Goal: Use online tool/utility: Utilize a website feature to perform a specific function

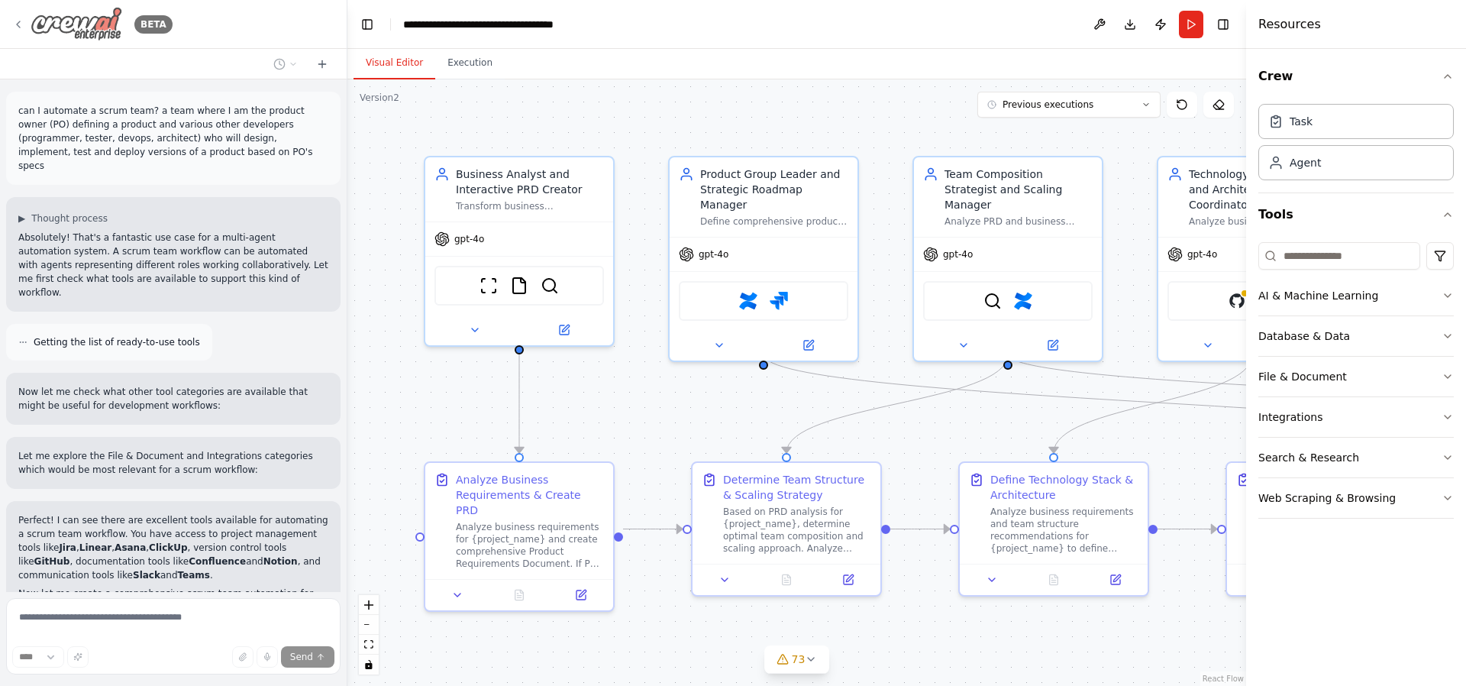
click at [85, 17] on img at bounding box center [77, 24] width 92 height 34
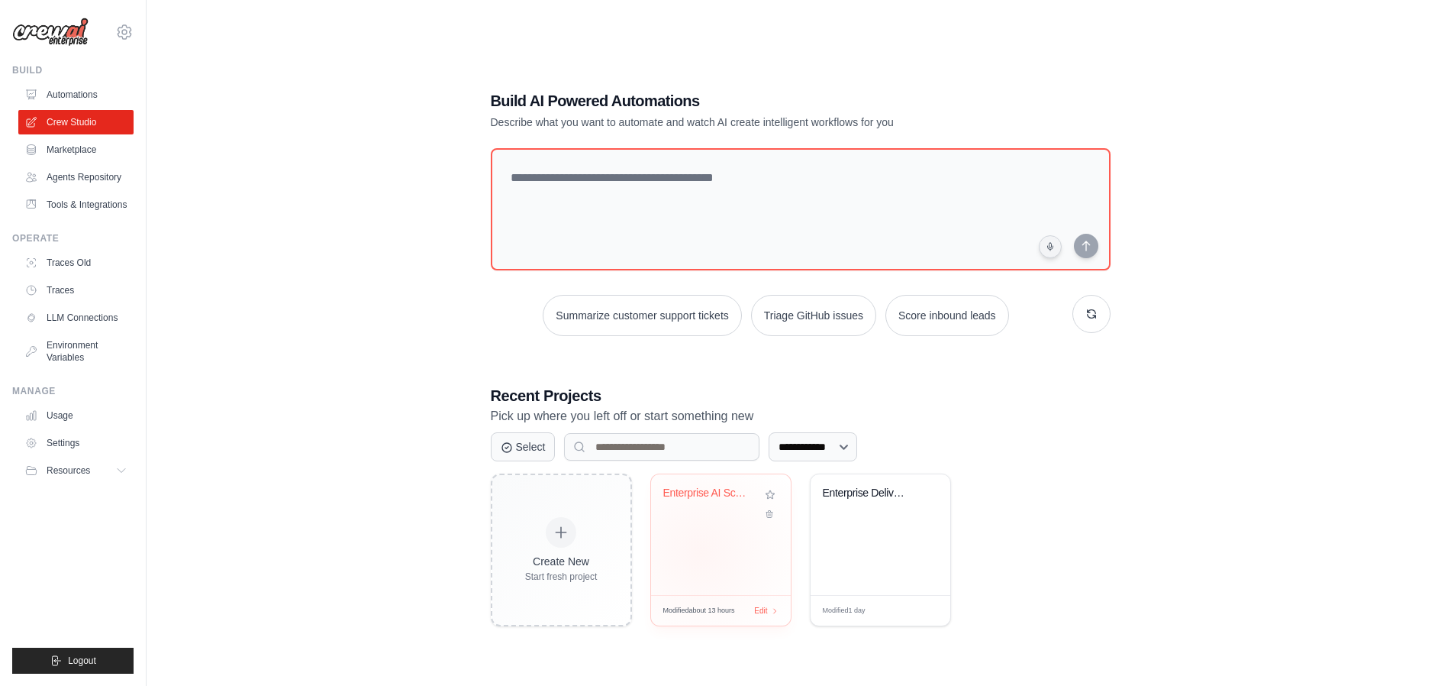
click at [703, 550] on div "Enterprise AI Scrum Team - Comprehe..." at bounding box center [721, 534] width 140 height 121
click at [848, 535] on div "Enterprise Delivery Ecosystem Frame..." at bounding box center [881, 534] width 140 height 121
click at [707, 495] on div "Enterprise AI Scrum Team - Comprehe..." at bounding box center [709, 493] width 92 height 14
click at [852, 495] on div "Enterprise Delivery Ecosystem Frame..." at bounding box center [869, 493] width 92 height 14
click at [706, 536] on div "Enterprise AI Scrum Team - Comprehe..." at bounding box center [721, 534] width 140 height 121
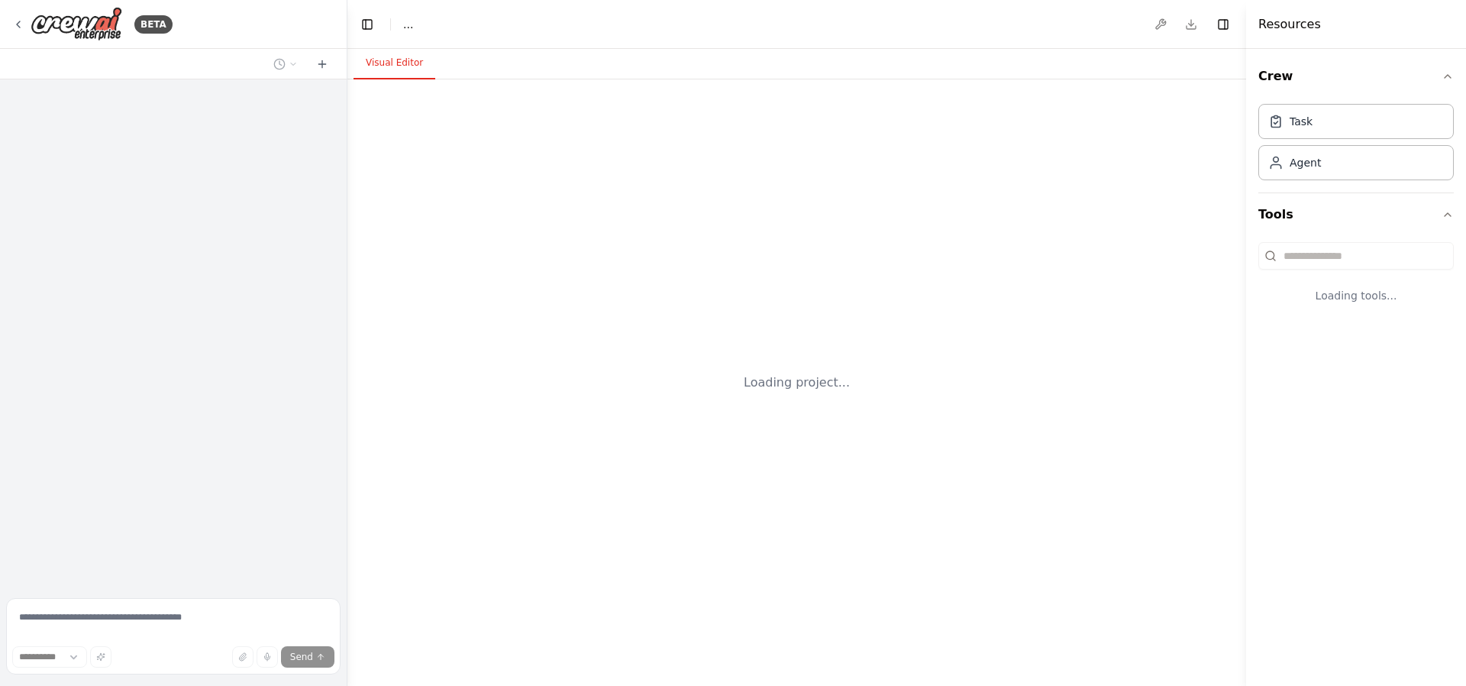
select select "****"
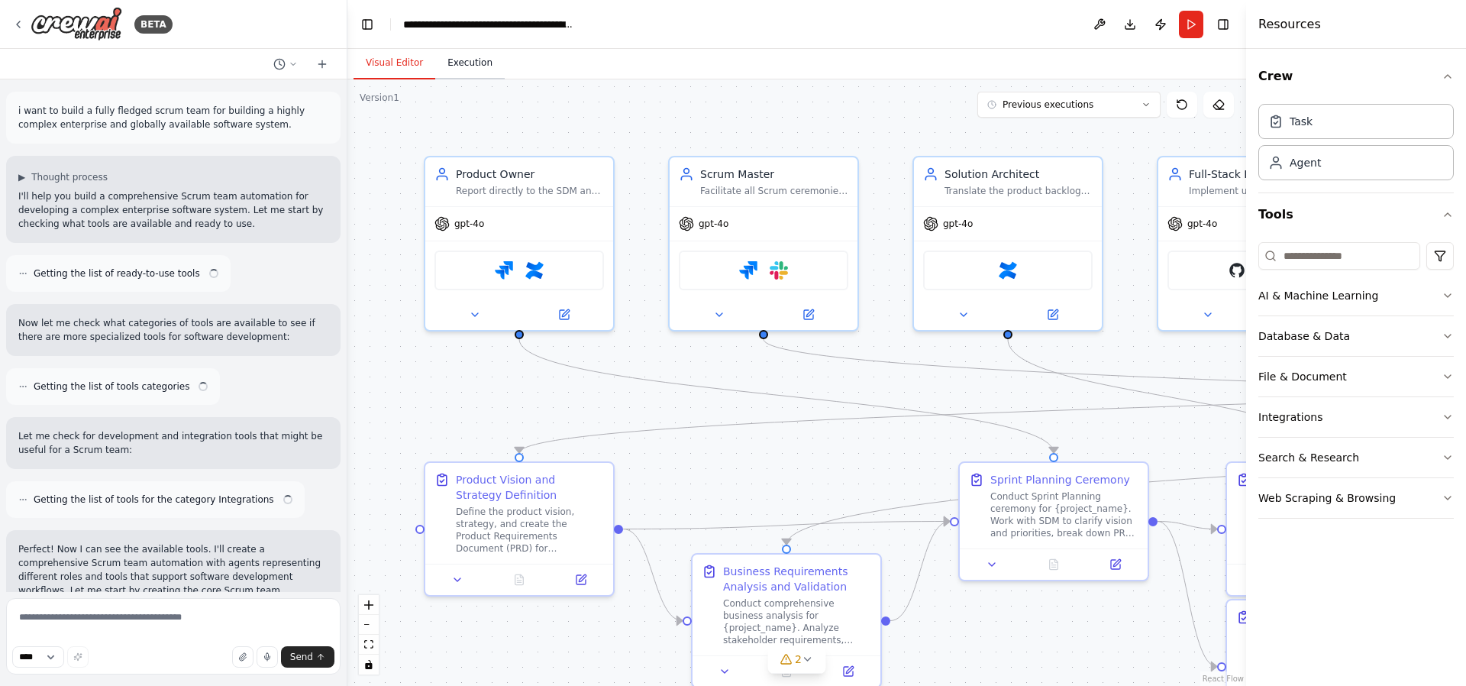
click at [463, 59] on button "Execution" at bounding box center [469, 63] width 69 height 32
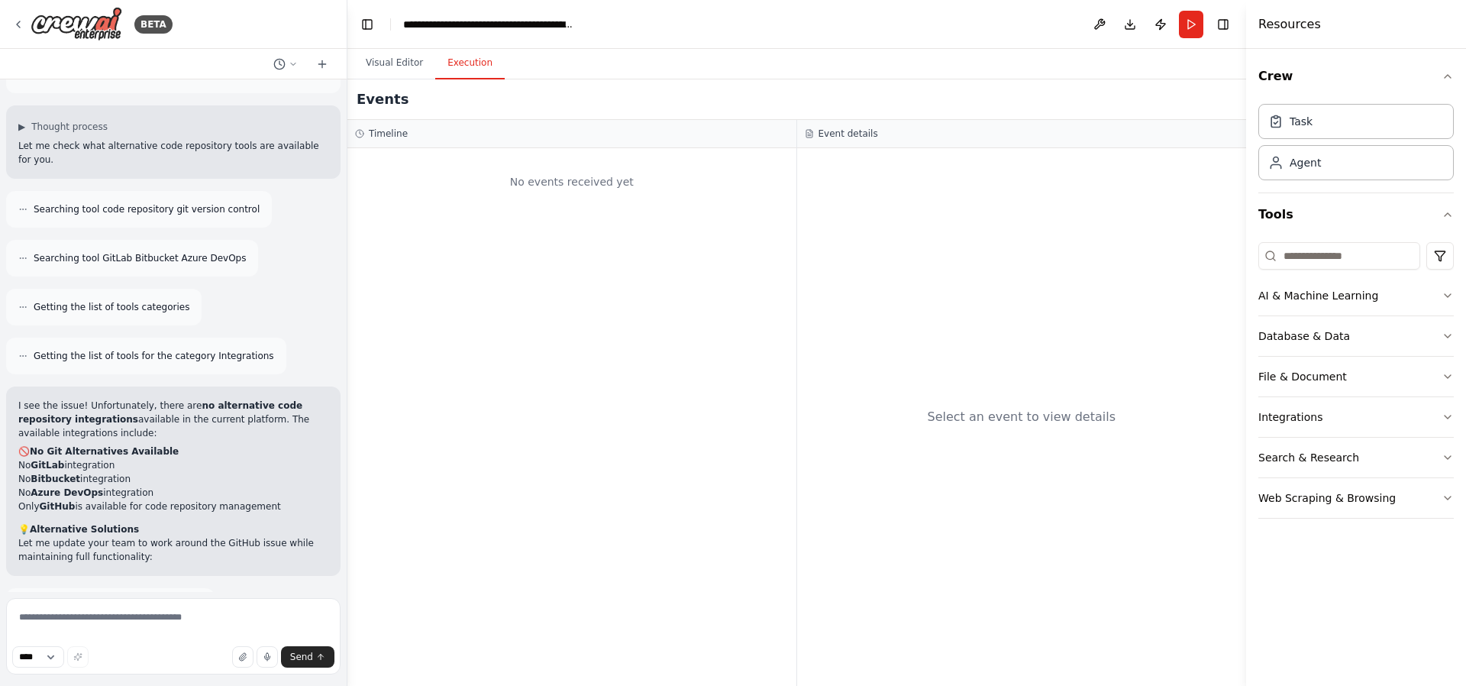
scroll to position [16161, 0]
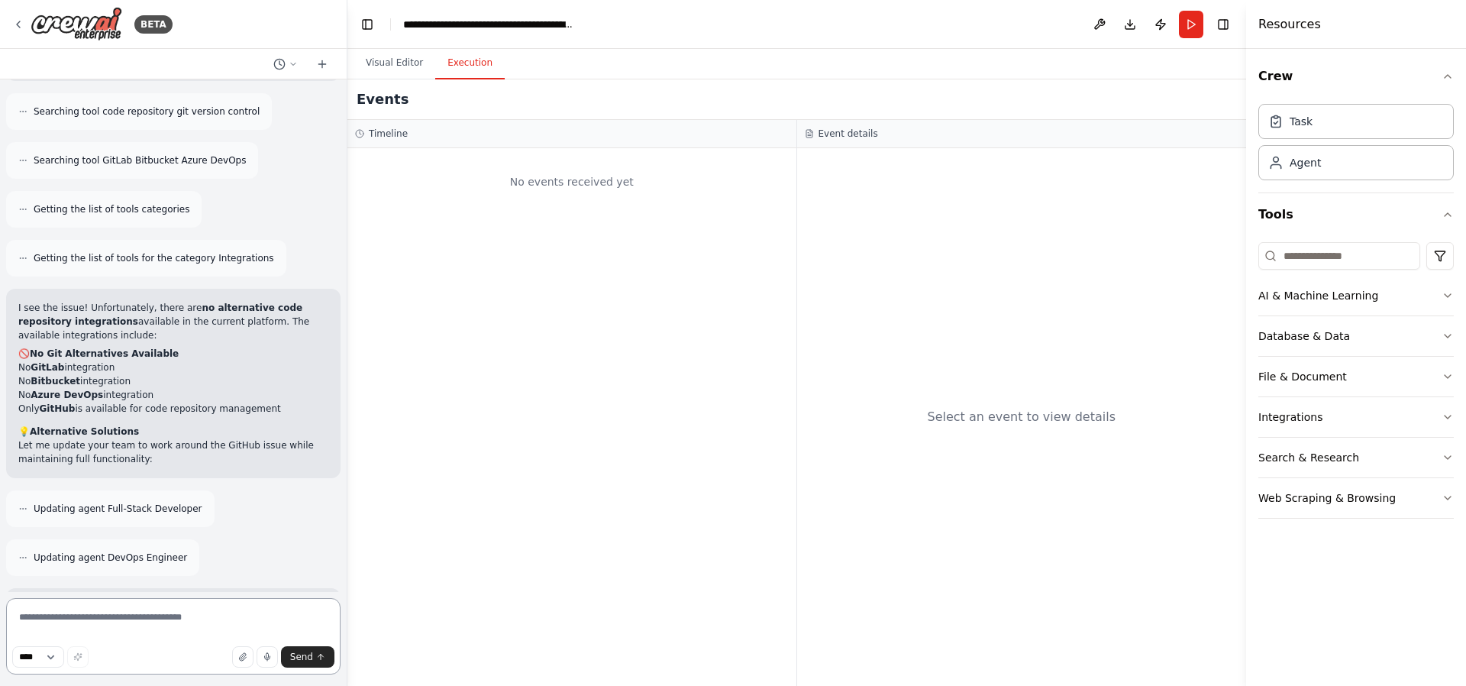
click at [113, 621] on textarea at bounding box center [173, 636] width 334 height 76
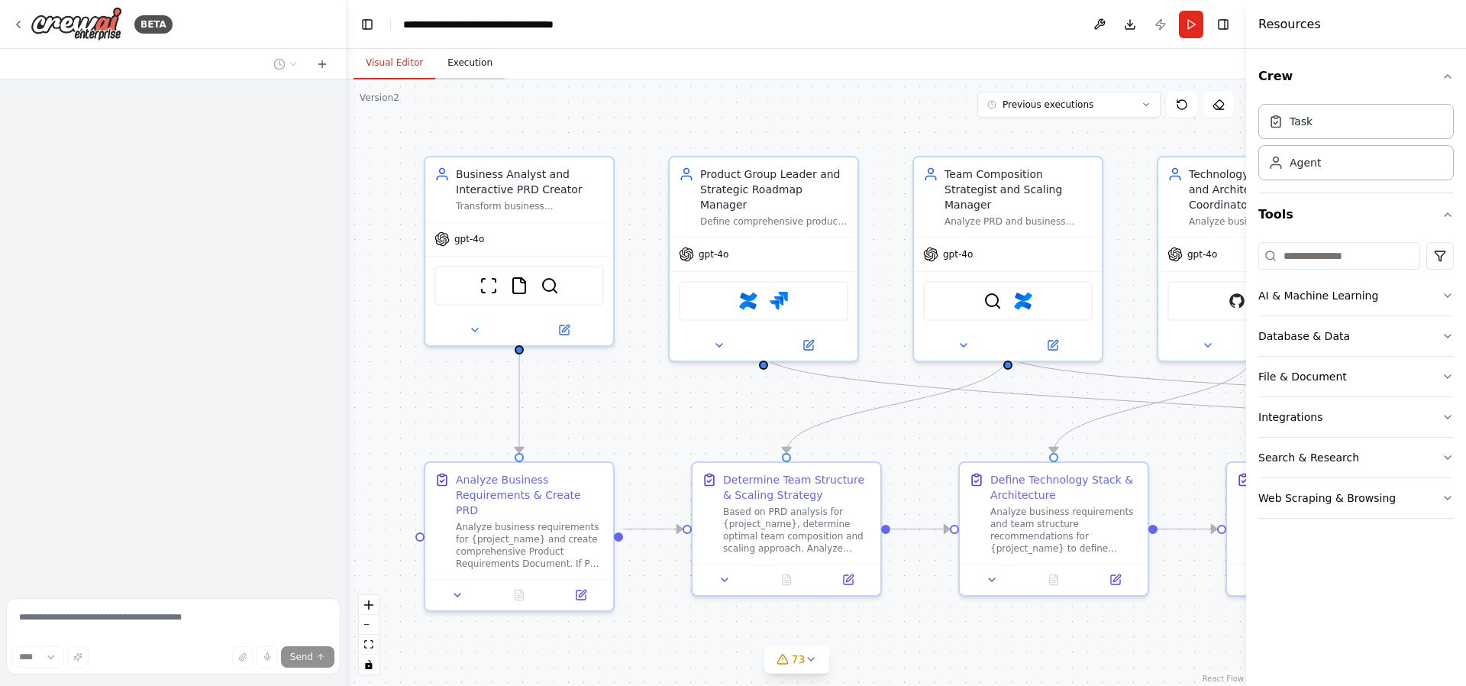
click at [444, 76] on button "Execution" at bounding box center [469, 63] width 69 height 32
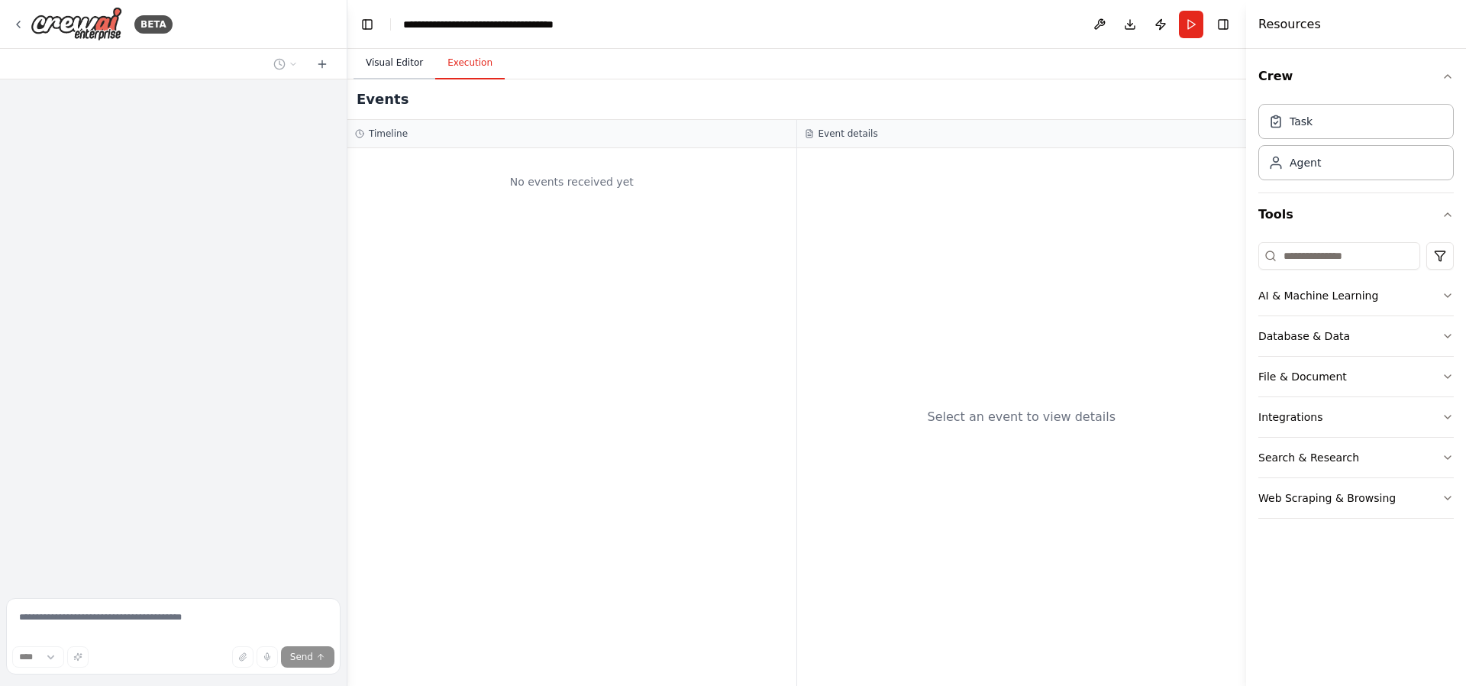
click at [401, 65] on button "Visual Editor" at bounding box center [394, 63] width 82 height 32
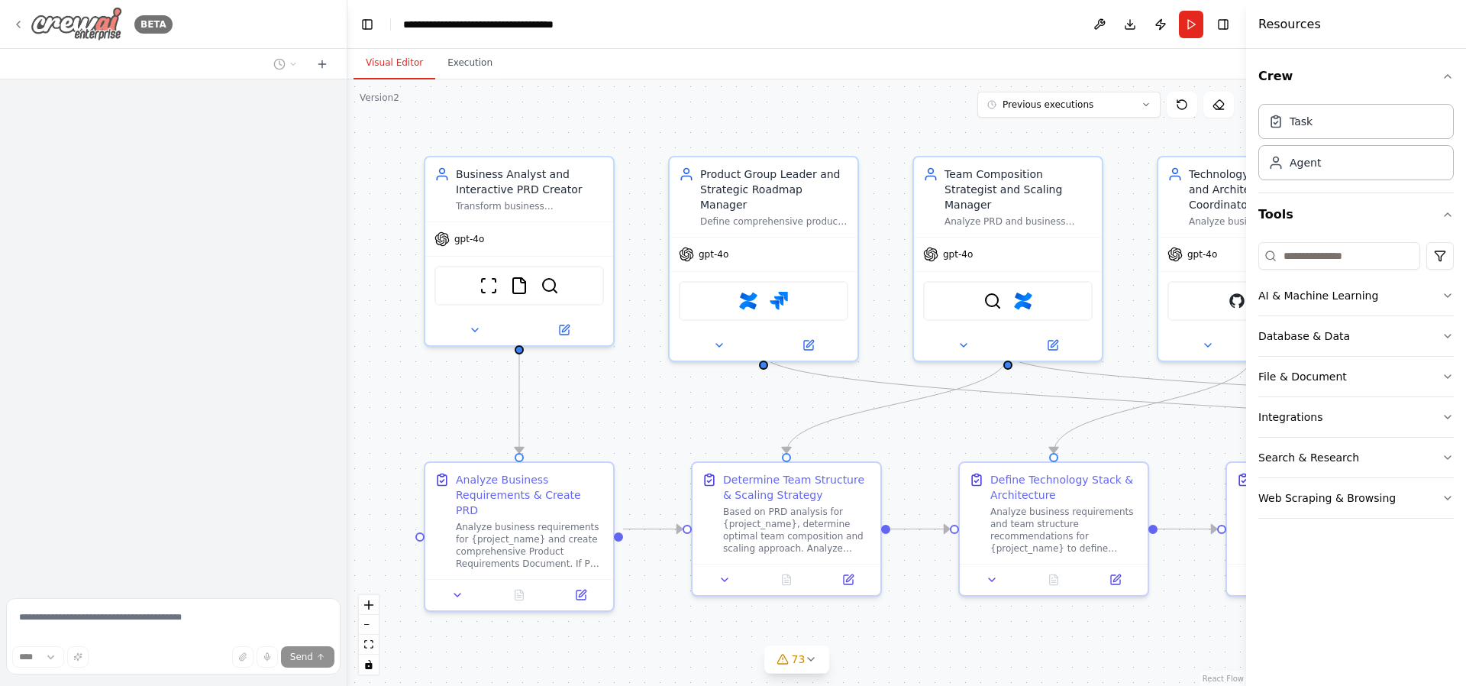
drag, startPoint x: 73, startPoint y: 18, endPoint x: 19, endPoint y: 24, distance: 54.5
click at [73, 19] on img at bounding box center [77, 24] width 92 height 34
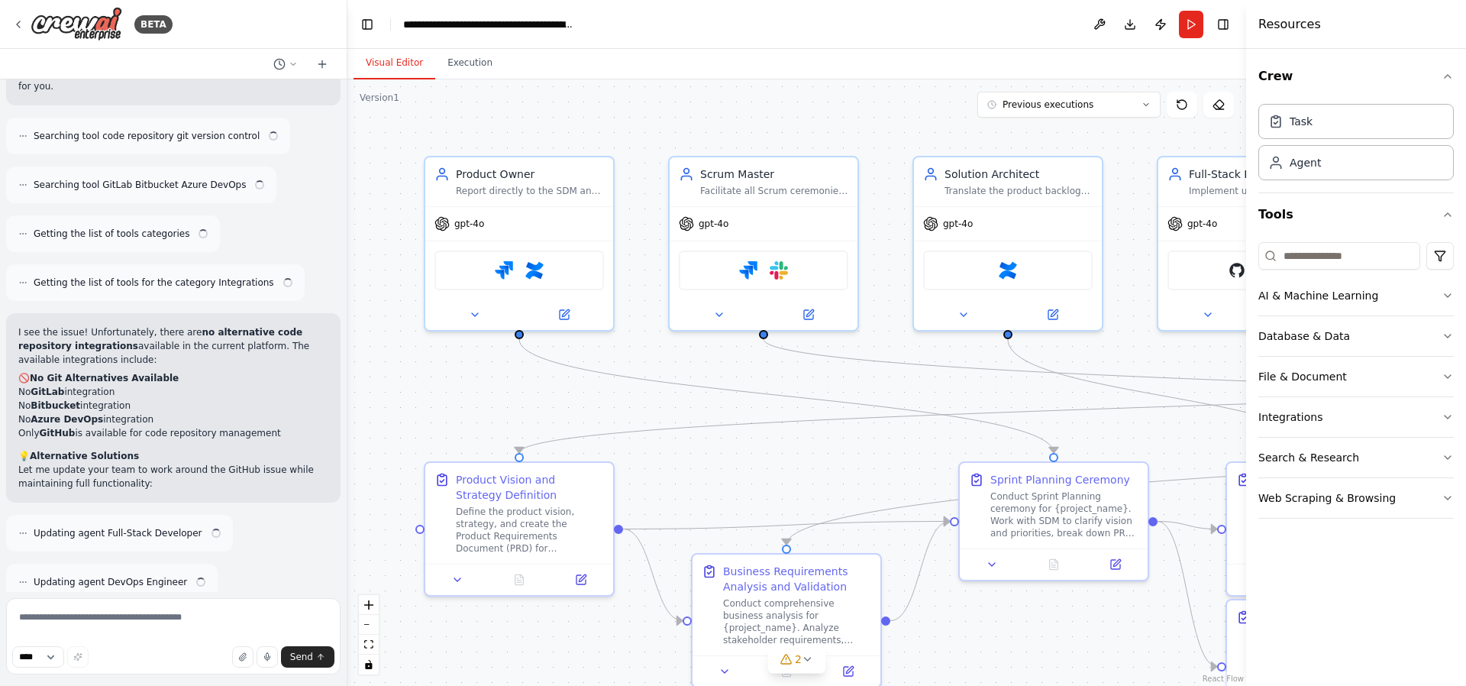
scroll to position [16161, 0]
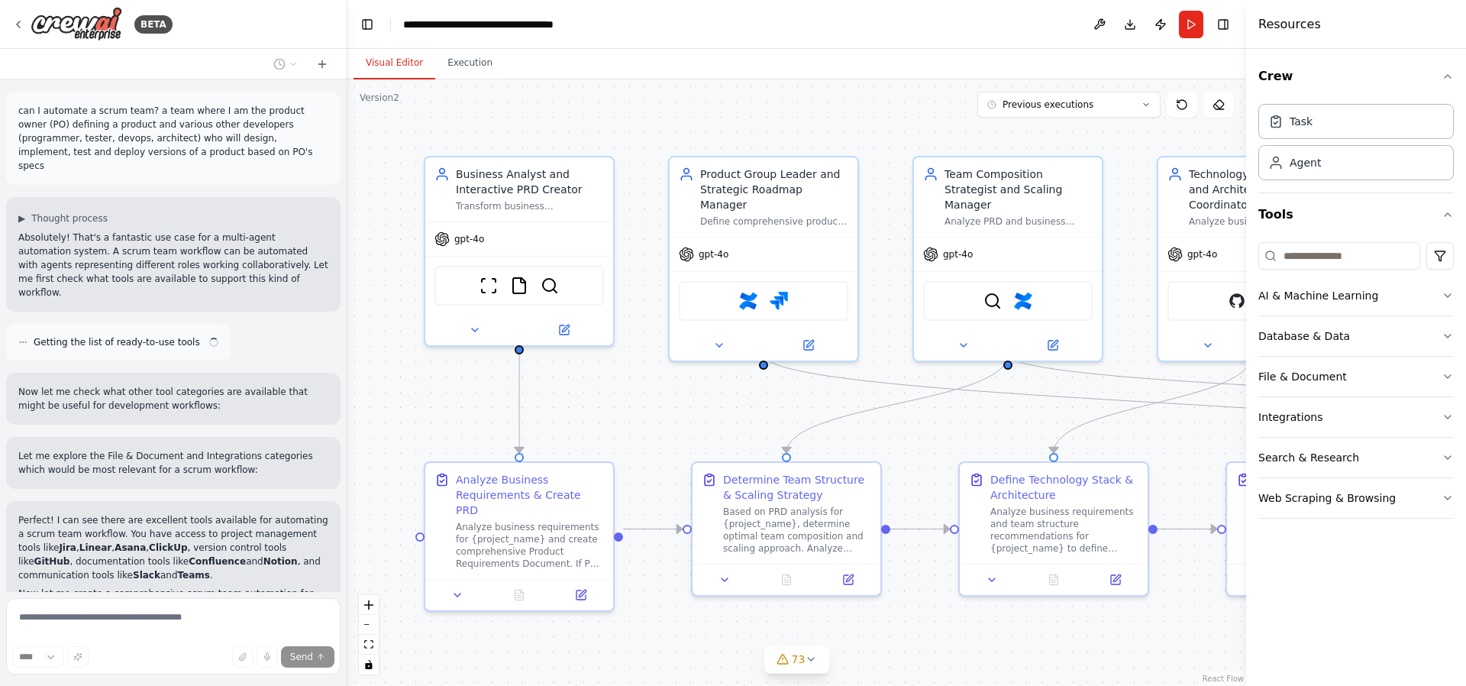
click at [343, 588] on div at bounding box center [344, 343] width 6 height 686
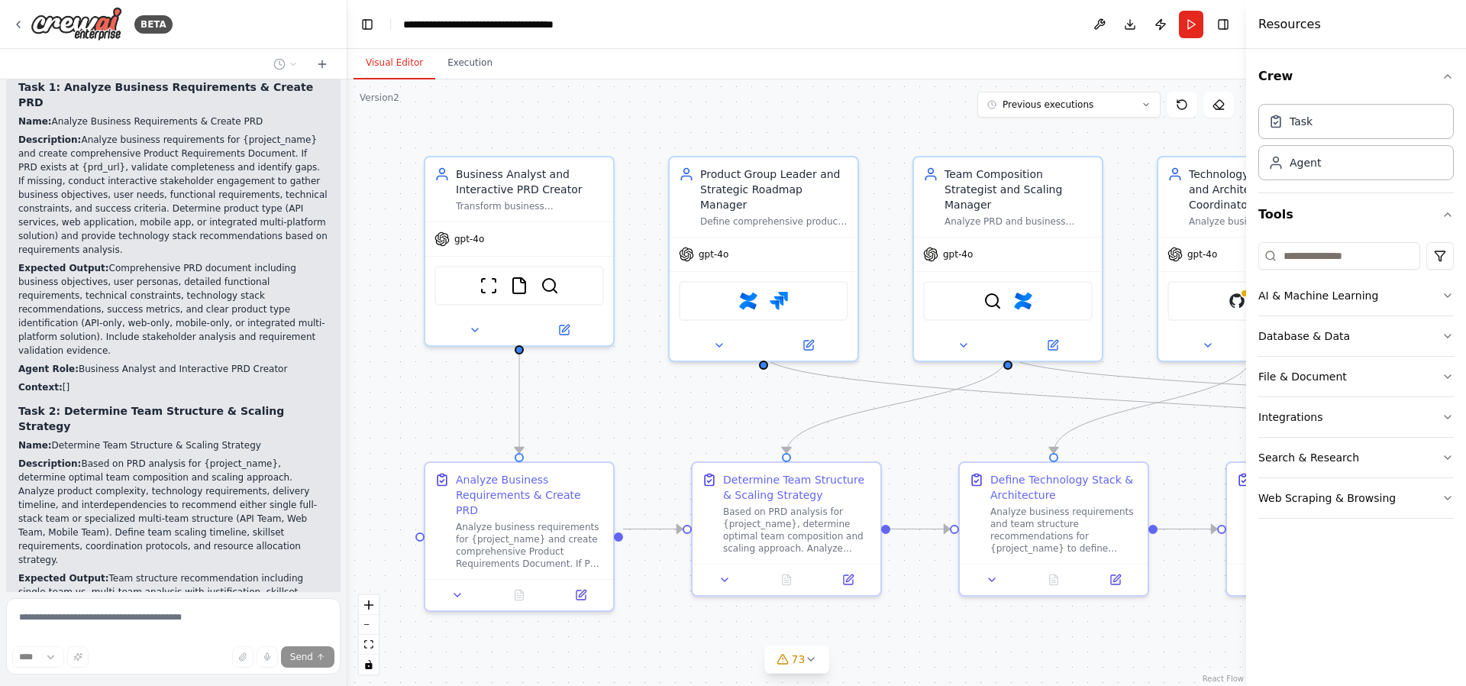
scroll to position [161575, 0]
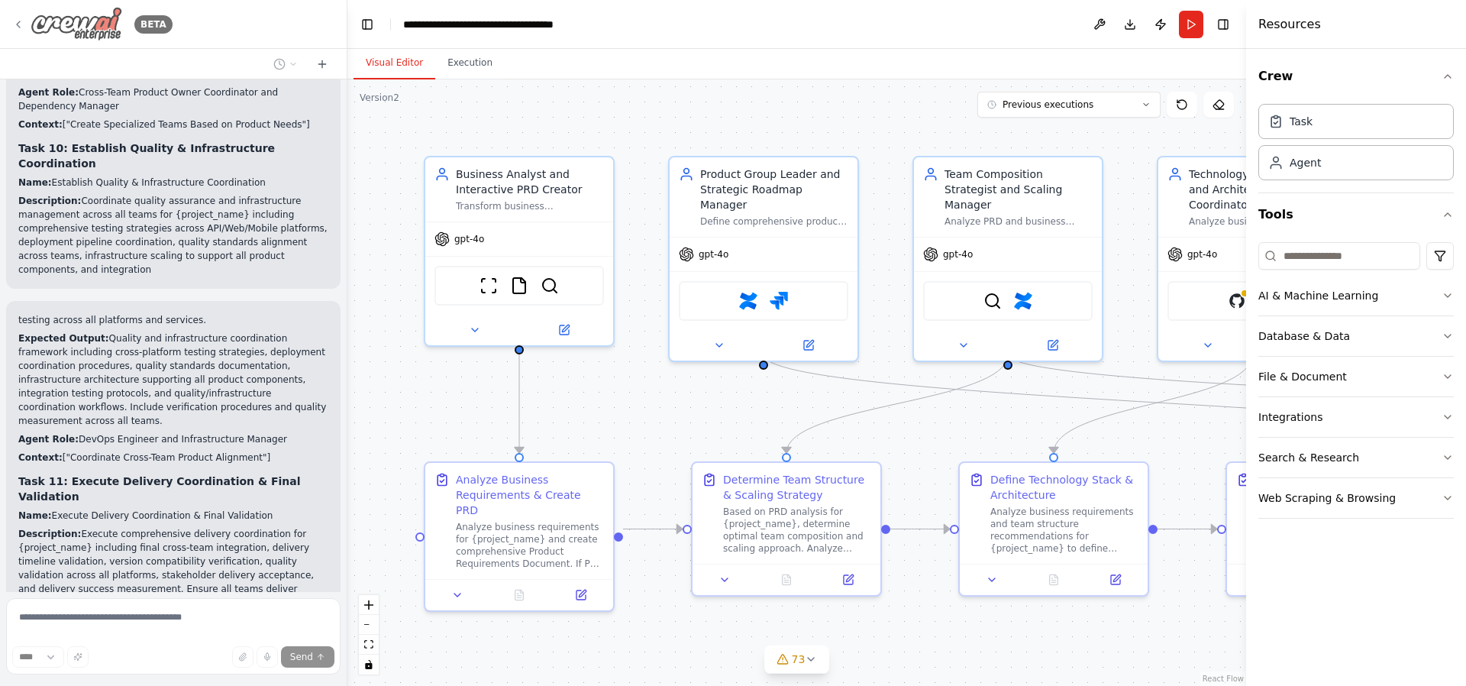
click at [16, 27] on icon at bounding box center [18, 24] width 12 height 12
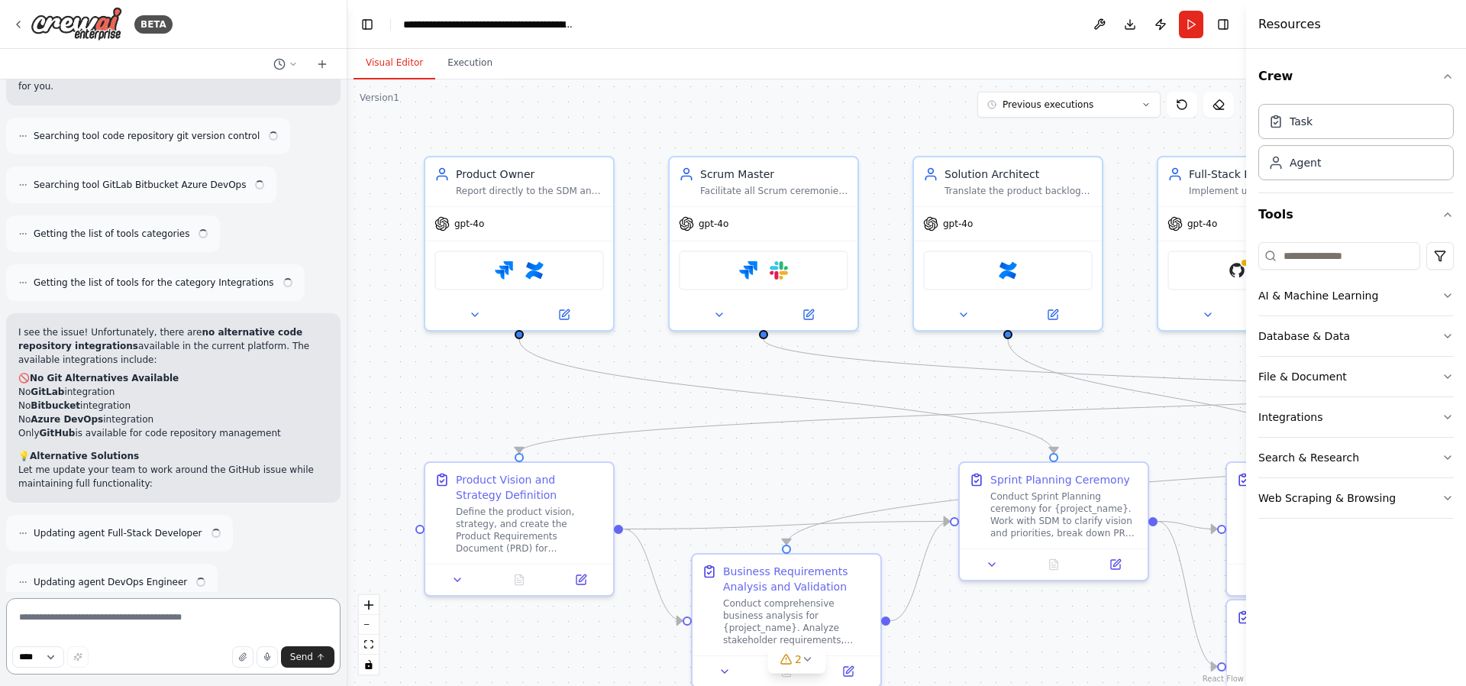
click at [79, 641] on textarea at bounding box center [173, 636] width 334 height 76
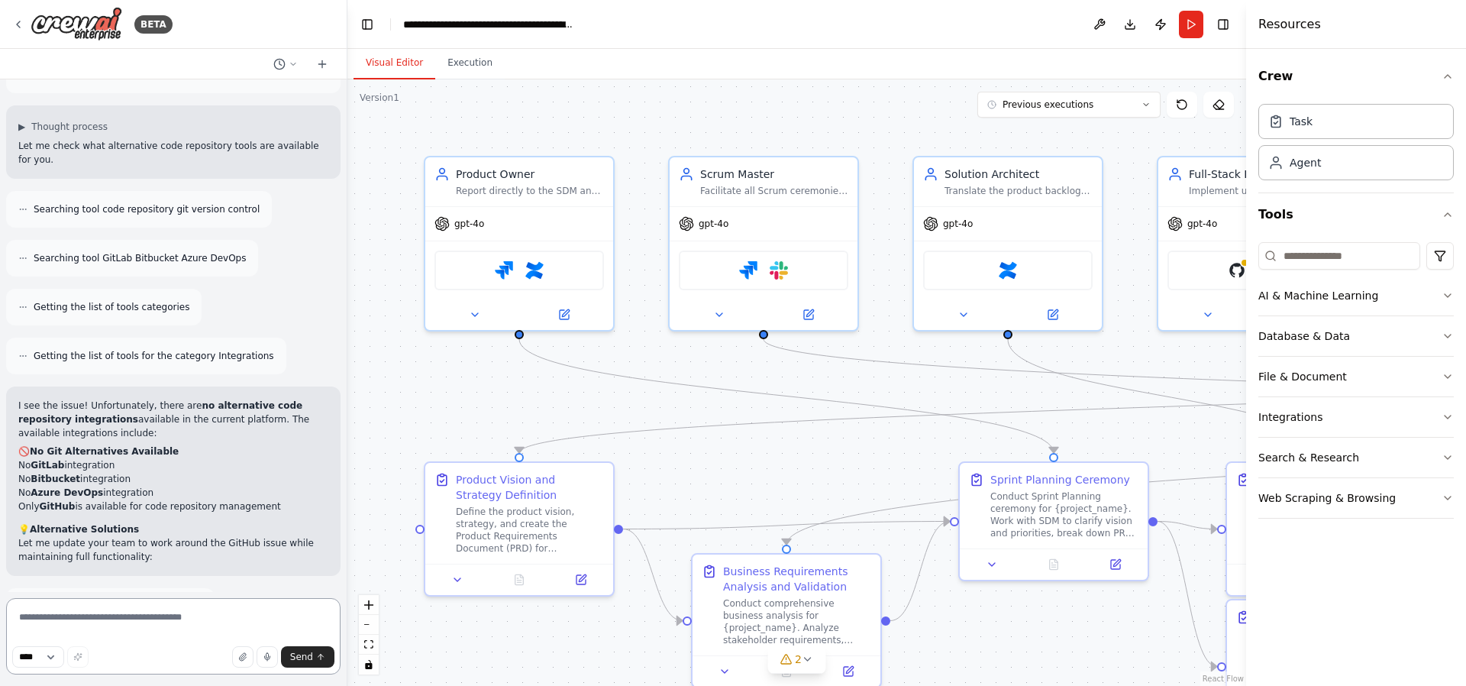
scroll to position [16161, 0]
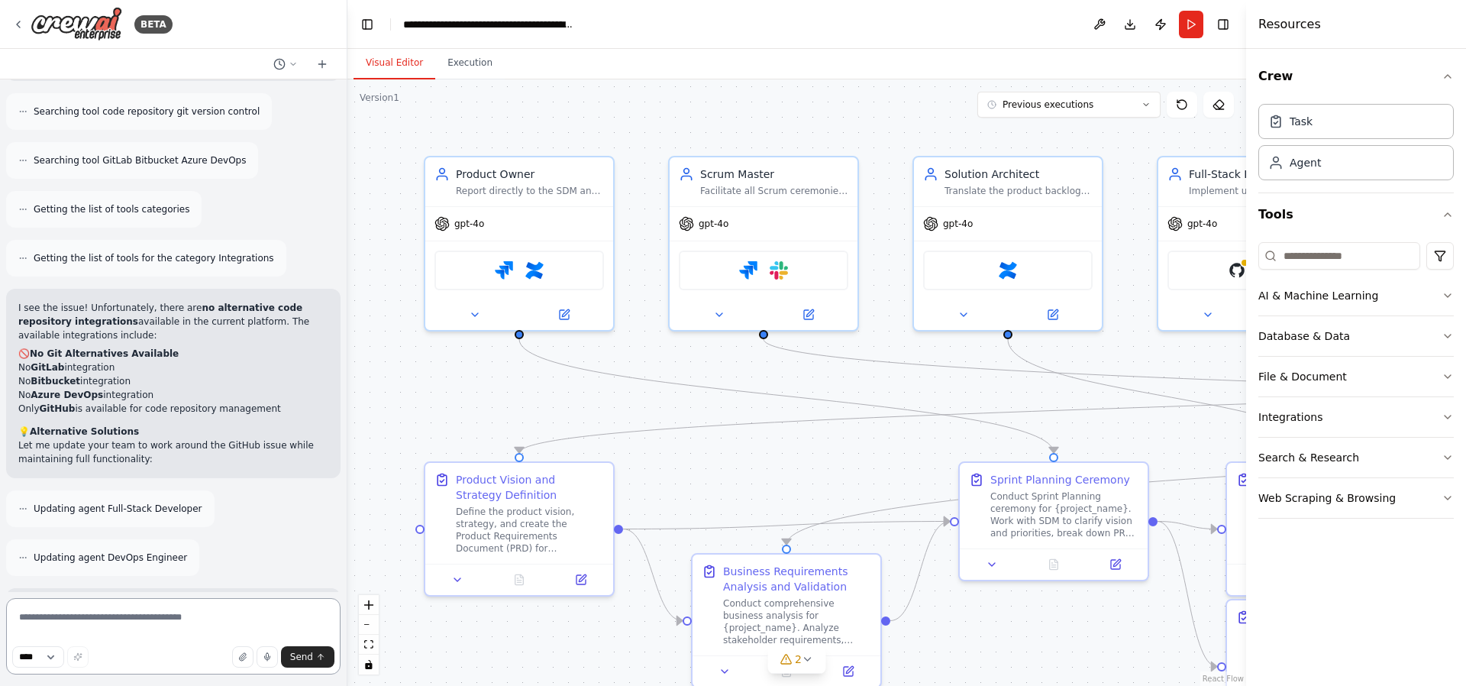
click at [82, 625] on textarea at bounding box center [173, 636] width 334 height 76
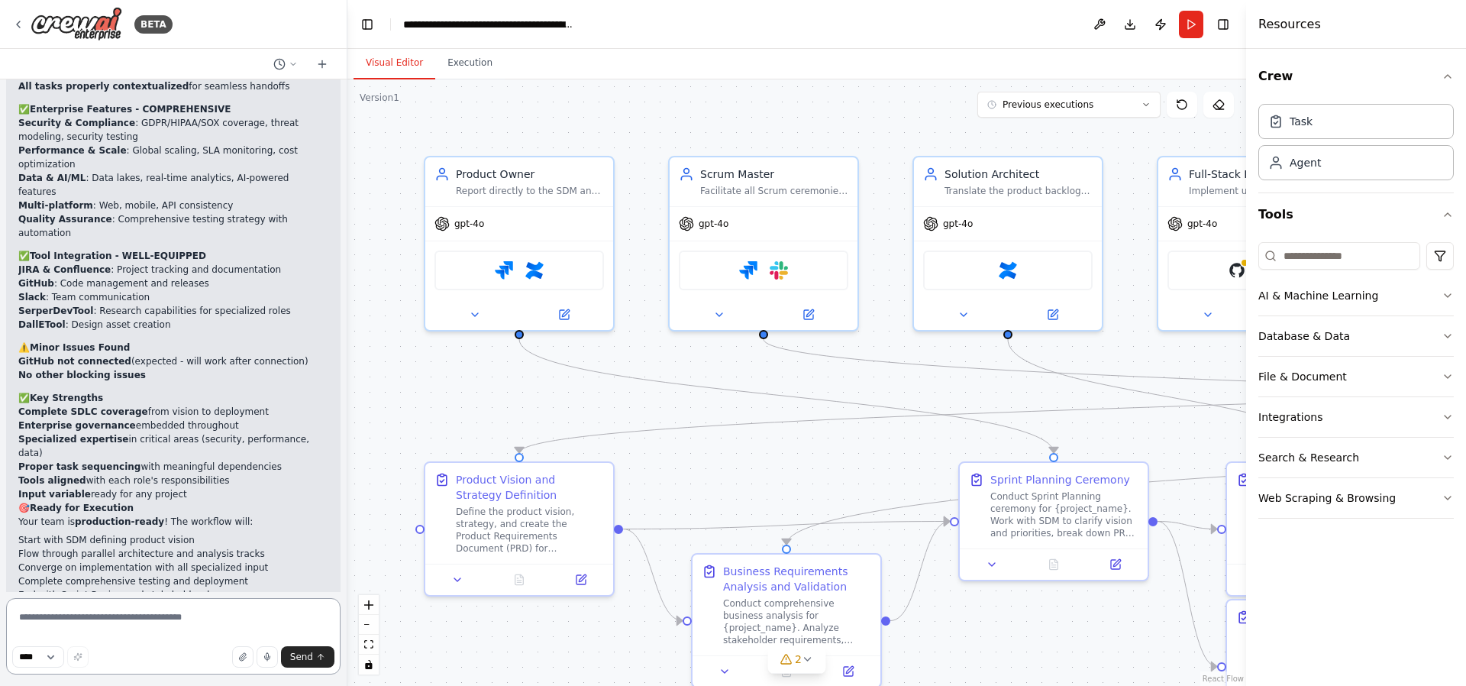
scroll to position [15398, 0]
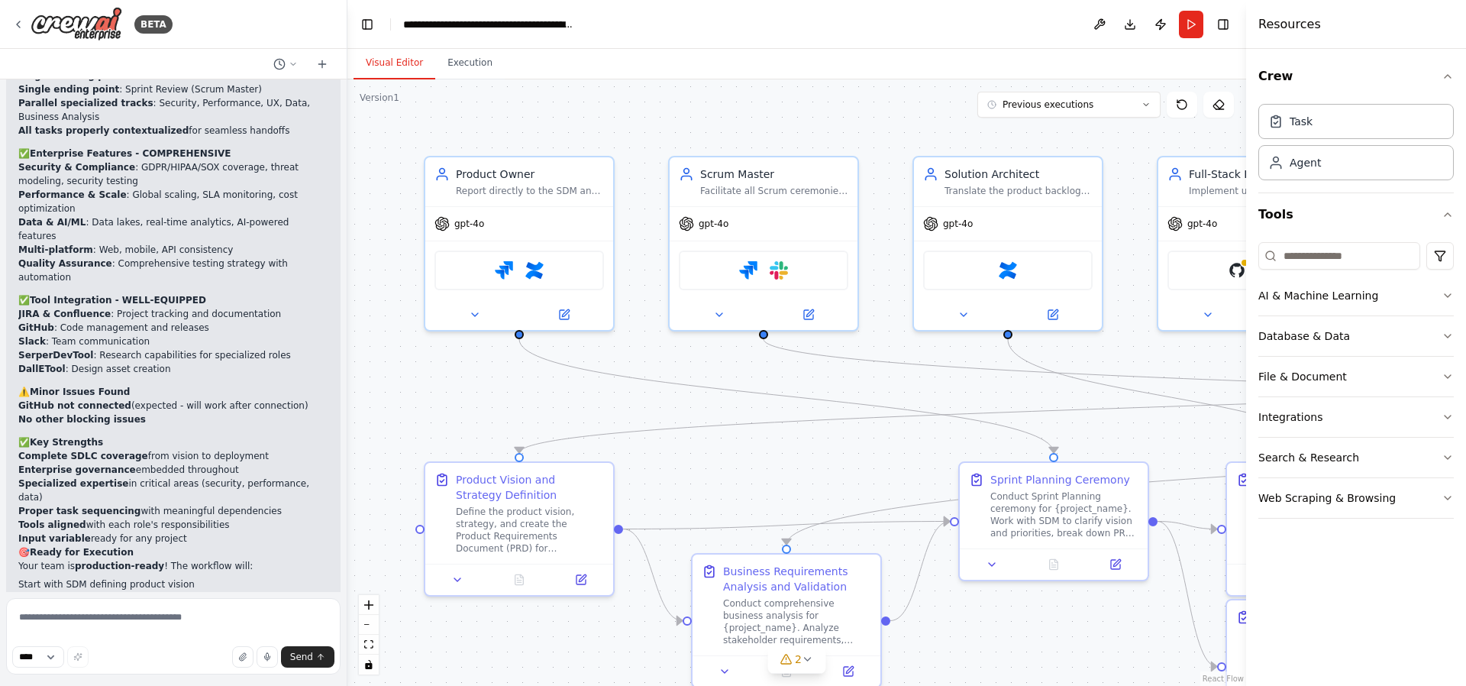
drag, startPoint x: 76, startPoint y: 364, endPoint x: 82, endPoint y: 405, distance: 41.6
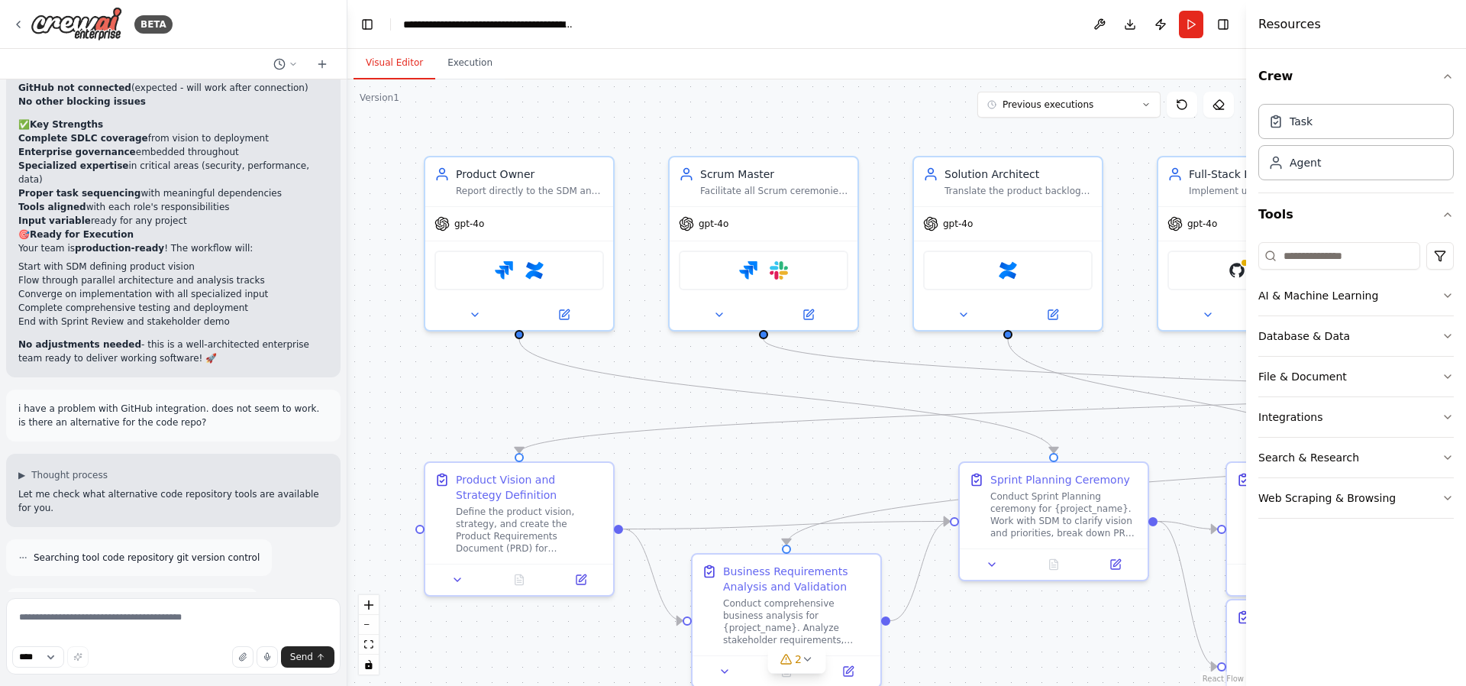
scroll to position [16161, 0]
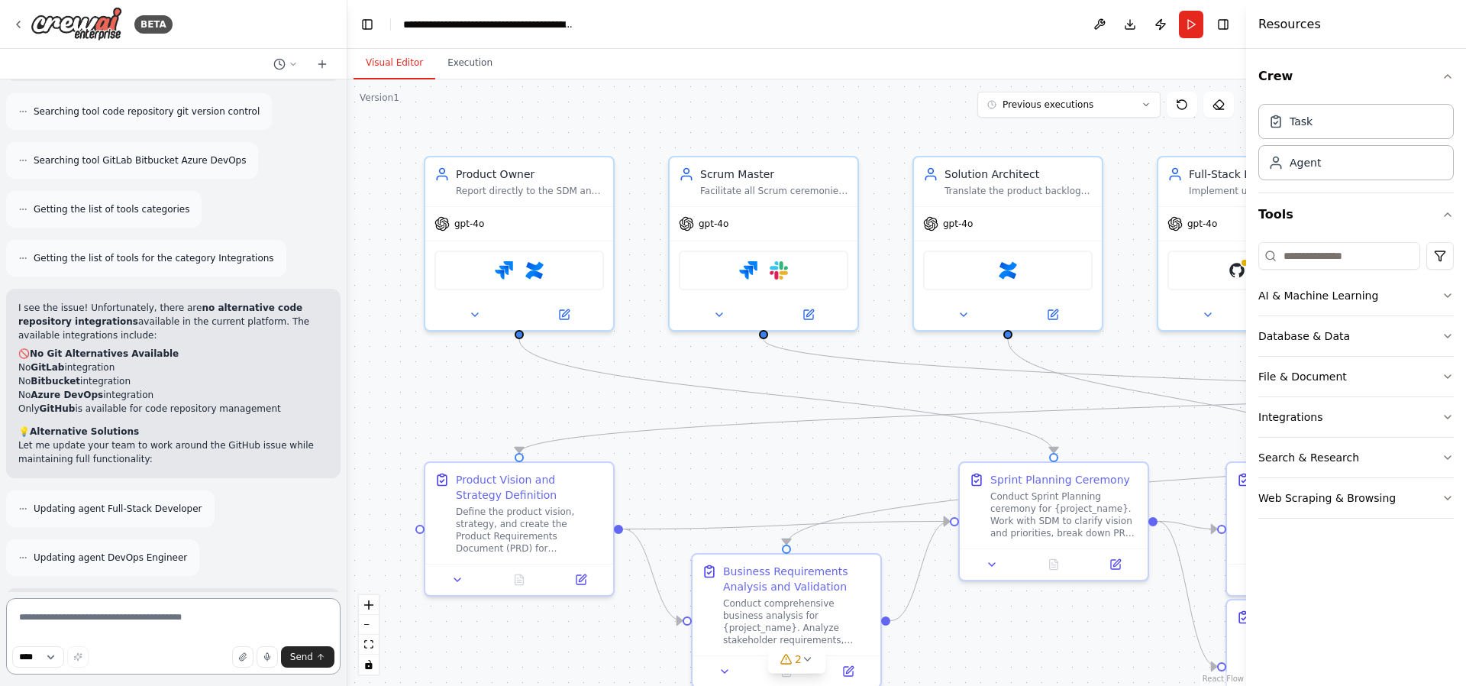
click at [117, 615] on textarea at bounding box center [173, 636] width 334 height 76
click at [127, 612] on textarea at bounding box center [173, 636] width 334 height 76
type textarea "**"
click at [90, 618] on textarea at bounding box center [173, 636] width 334 height 76
click at [114, 615] on textarea at bounding box center [173, 636] width 334 height 76
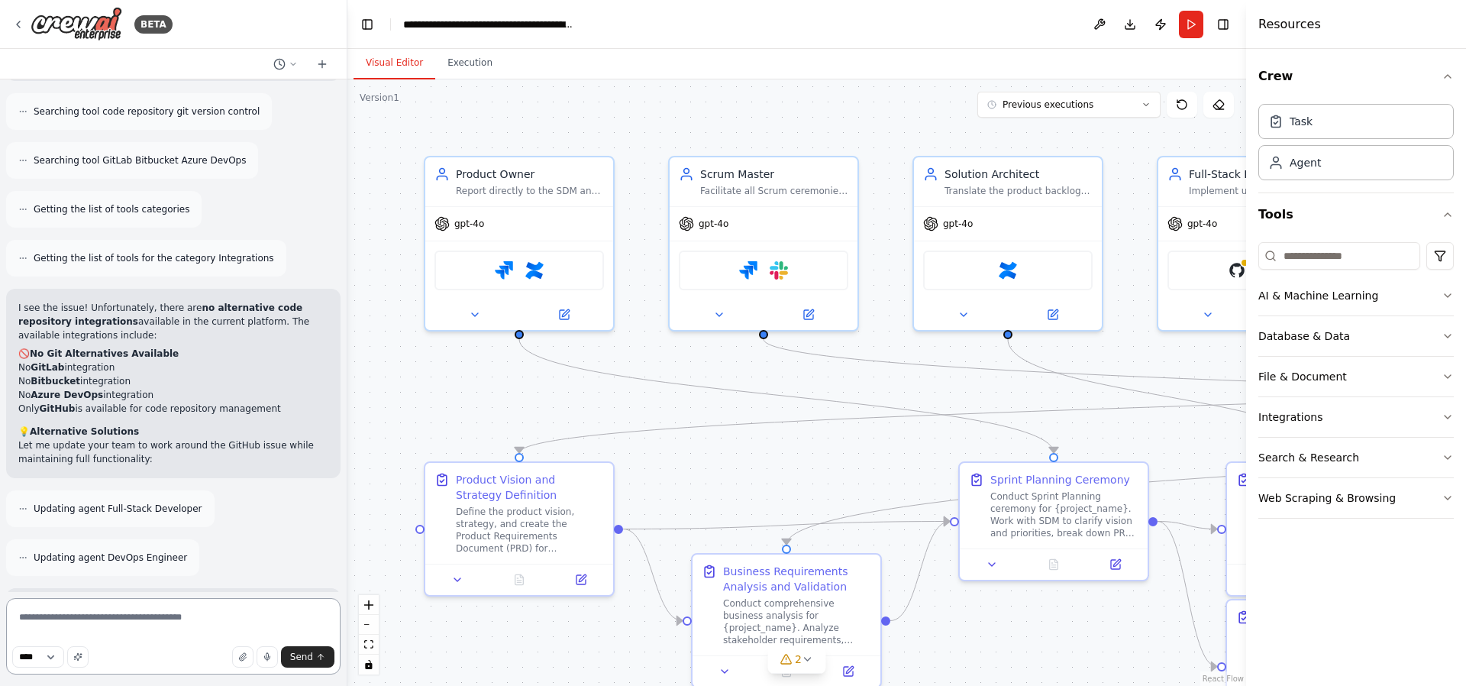
type textarea "*"
type textarea "***"
drag, startPoint x: 598, startPoint y: 62, endPoint x: 510, endPoint y: 108, distance: 99.0
click at [510, 108] on div ".deletable-edge-delete-btn { width: 20px; height: 20px; border: 0px solid #ffff…" at bounding box center [796, 382] width 899 height 606
click at [115, 628] on textarea at bounding box center [173, 636] width 334 height 76
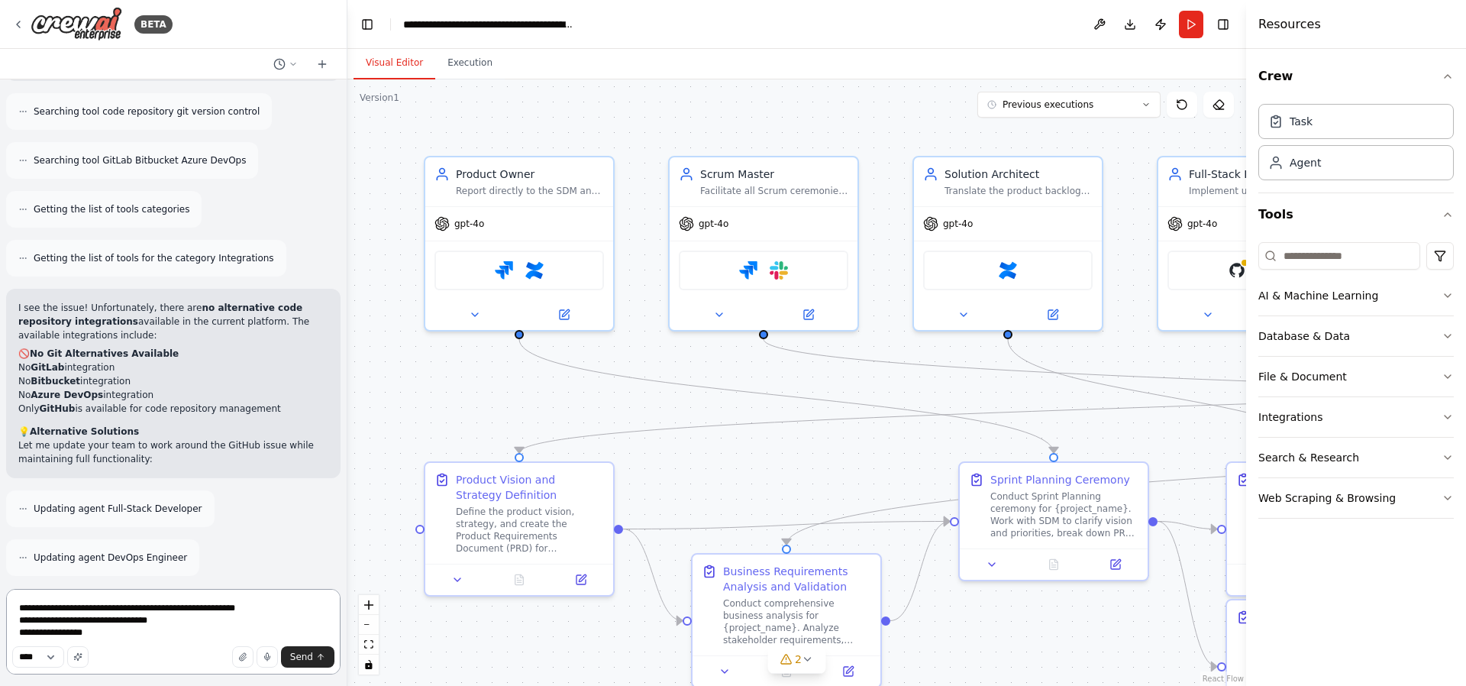
click at [108, 637] on textarea "**********" at bounding box center [173, 632] width 334 height 86
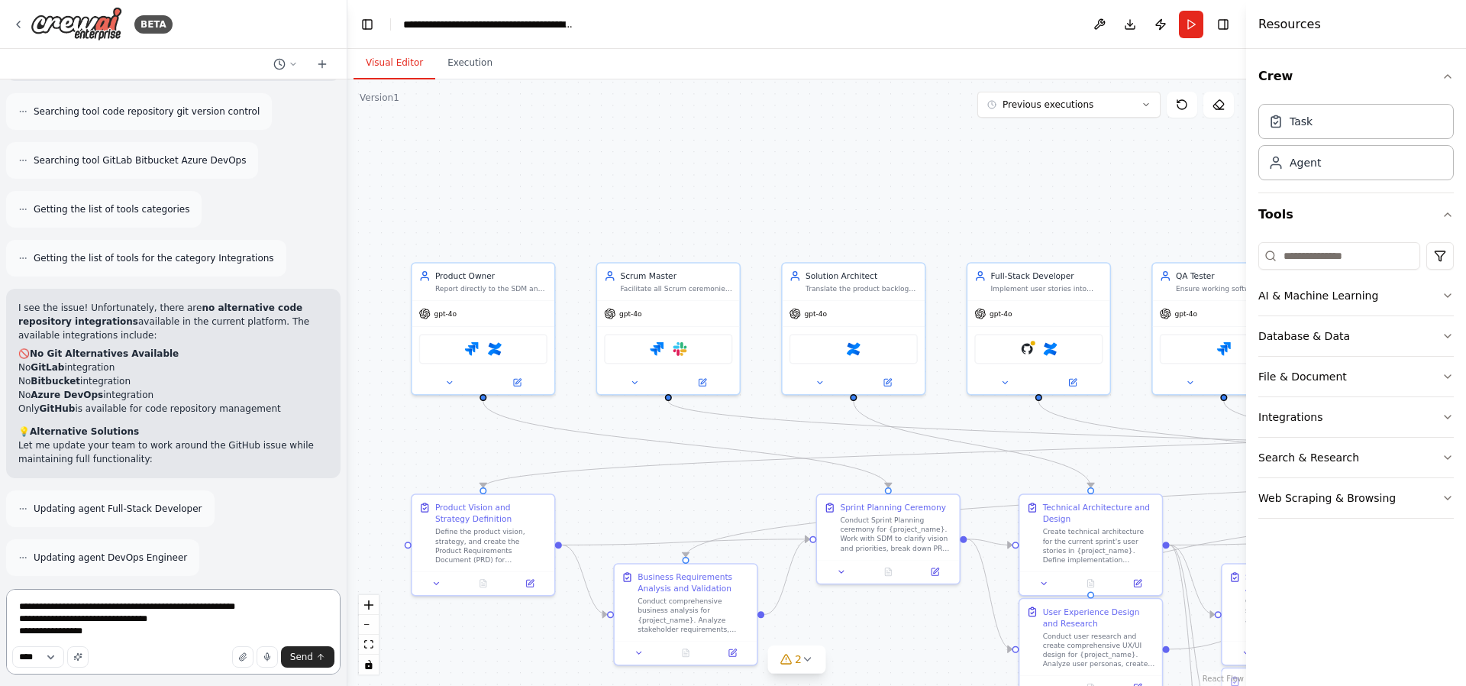
click at [152, 636] on textarea "**********" at bounding box center [173, 632] width 334 height 86
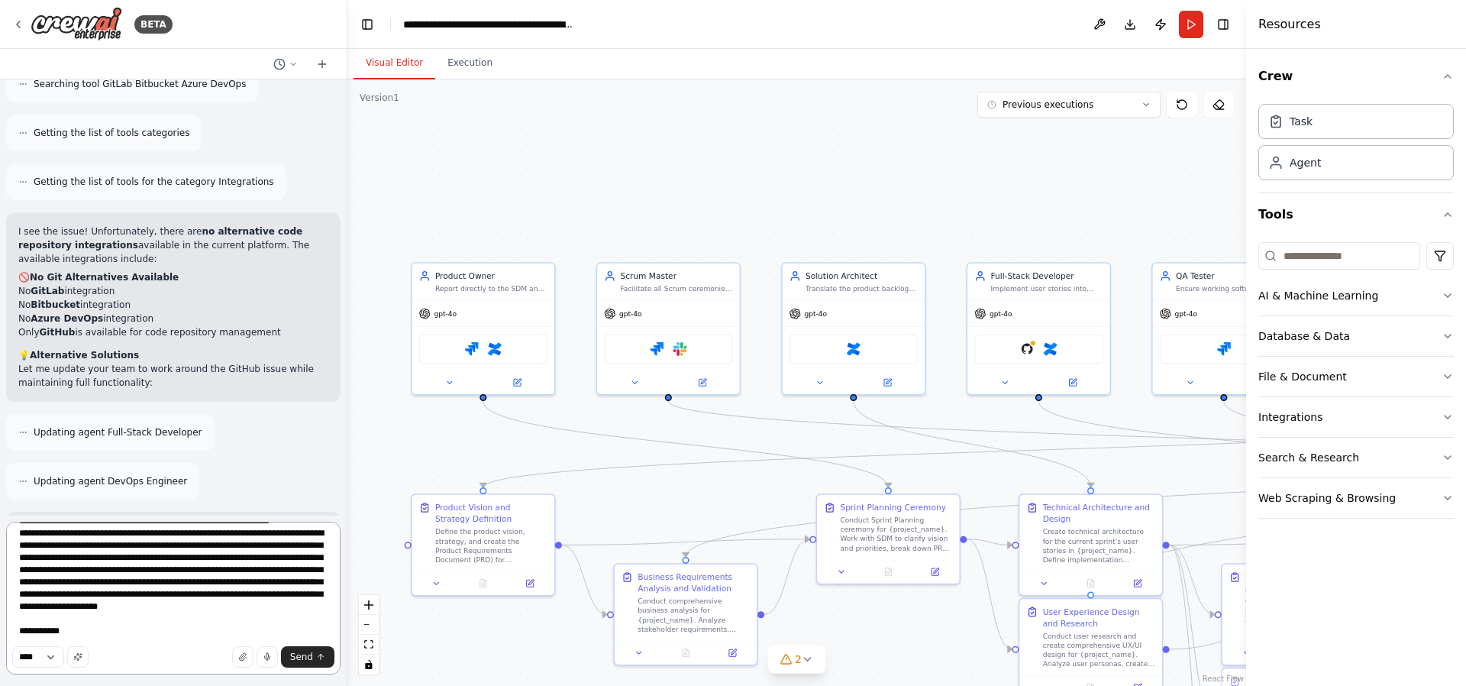
scroll to position [166, 0]
type textarea "**********"
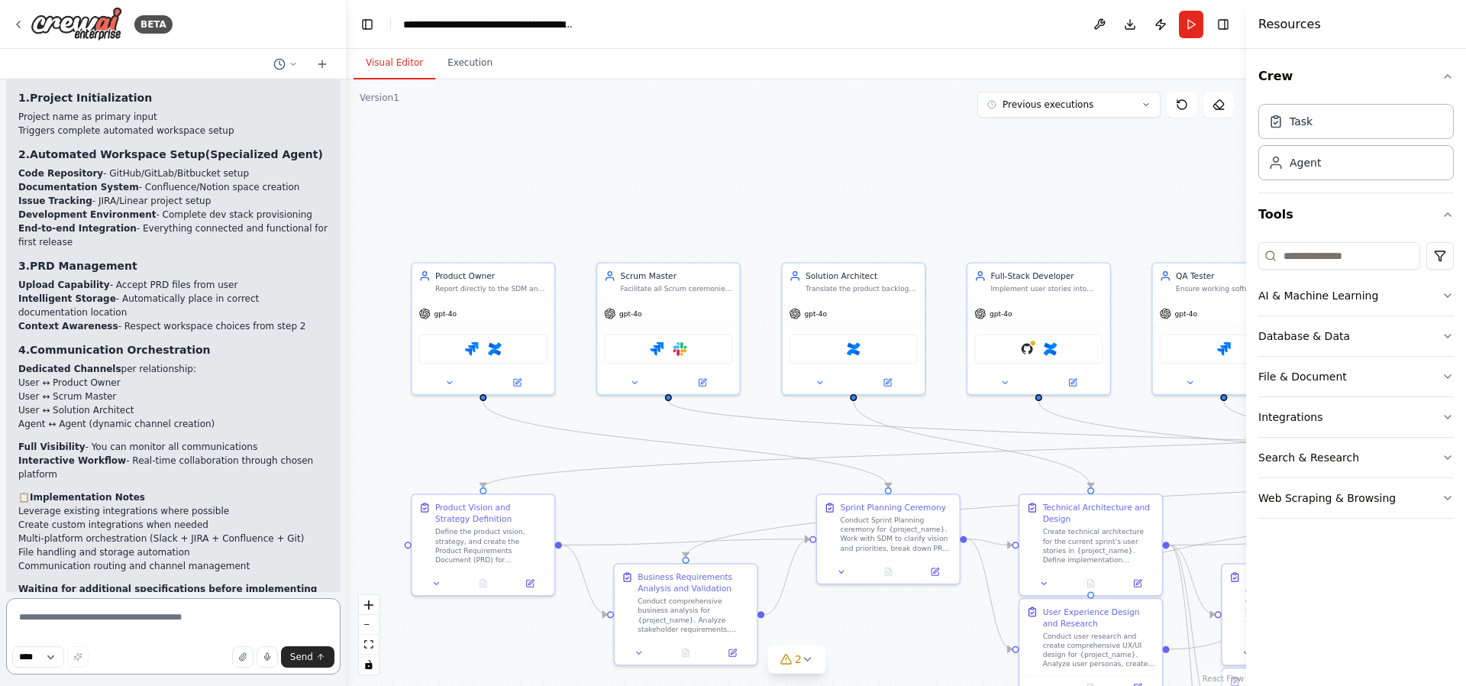
scroll to position [17522, 0]
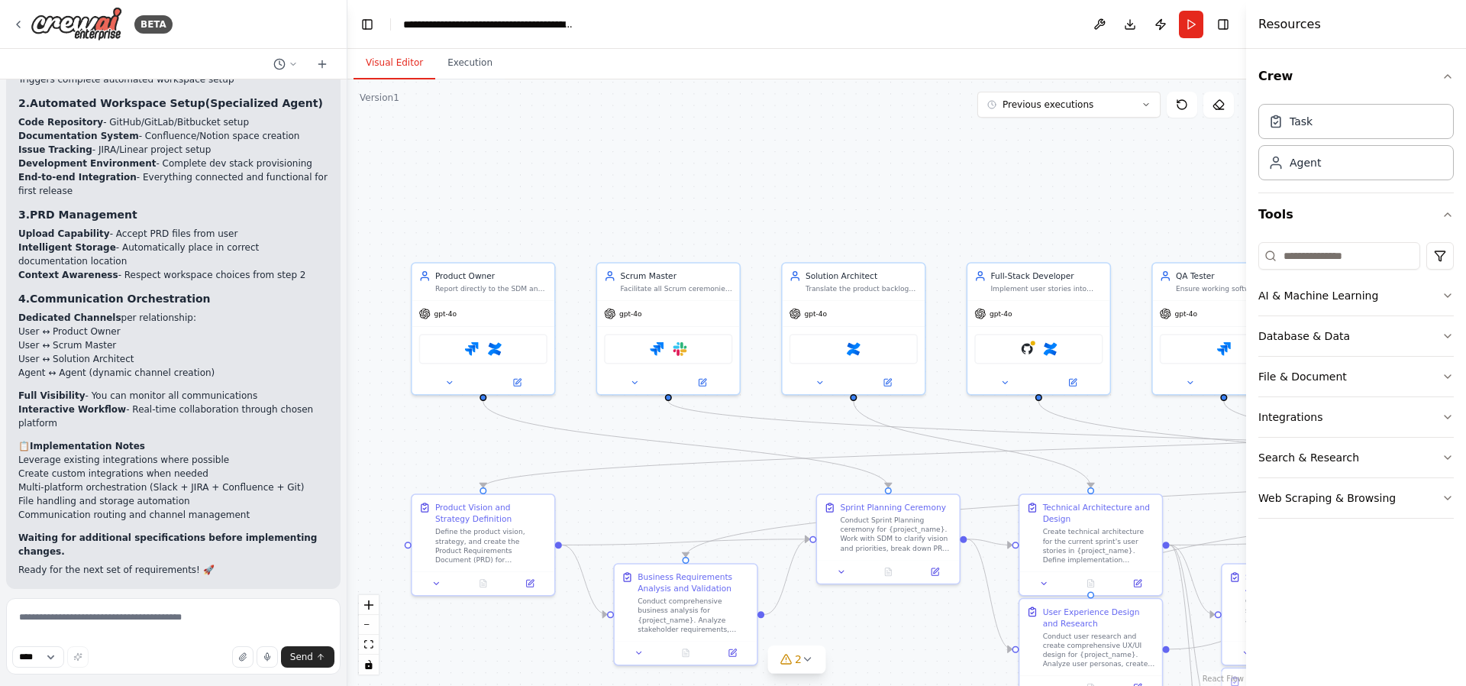
scroll to position [17598, 0]
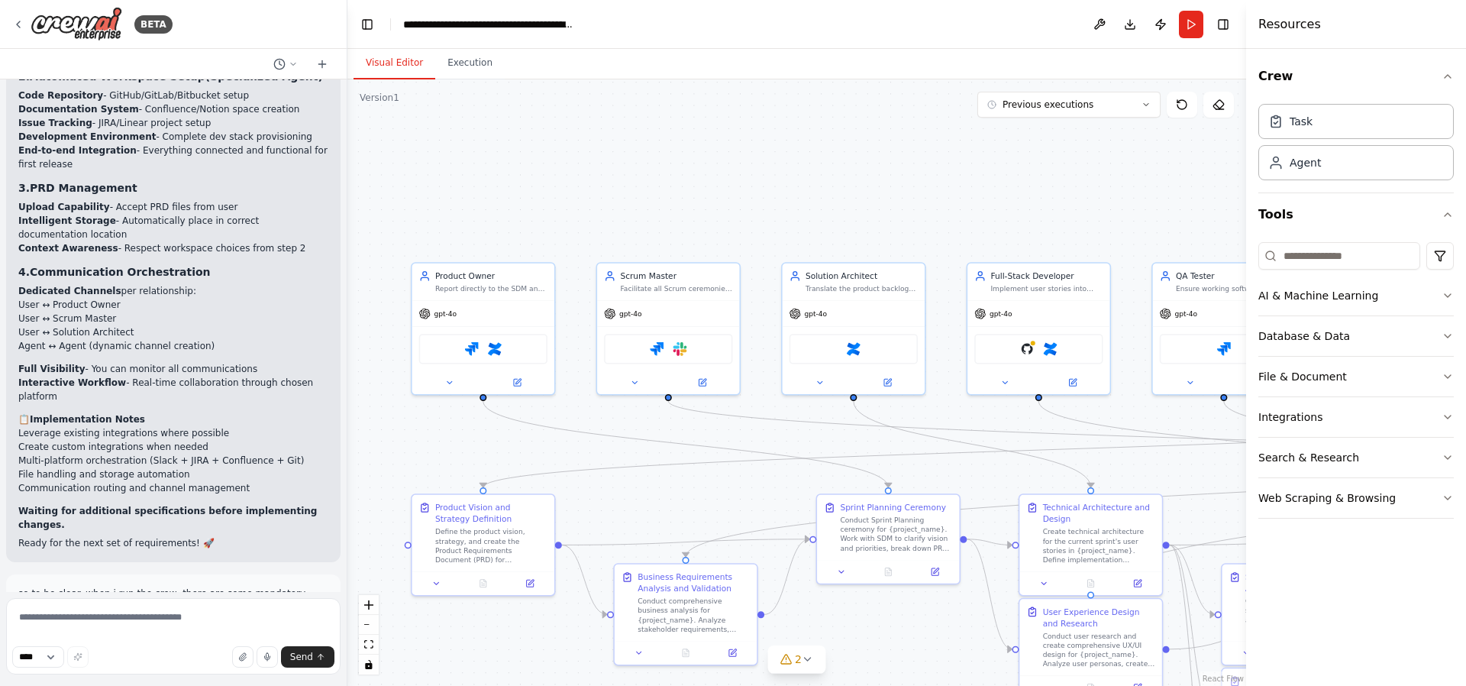
drag, startPoint x: 43, startPoint y: 297, endPoint x: 105, endPoint y: 334, distance: 72.5
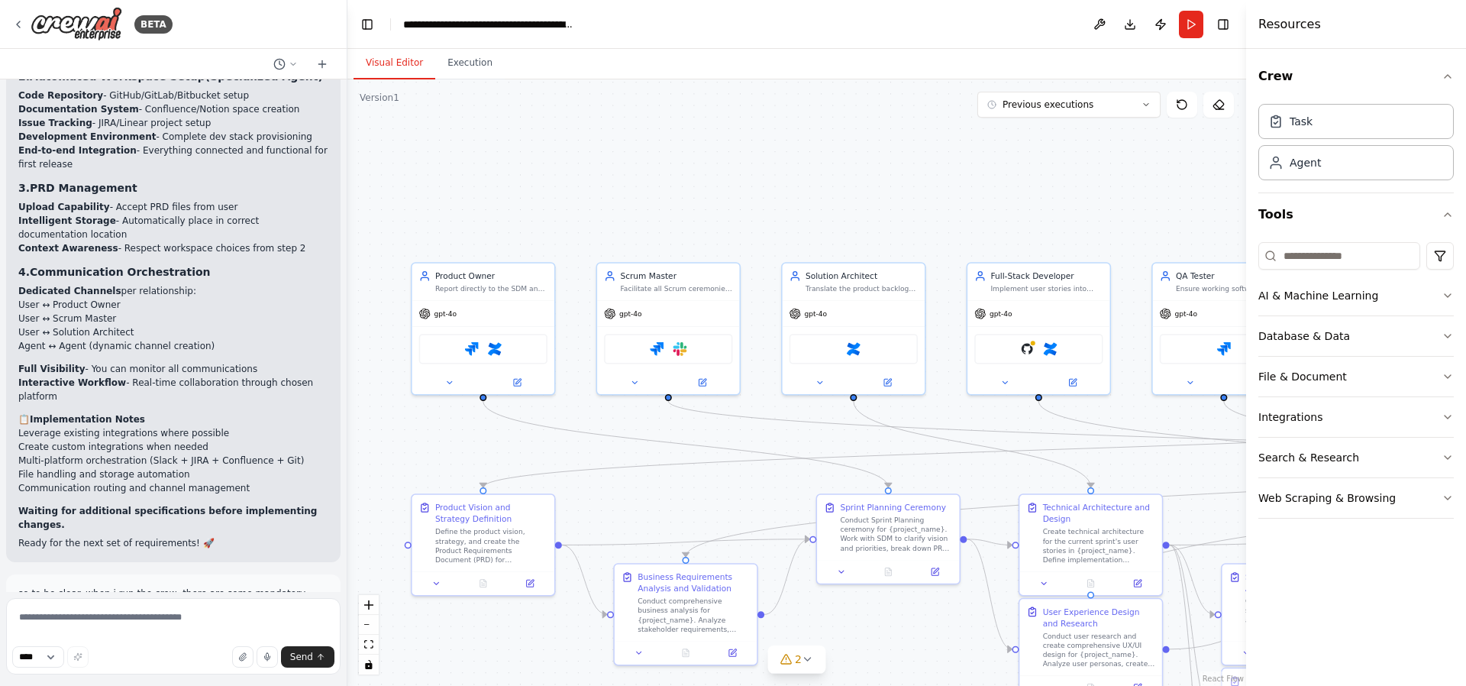
scroll to position [17675, 0]
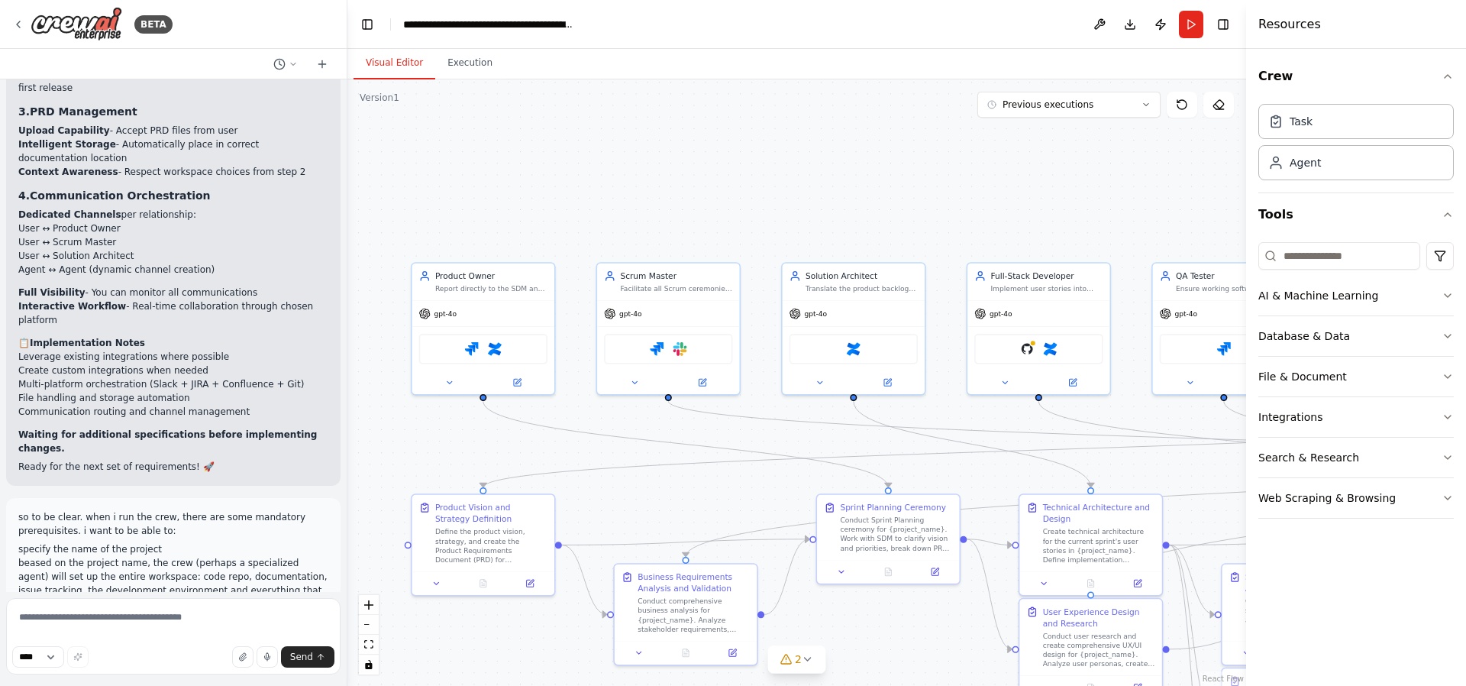
drag, startPoint x: 51, startPoint y: 331, endPoint x: 81, endPoint y: 377, distance: 55.3
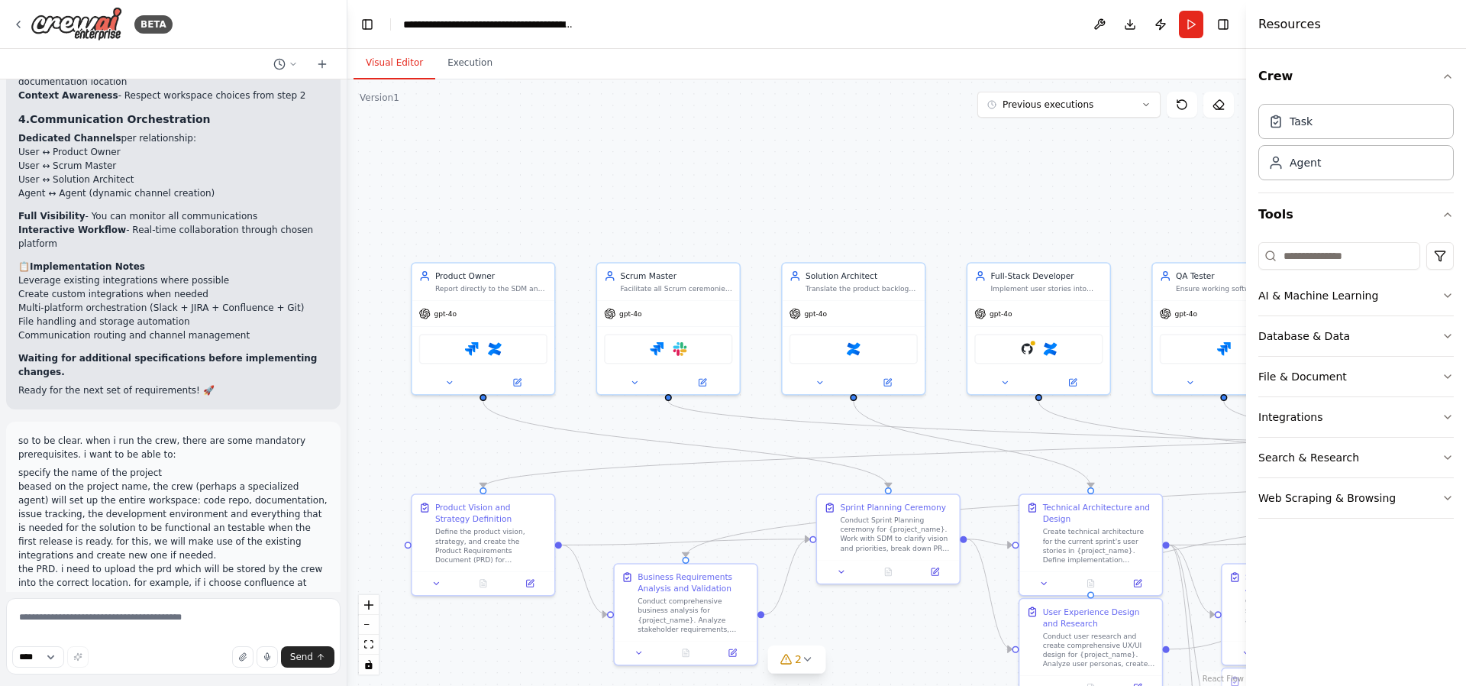
drag, startPoint x: 55, startPoint y: 334, endPoint x: 82, endPoint y: 411, distance: 81.6
drag, startPoint x: 49, startPoint y: 445, endPoint x: 67, endPoint y: 500, distance: 57.9
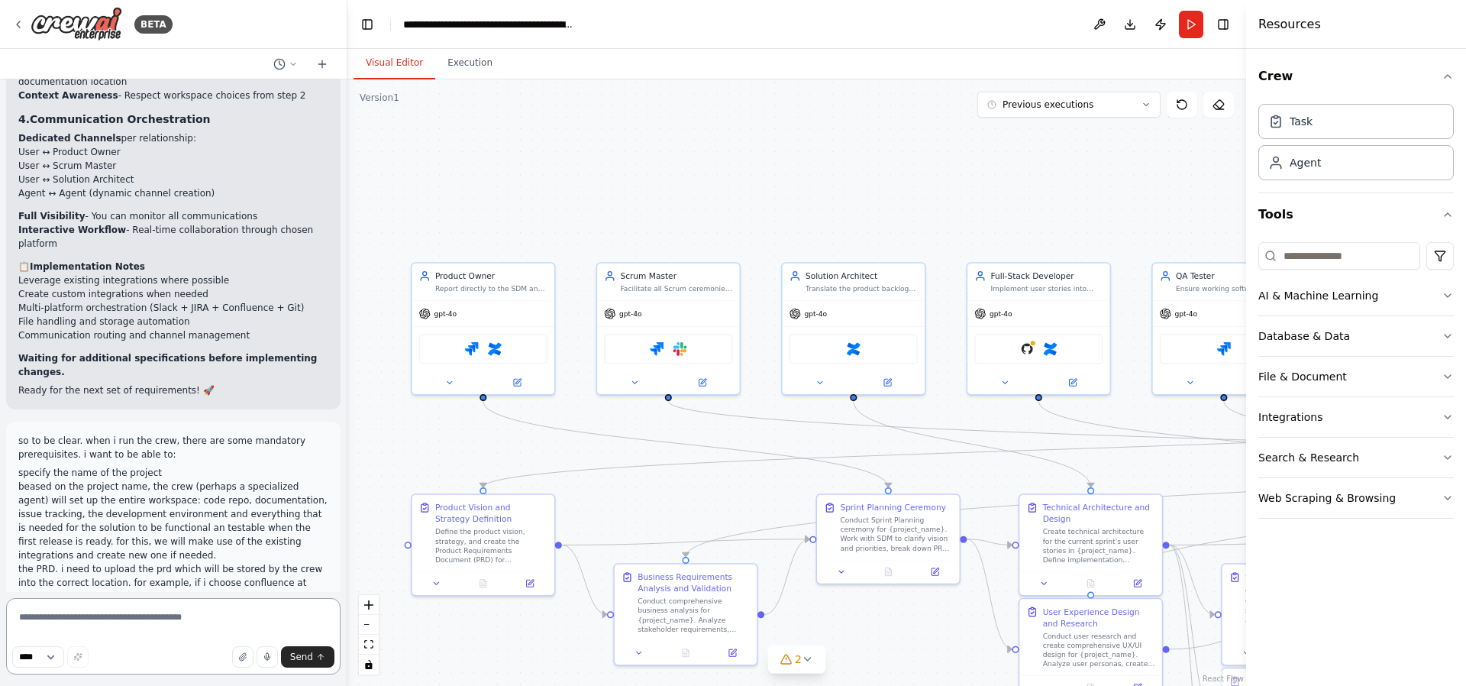
click at [108, 624] on textarea at bounding box center [173, 636] width 334 height 76
drag, startPoint x: 150, startPoint y: 626, endPoint x: 109, endPoint y: 631, distance: 41.6
click at [109, 631] on textarea at bounding box center [173, 636] width 334 height 76
drag, startPoint x: 185, startPoint y: 618, endPoint x: 121, endPoint y: 623, distance: 64.3
click at [121, 623] on textarea at bounding box center [173, 636] width 334 height 76
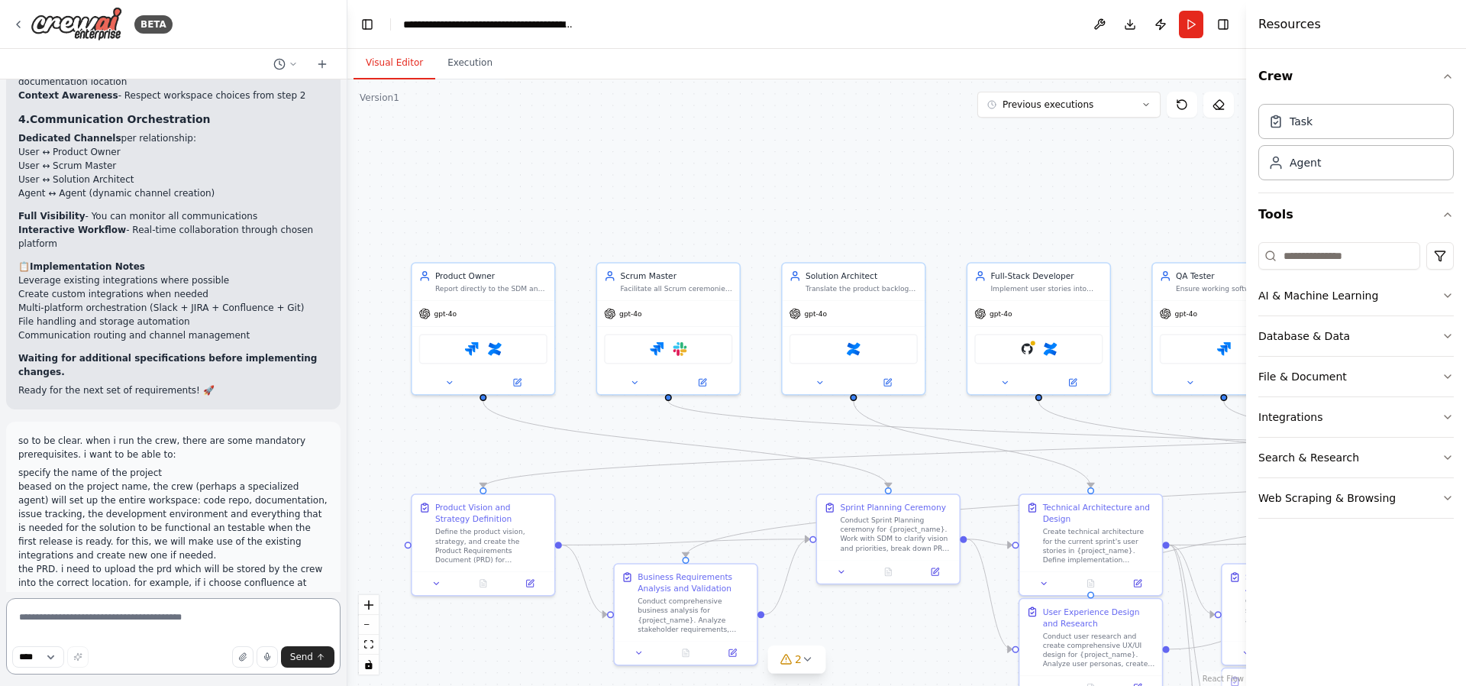
drag, startPoint x: 186, startPoint y: 618, endPoint x: 144, endPoint y: 623, distance: 42.2
drag, startPoint x: 144, startPoint y: 623, endPoint x: 156, endPoint y: 625, distance: 11.7
click at [132, 625] on textarea at bounding box center [173, 636] width 334 height 76
drag, startPoint x: 217, startPoint y: 622, endPoint x: 167, endPoint y: 625, distance: 49.7
drag, startPoint x: 167, startPoint y: 625, endPoint x: 178, endPoint y: 625, distance: 10.7
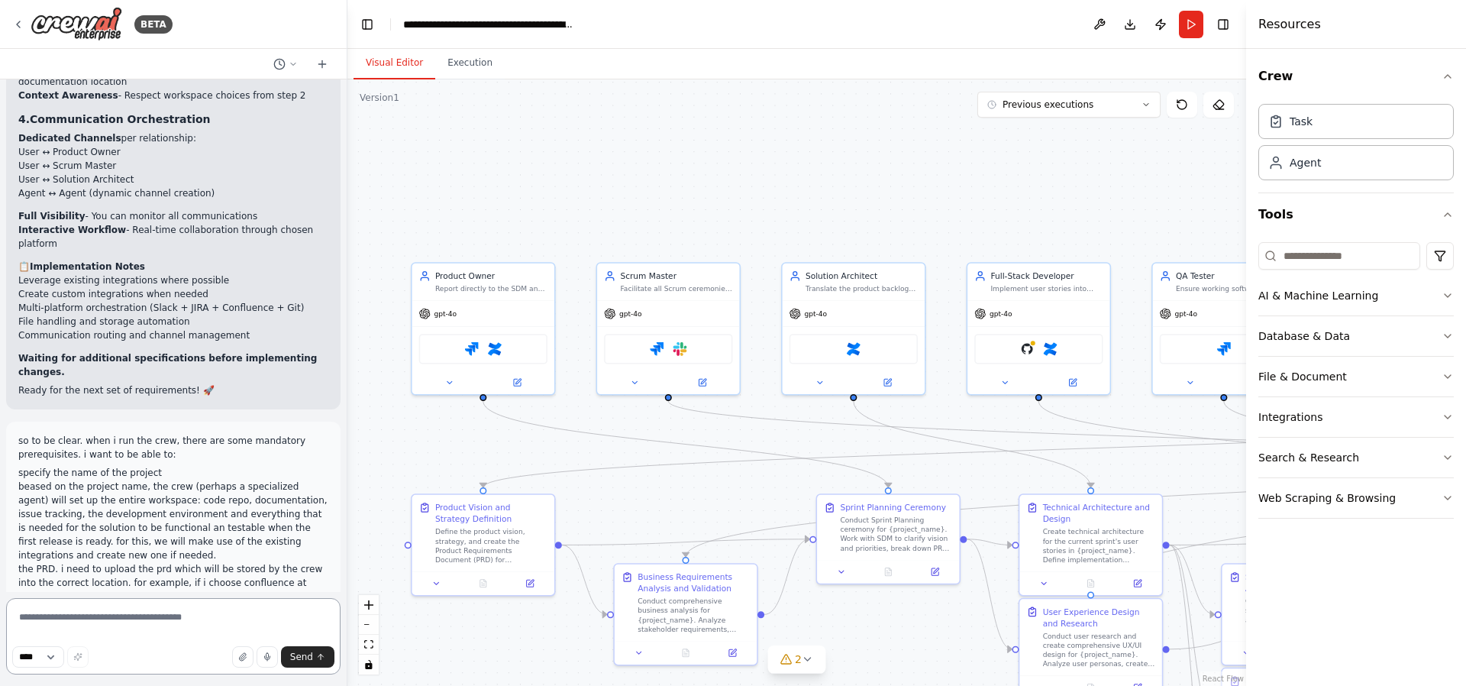
click at [145, 625] on textarea at bounding box center [173, 636] width 334 height 76
drag, startPoint x: 178, startPoint y: 625, endPoint x: 205, endPoint y: 618, distance: 27.6
click at [144, 624] on textarea at bounding box center [173, 636] width 334 height 76
drag, startPoint x: 205, startPoint y: 617, endPoint x: 185, endPoint y: 618, distance: 20.6
click at [179, 618] on textarea at bounding box center [173, 636] width 334 height 76
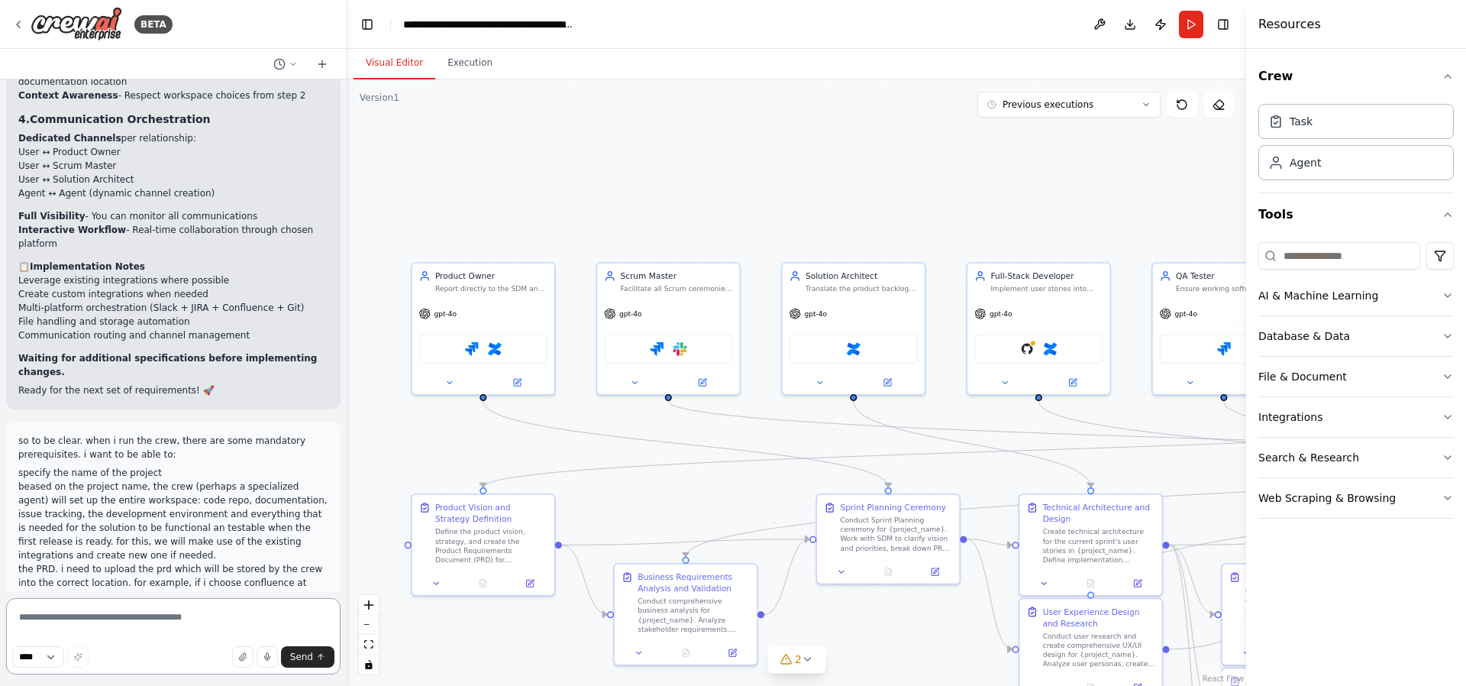
drag, startPoint x: 224, startPoint y: 614, endPoint x: 183, endPoint y: 614, distance: 40.5
drag, startPoint x: 183, startPoint y: 614, endPoint x: 166, endPoint y: 615, distance: 17.6
click at [166, 615] on textarea at bounding box center [173, 636] width 334 height 76
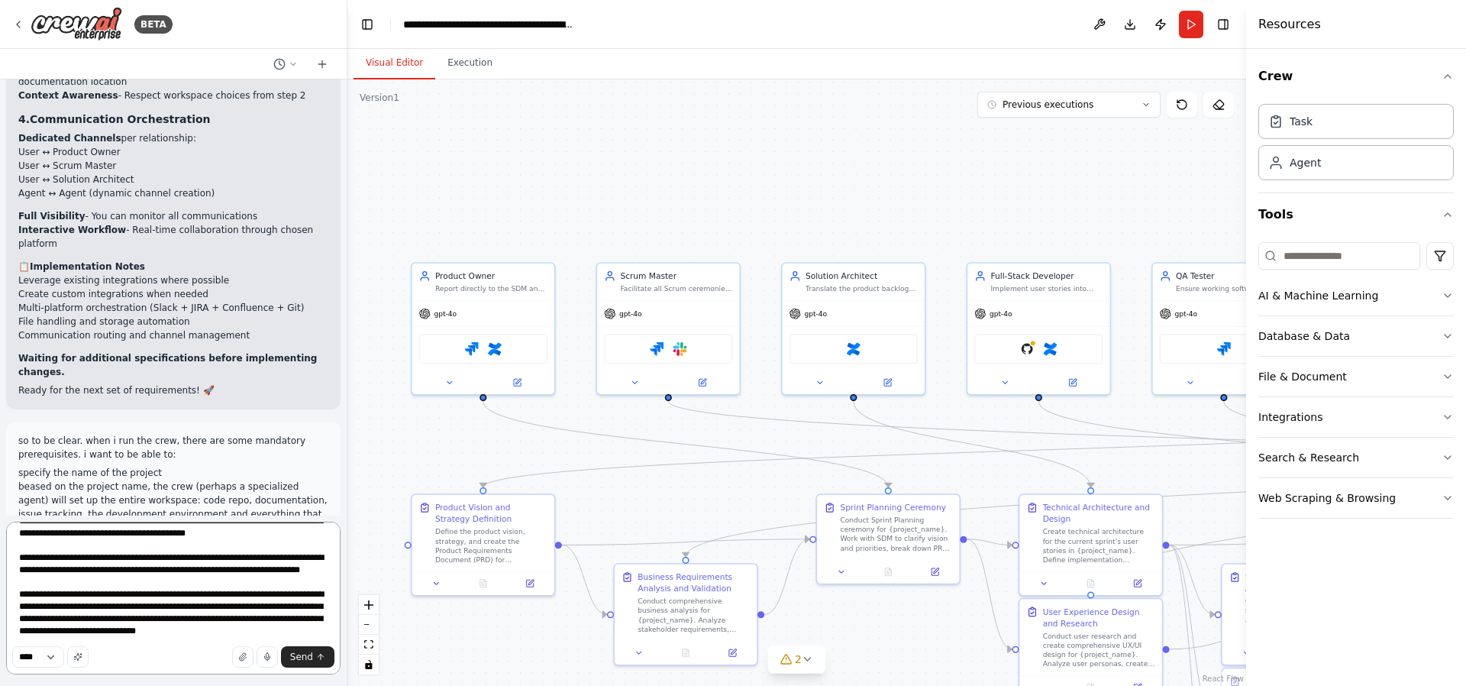
scroll to position [69, 0]
type textarea "**********"
click at [315, 657] on button "Send" at bounding box center [307, 656] width 53 height 21
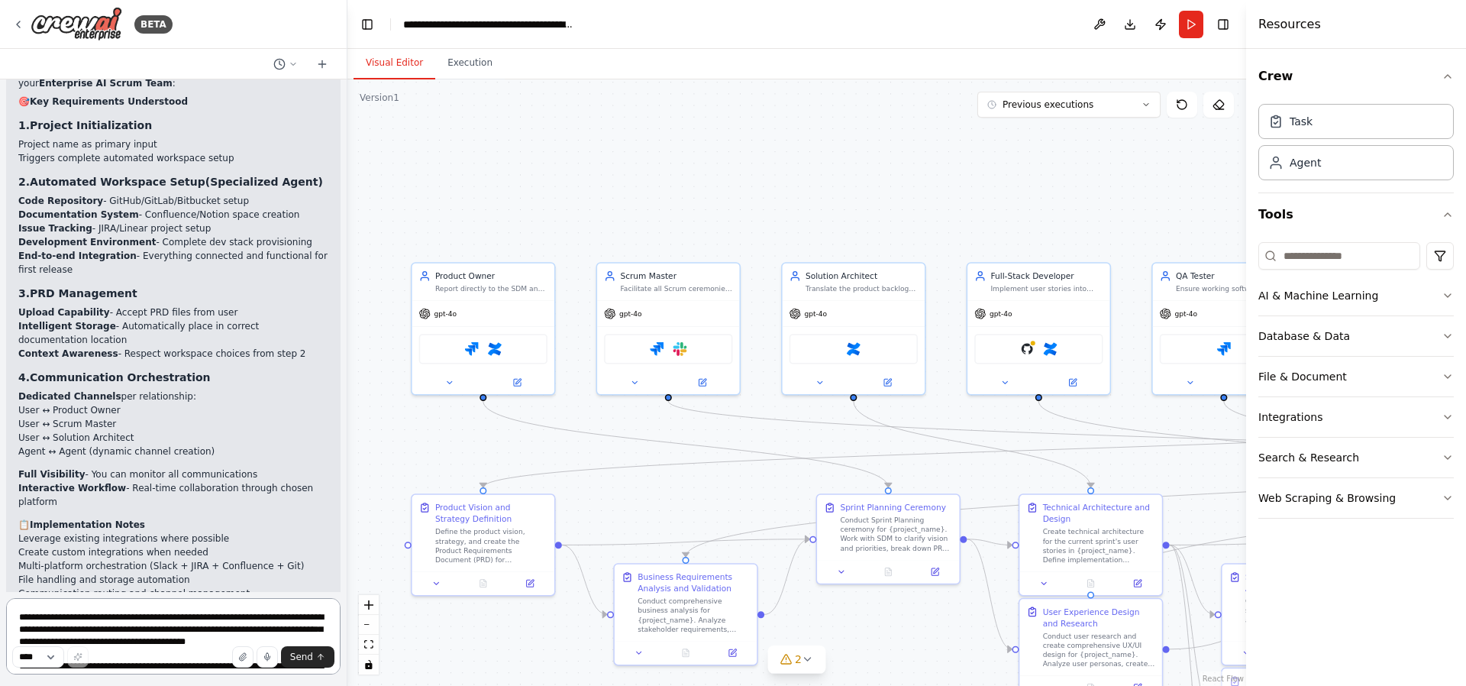
scroll to position [18533, 0]
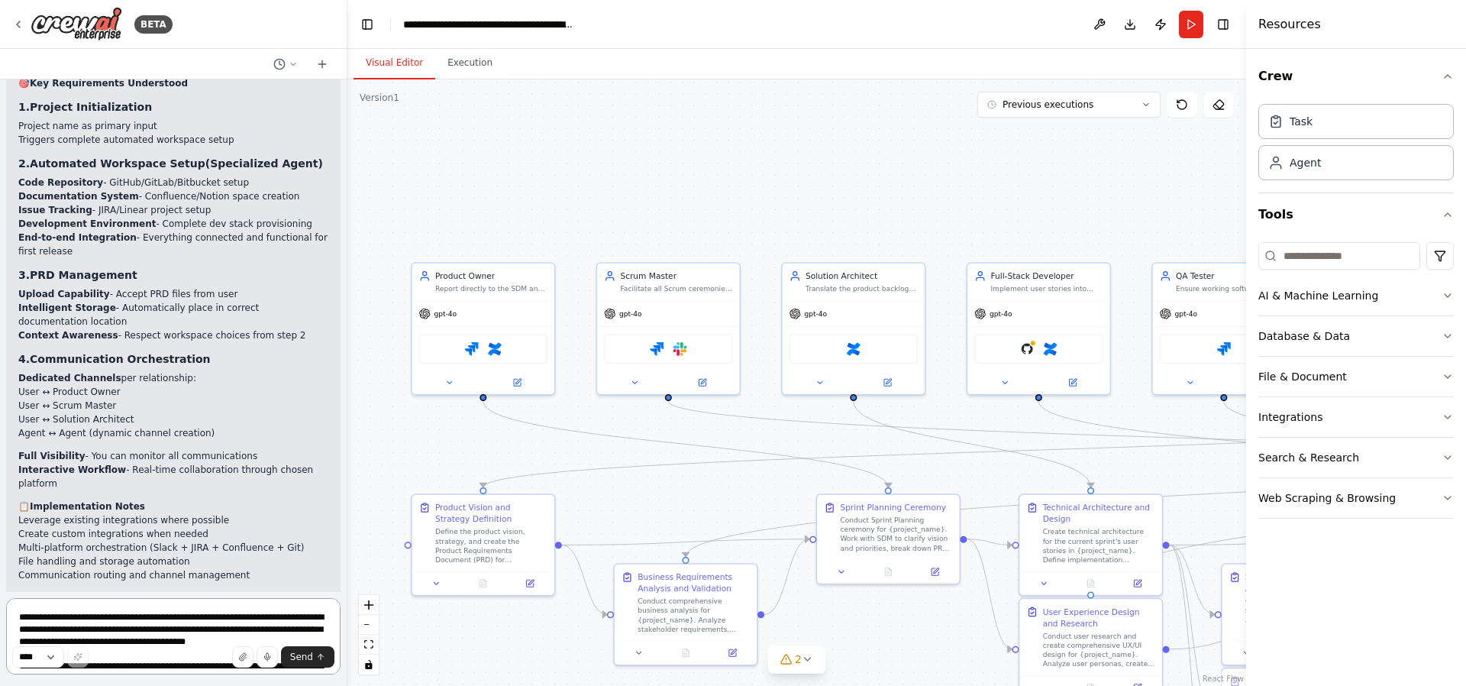
click at [104, 612] on textarea "**********" at bounding box center [173, 636] width 334 height 76
drag, startPoint x: 159, startPoint y: 615, endPoint x: 144, endPoint y: 618, distance: 15.7
drag, startPoint x: 144, startPoint y: 618, endPoint x: 123, endPoint y: 621, distance: 20.7
drag, startPoint x: 123, startPoint y: 621, endPoint x: 115, endPoint y: 619, distance: 8.5
click at [115, 619] on textarea "**********" at bounding box center [173, 636] width 334 height 76
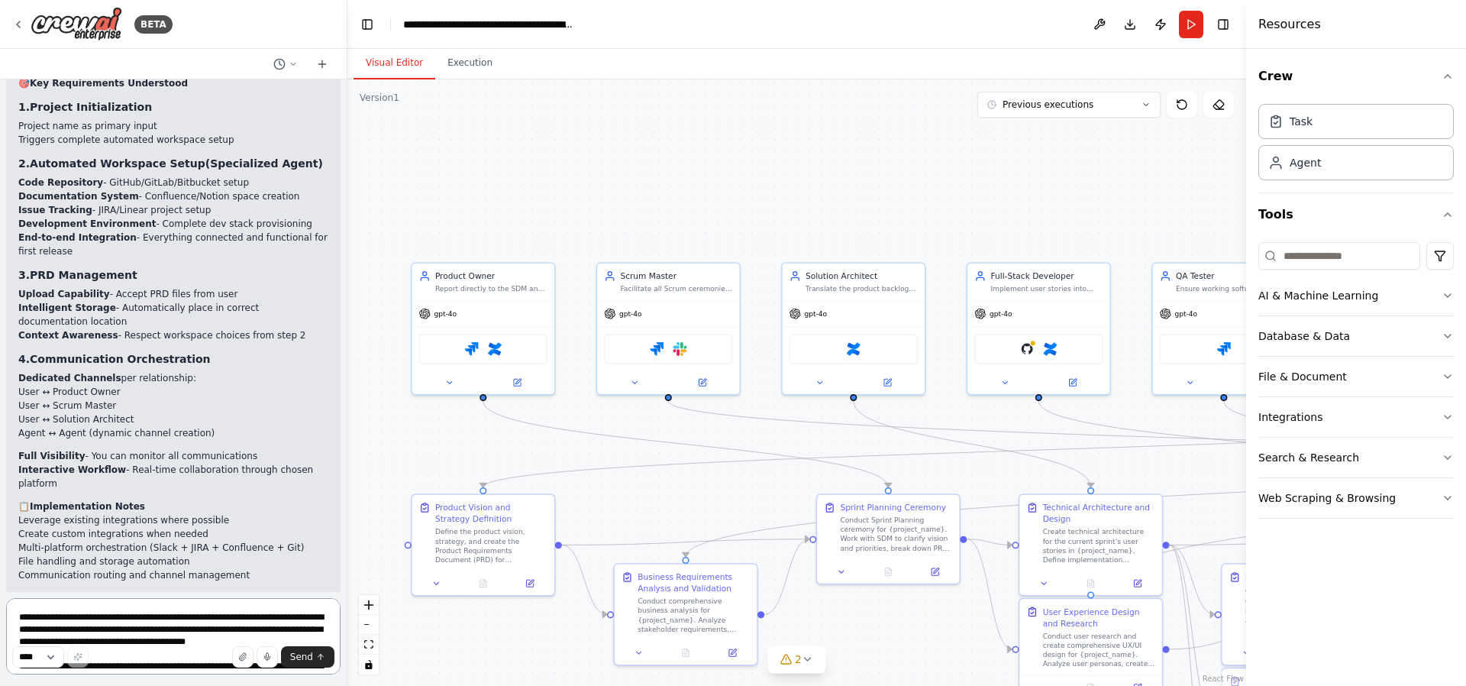
drag, startPoint x: 190, startPoint y: 618, endPoint x: 163, endPoint y: 621, distance: 27.0
drag, startPoint x: 163, startPoint y: 621, endPoint x: 152, endPoint y: 623, distance: 11.6
drag, startPoint x: 152, startPoint y: 623, endPoint x: 206, endPoint y: 623, distance: 54.2
click at [150, 625] on textarea "**********" at bounding box center [173, 636] width 334 height 76
drag, startPoint x: 221, startPoint y: 623, endPoint x: 185, endPoint y: 628, distance: 36.9
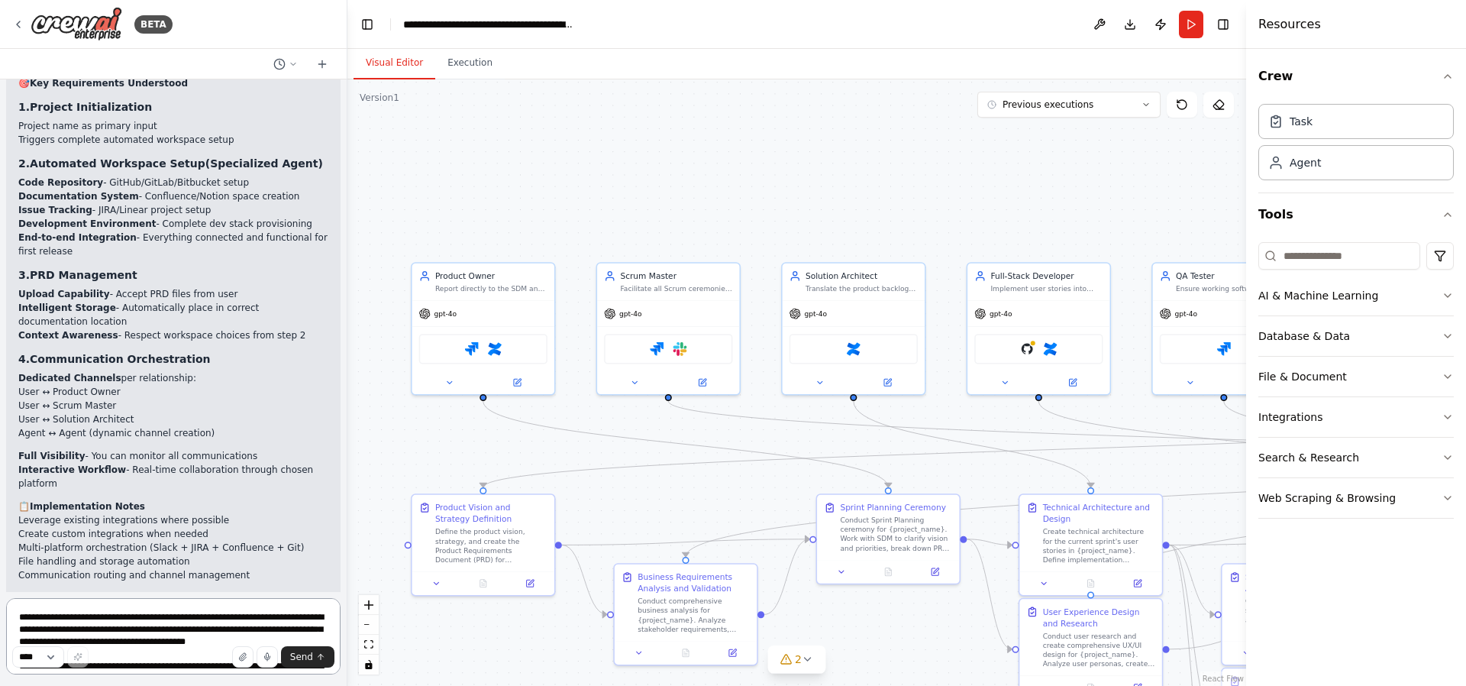
drag, startPoint x: 185, startPoint y: 628, endPoint x: 174, endPoint y: 629, distance: 10.8
drag, startPoint x: 174, startPoint y: 629, endPoint x: 205, endPoint y: 628, distance: 31.3
click at [166, 630] on textarea "**********" at bounding box center [173, 636] width 334 height 76
drag, startPoint x: 215, startPoint y: 625, endPoint x: 182, endPoint y: 626, distance: 32.9
click at [177, 625] on textarea "**********" at bounding box center [173, 636] width 334 height 76
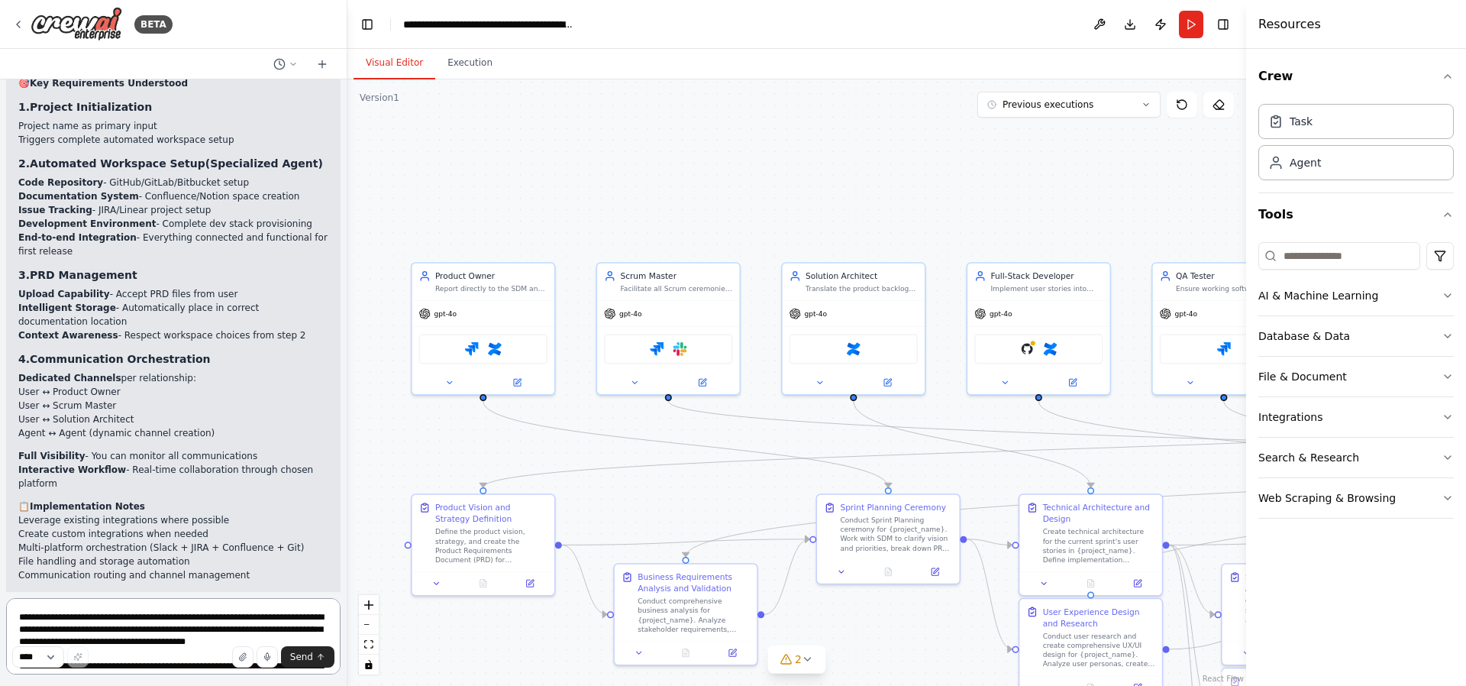
drag, startPoint x: 208, startPoint y: 621, endPoint x: 184, endPoint y: 624, distance: 24.6
drag, startPoint x: 184, startPoint y: 624, endPoint x: 176, endPoint y: 625, distance: 8.4
click at [176, 625] on textarea "**********" at bounding box center [173, 636] width 334 height 76
drag, startPoint x: 261, startPoint y: 613, endPoint x: 232, endPoint y: 612, distance: 29.0
drag, startPoint x: 225, startPoint y: 613, endPoint x: 204, endPoint y: 614, distance: 21.4
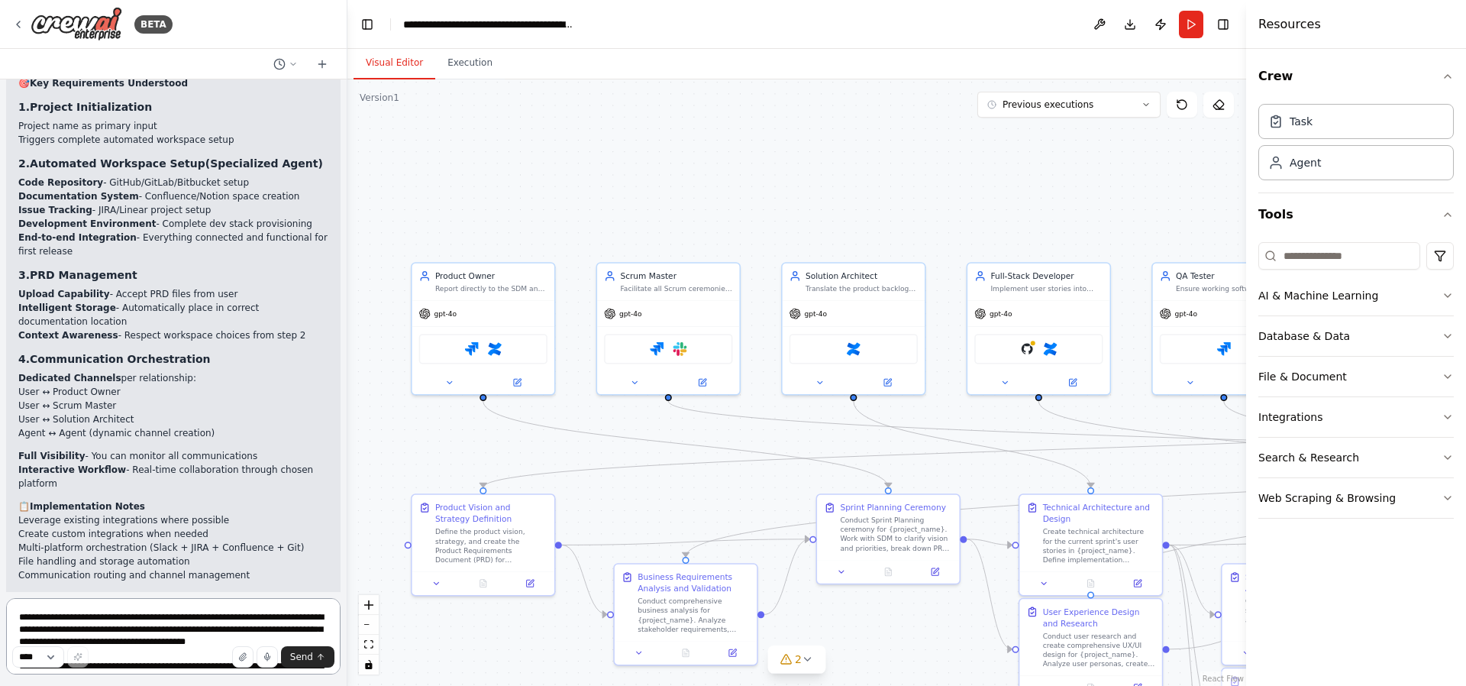
drag, startPoint x: 204, startPoint y: 614, endPoint x: 191, endPoint y: 612, distance: 13.1
click at [187, 613] on textarea "**********" at bounding box center [173, 636] width 334 height 76
drag, startPoint x: 228, startPoint y: 604, endPoint x: 205, endPoint y: 608, distance: 24.0
drag, startPoint x: 205, startPoint y: 608, endPoint x: 186, endPoint y: 610, distance: 19.2
click at [186, 610] on textarea "**********" at bounding box center [173, 636] width 334 height 76
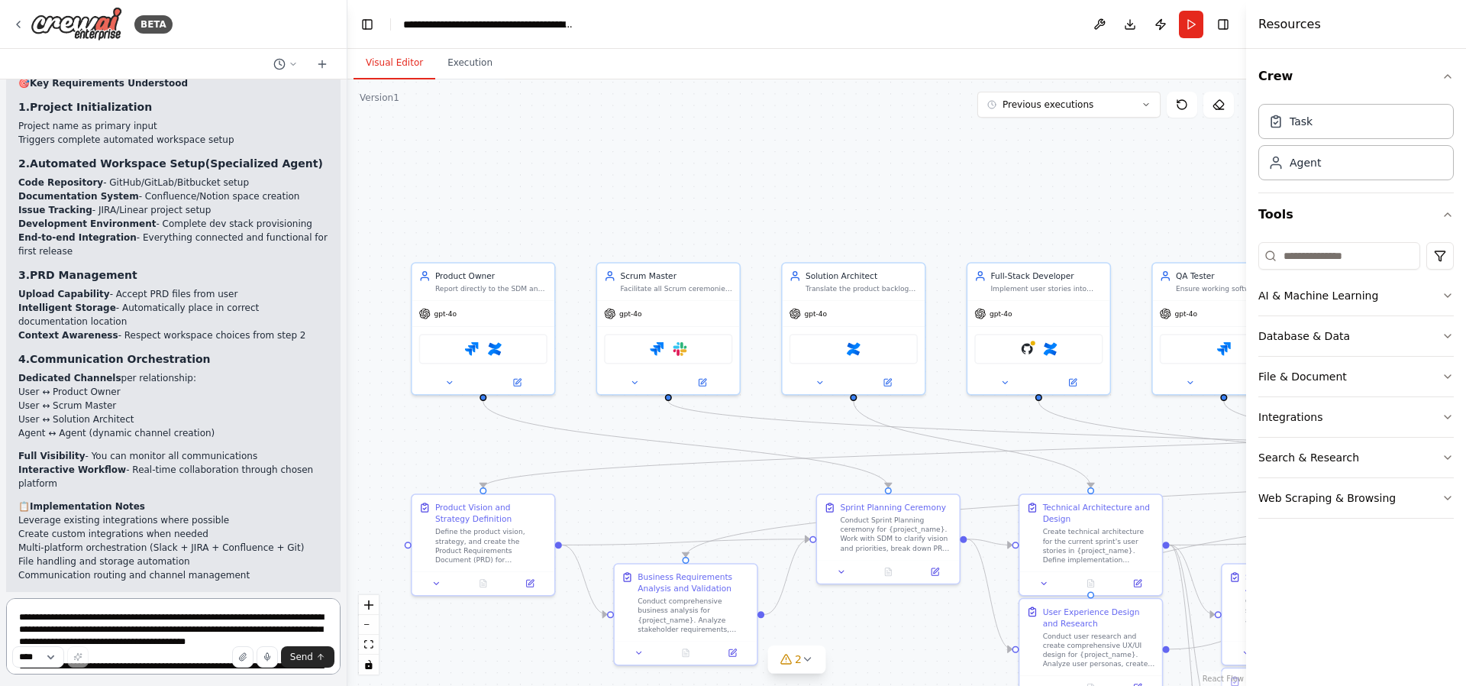
drag, startPoint x: 211, startPoint y: 607, endPoint x: 185, endPoint y: 611, distance: 26.2
drag, startPoint x: 185, startPoint y: 611, endPoint x: 162, endPoint y: 613, distance: 23.0
click at [162, 613] on textarea "**********" at bounding box center [173, 636] width 334 height 76
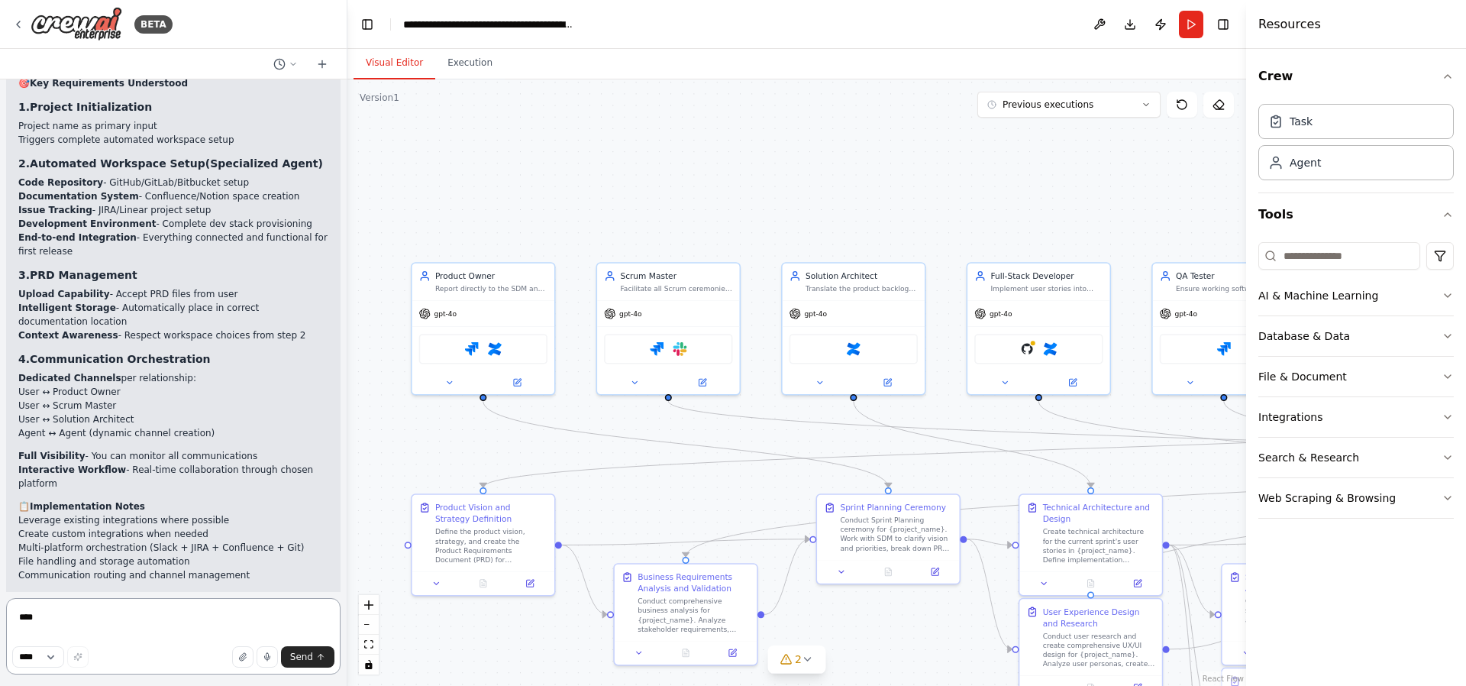
type textarea "****"
type textarea "***"
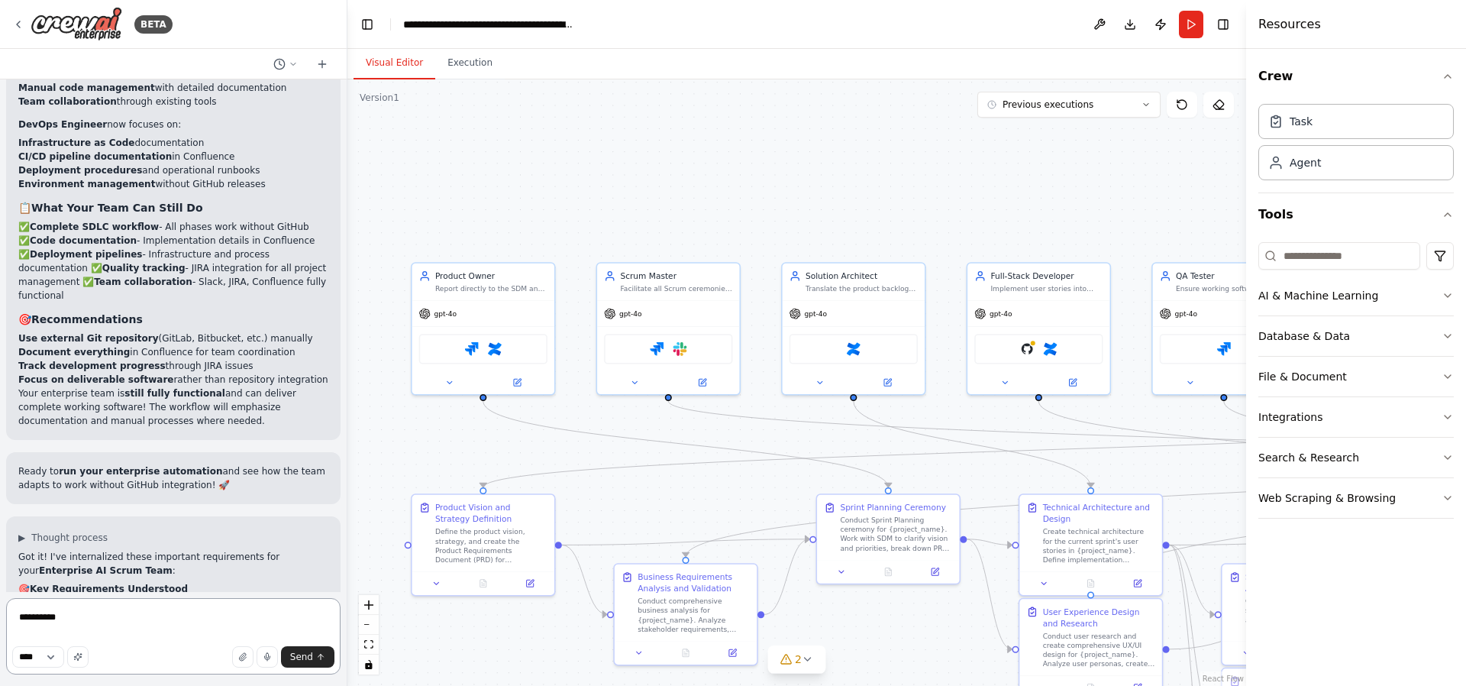
scroll to position [17082, 0]
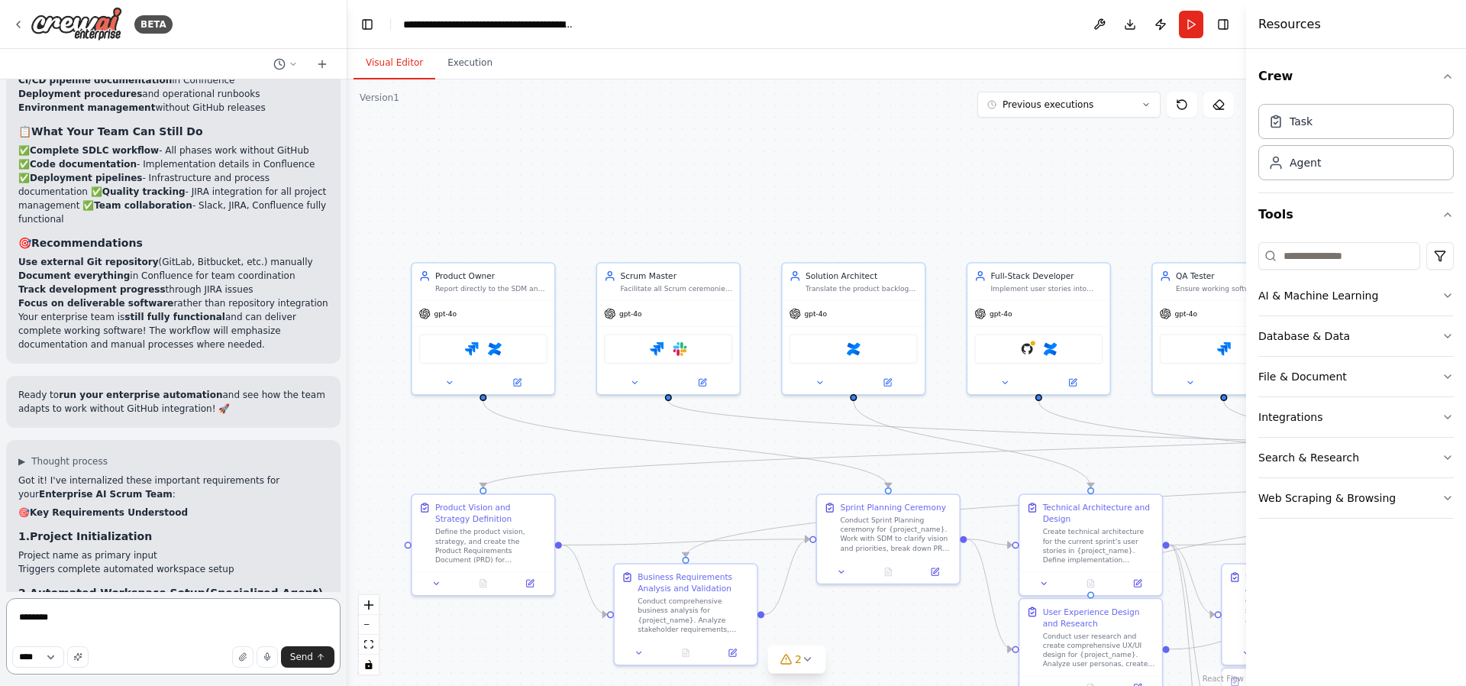
type textarea "**"
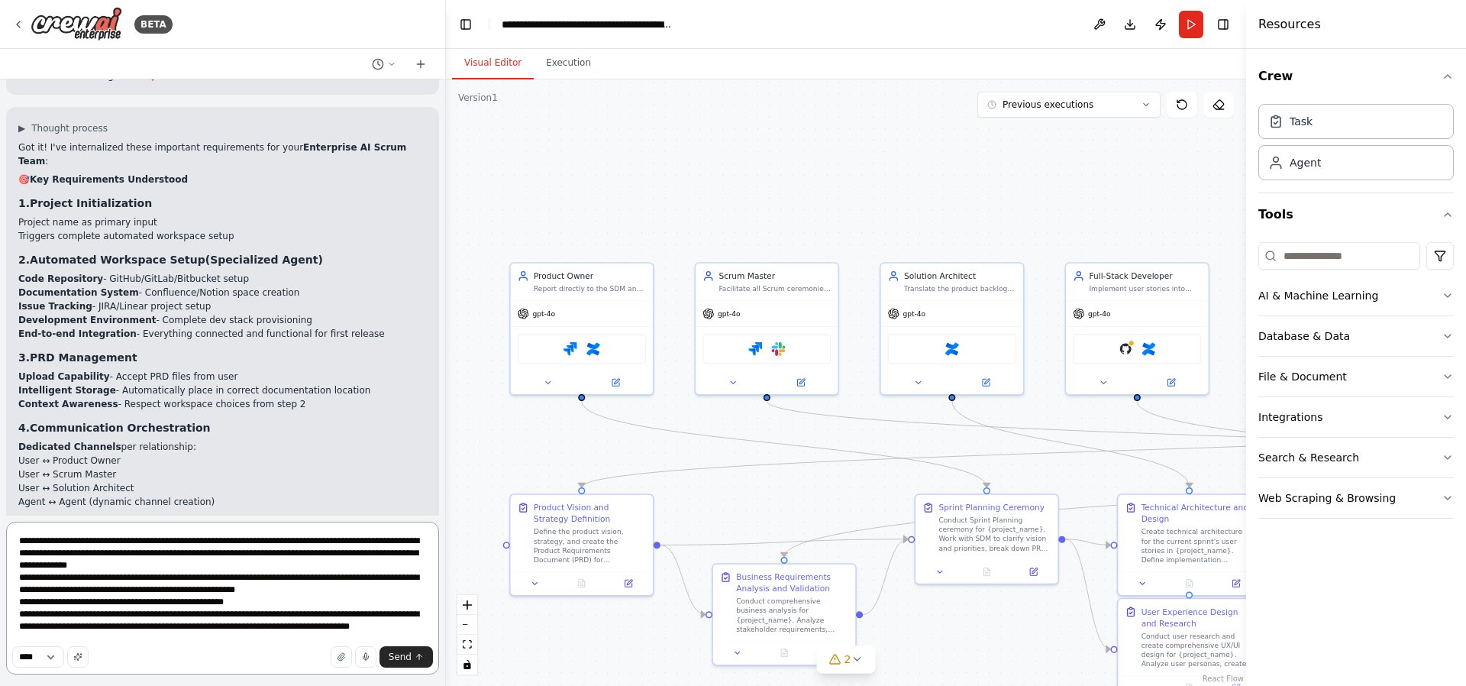
scroll to position [15421, 0]
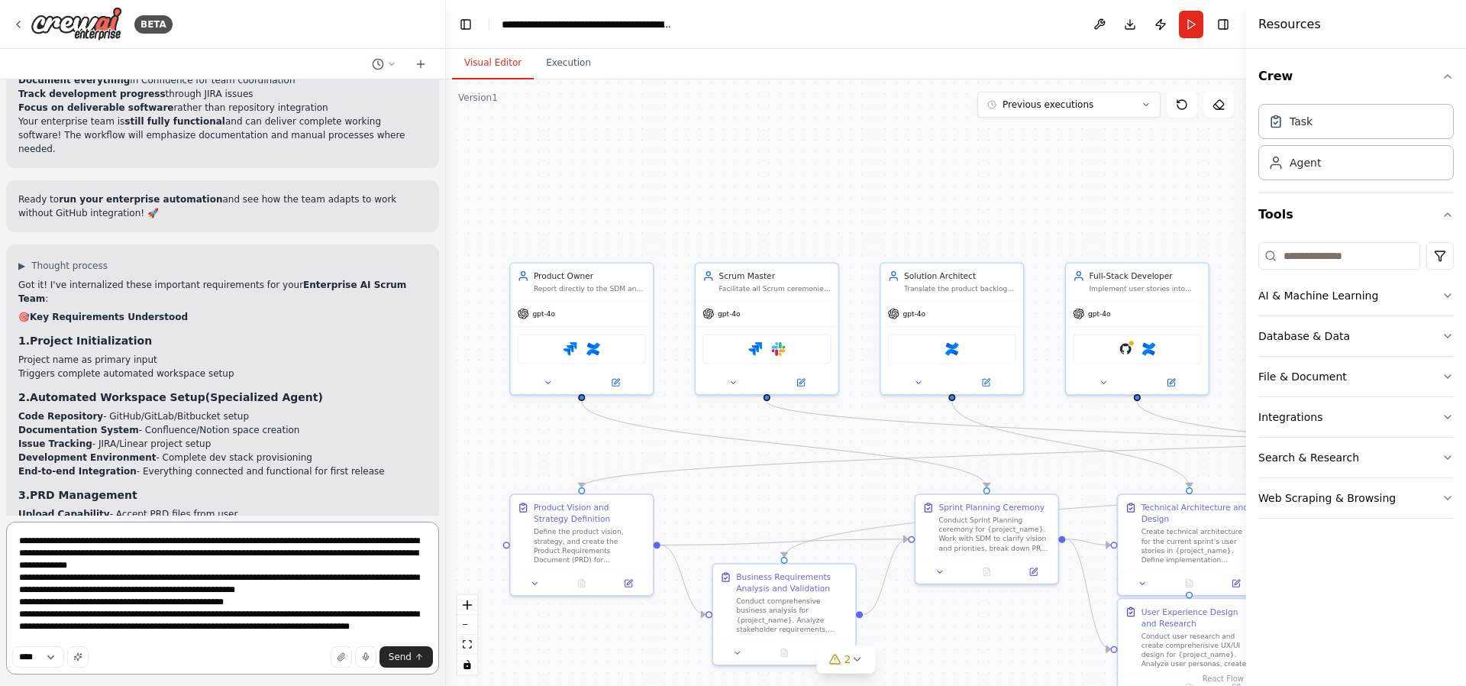
drag, startPoint x: 345, startPoint y: 375, endPoint x: 470, endPoint y: 364, distance: 124.9
click at [470, 364] on div "BETA i want to build a fully fledged scrum team for building a highly complex e…" at bounding box center [733, 343] width 1466 height 686
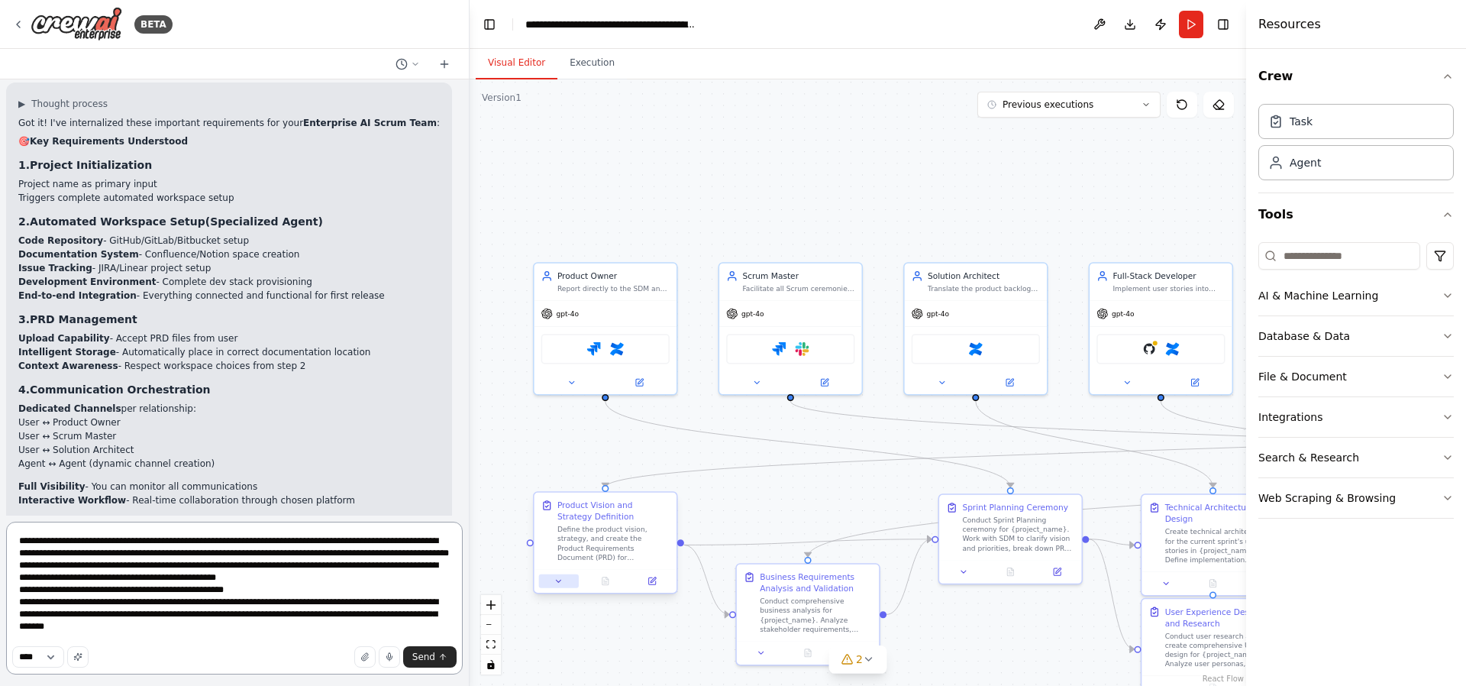
type textarea "**********"
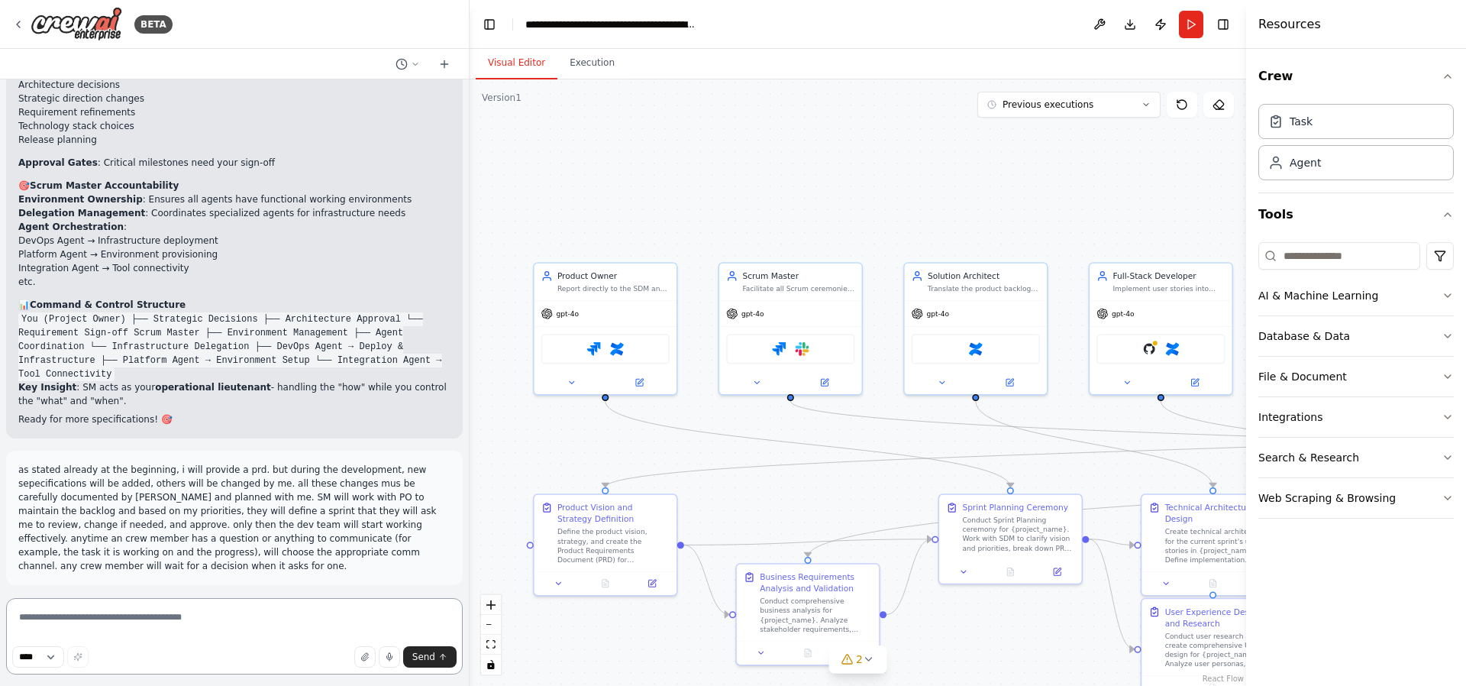
scroll to position [17223, 0]
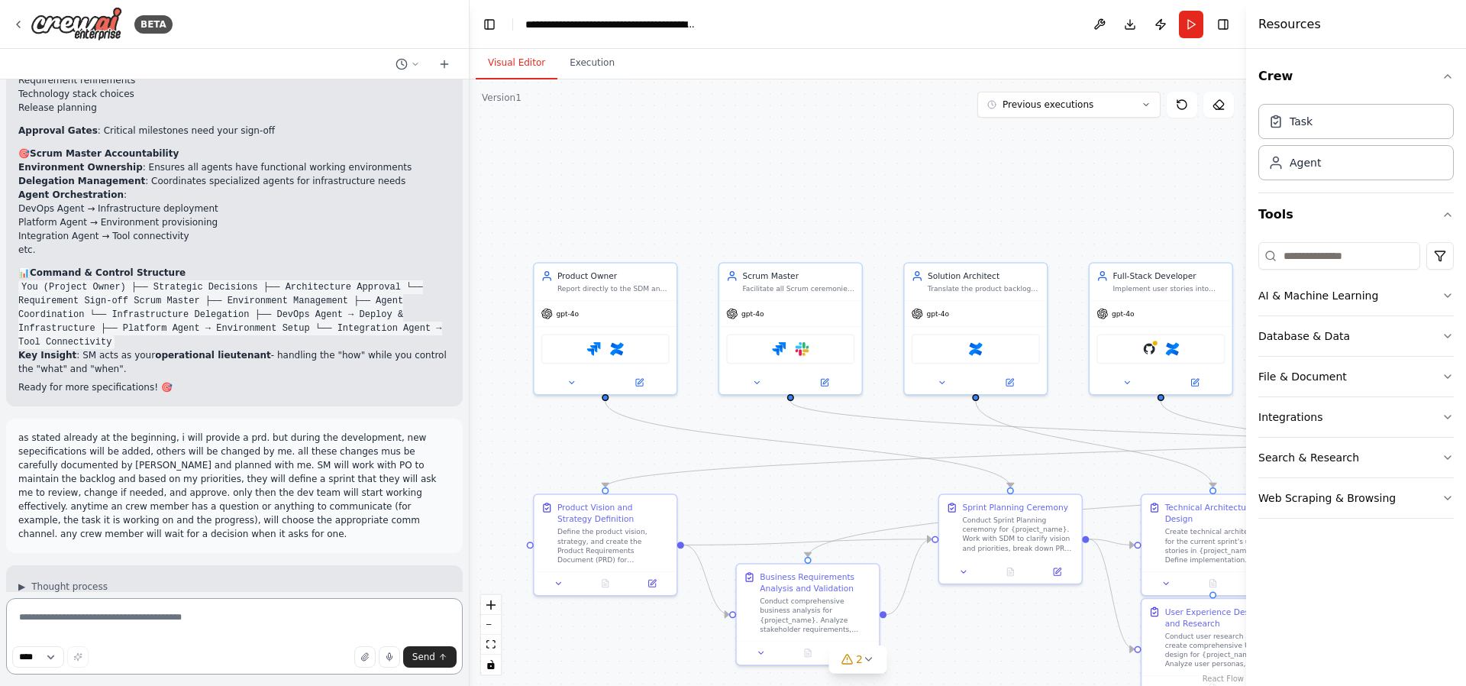
click at [98, 622] on textarea at bounding box center [234, 636] width 457 height 76
drag, startPoint x: 257, startPoint y: 615, endPoint x: 240, endPoint y: 623, distance: 19.1
click at [207, 624] on textarea at bounding box center [234, 636] width 457 height 76
drag, startPoint x: 303, startPoint y: 618, endPoint x: 275, endPoint y: 621, distance: 28.5
drag, startPoint x: 275, startPoint y: 621, endPoint x: 252, endPoint y: 625, distance: 23.2
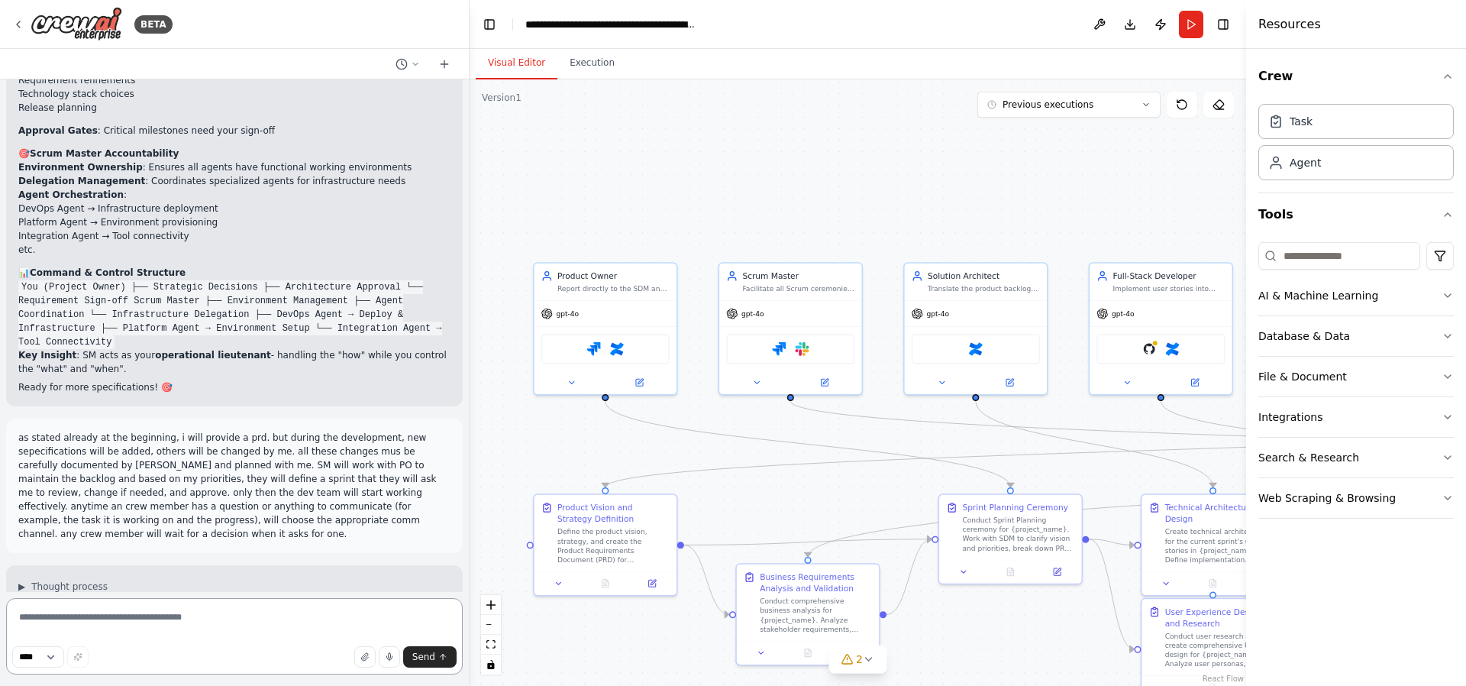
drag, startPoint x: 252, startPoint y: 625, endPoint x: 285, endPoint y: 624, distance: 32.9
click at [249, 626] on textarea at bounding box center [234, 636] width 457 height 76
drag, startPoint x: 335, startPoint y: 619, endPoint x: 306, endPoint y: 624, distance: 29.4
drag, startPoint x: 306, startPoint y: 624, endPoint x: 288, endPoint y: 625, distance: 18.4
drag, startPoint x: 288, startPoint y: 625, endPoint x: 276, endPoint y: 625, distance: 11.5
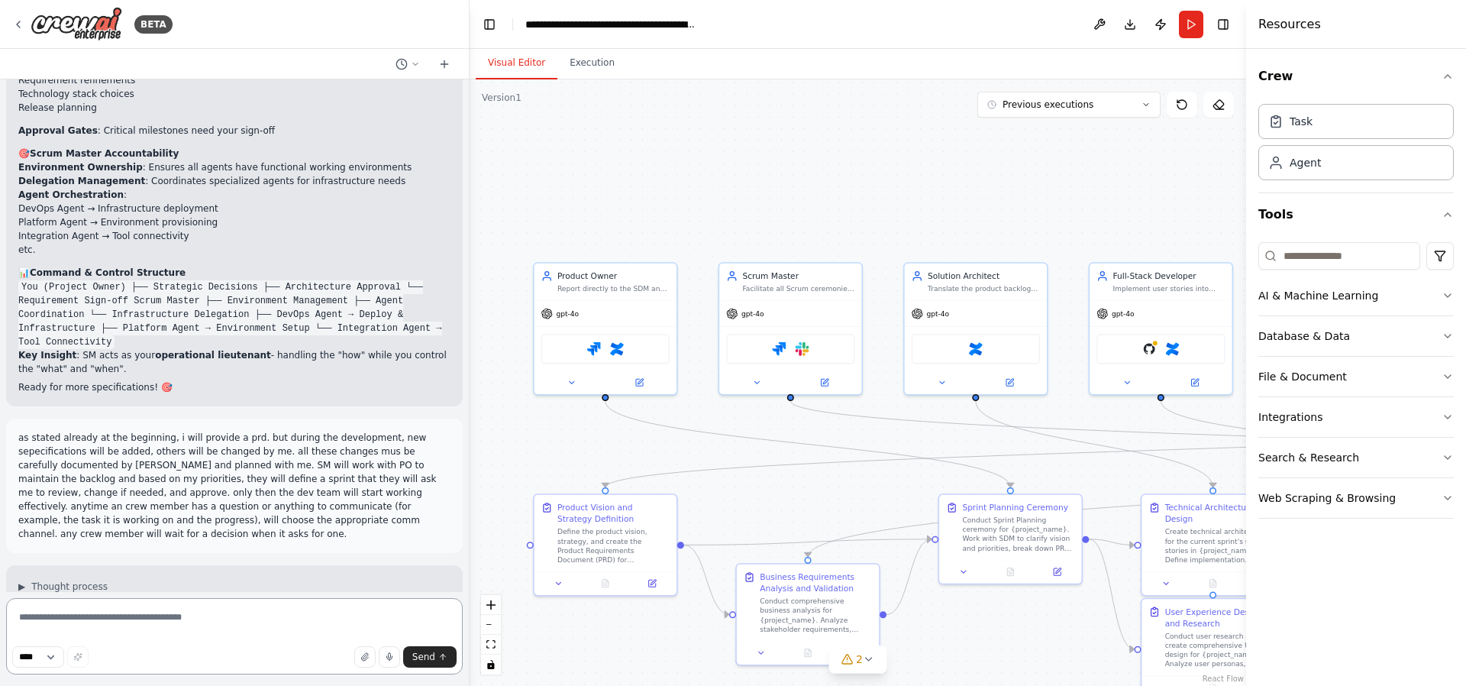
click at [276, 625] on textarea at bounding box center [234, 636] width 457 height 76
drag, startPoint x: 331, startPoint y: 624, endPoint x: 292, endPoint y: 625, distance: 39.0
drag, startPoint x: 292, startPoint y: 625, endPoint x: 268, endPoint y: 626, distance: 24.4
drag, startPoint x: 268, startPoint y: 626, endPoint x: 259, endPoint y: 626, distance: 9.2
click at [259, 626] on textarea at bounding box center [234, 636] width 457 height 76
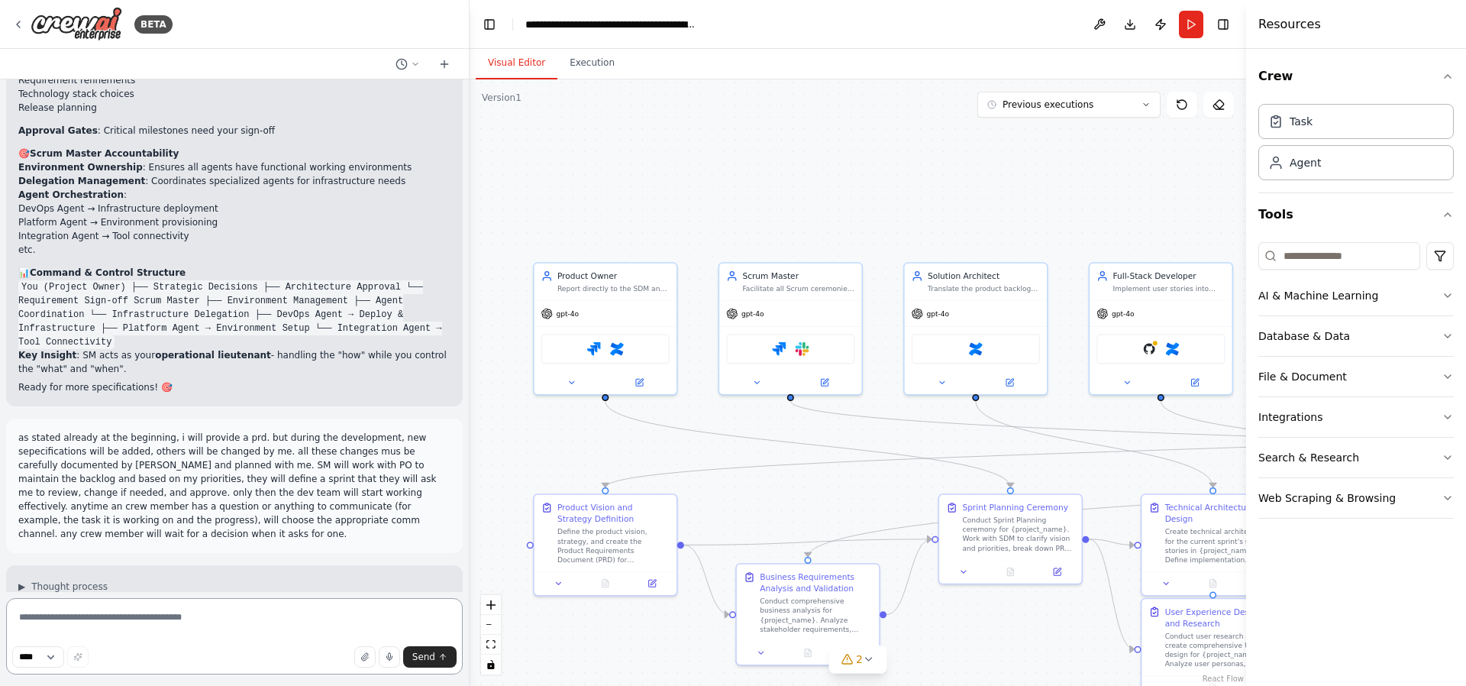
drag, startPoint x: 312, startPoint y: 623, endPoint x: 287, endPoint y: 625, distance: 25.2
drag, startPoint x: 287, startPoint y: 625, endPoint x: 265, endPoint y: 626, distance: 22.2
drag, startPoint x: 265, startPoint y: 626, endPoint x: 276, endPoint y: 626, distance: 10.7
click at [263, 627] on textarea at bounding box center [234, 636] width 457 height 76
drag, startPoint x: 285, startPoint y: 625, endPoint x: 267, endPoint y: 628, distance: 17.7
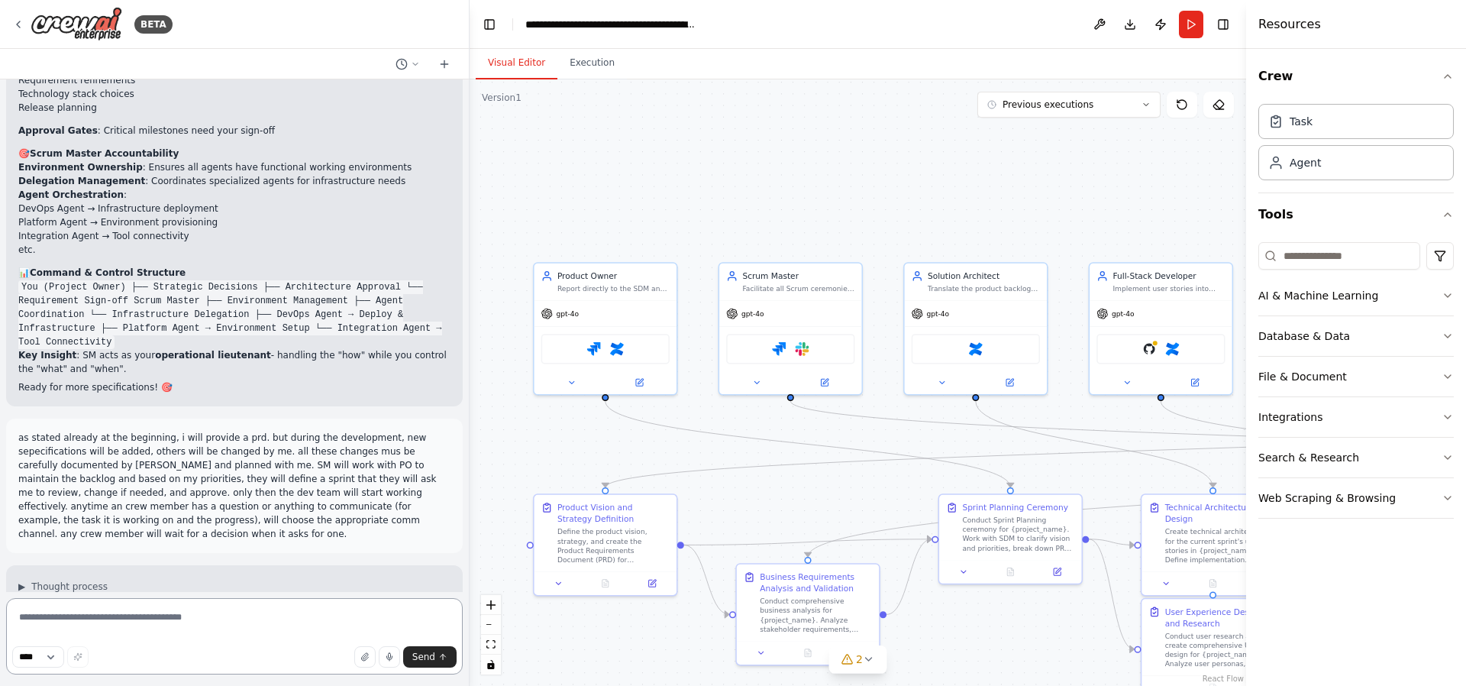
click at [265, 628] on textarea at bounding box center [234, 636] width 457 height 76
drag, startPoint x: 282, startPoint y: 621, endPoint x: 262, endPoint y: 618, distance: 20.8
click at [257, 619] on textarea at bounding box center [234, 636] width 457 height 76
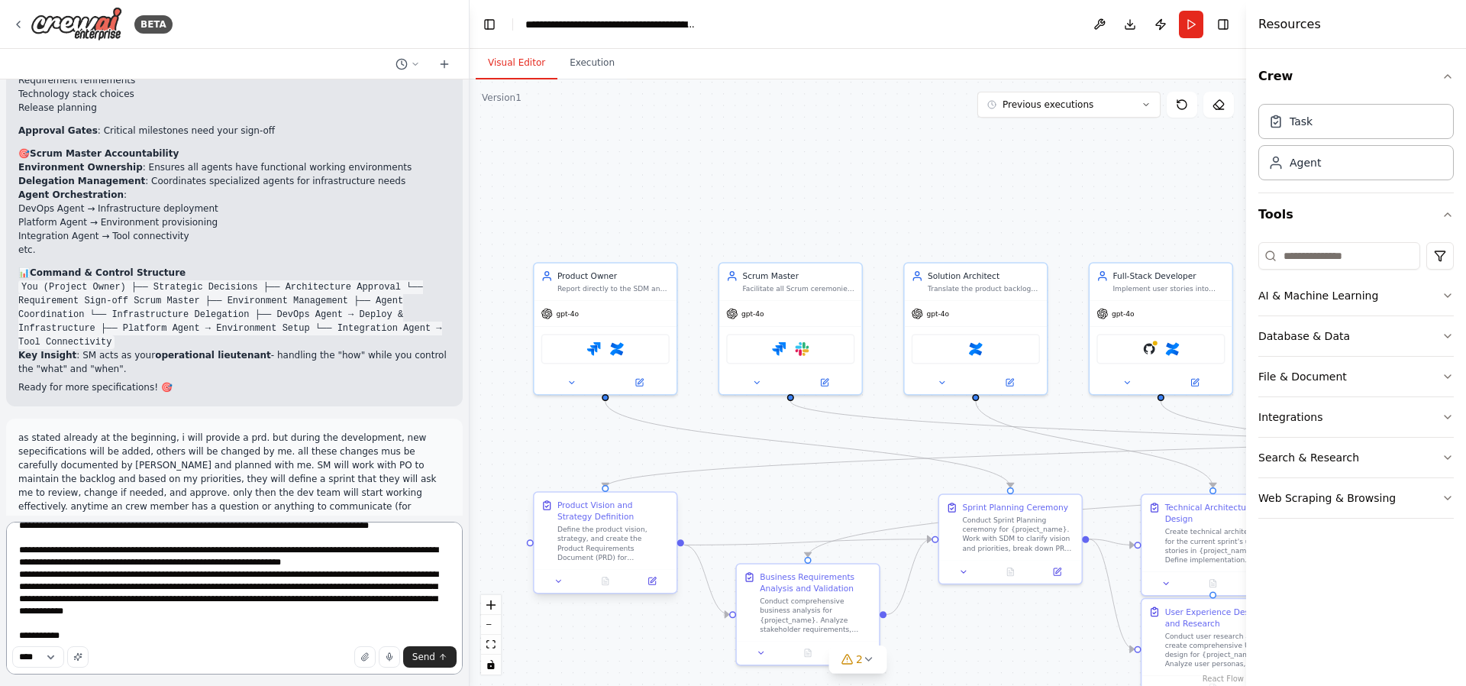
scroll to position [69, 0]
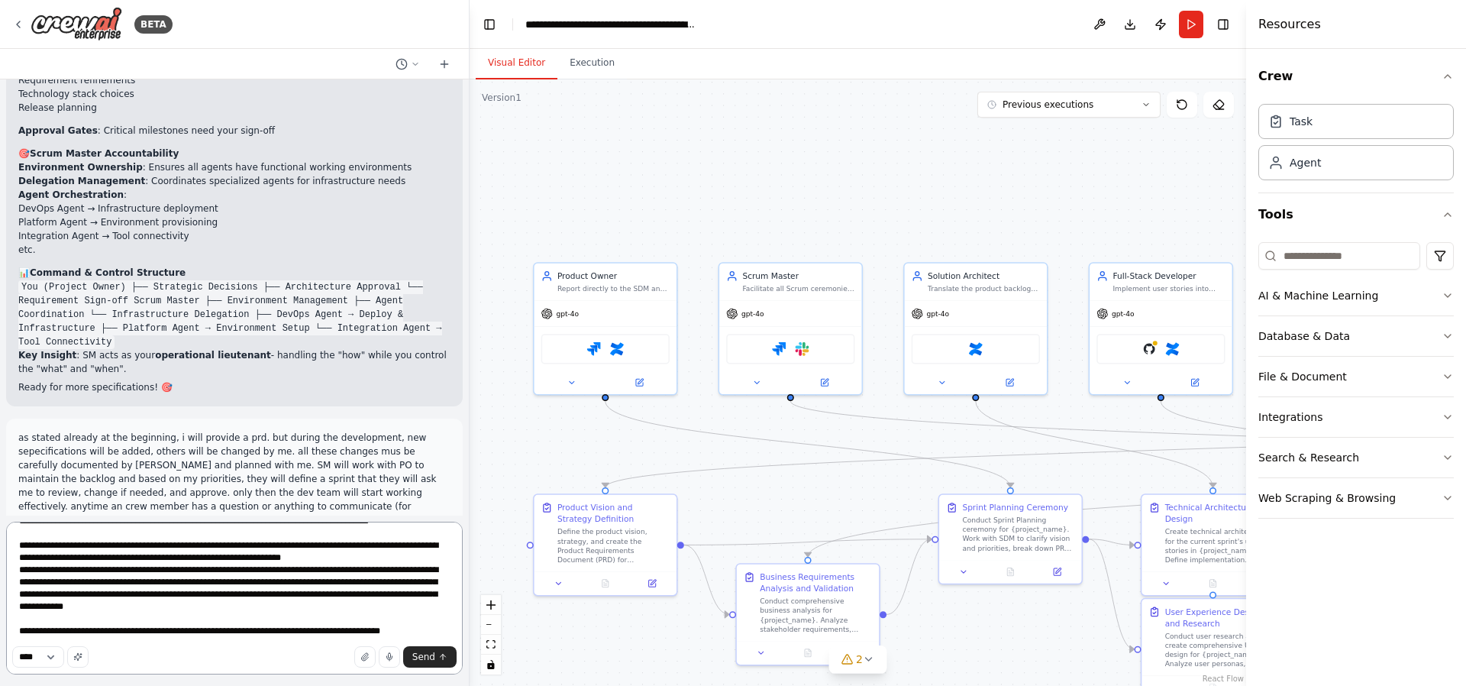
type textarea "**********"
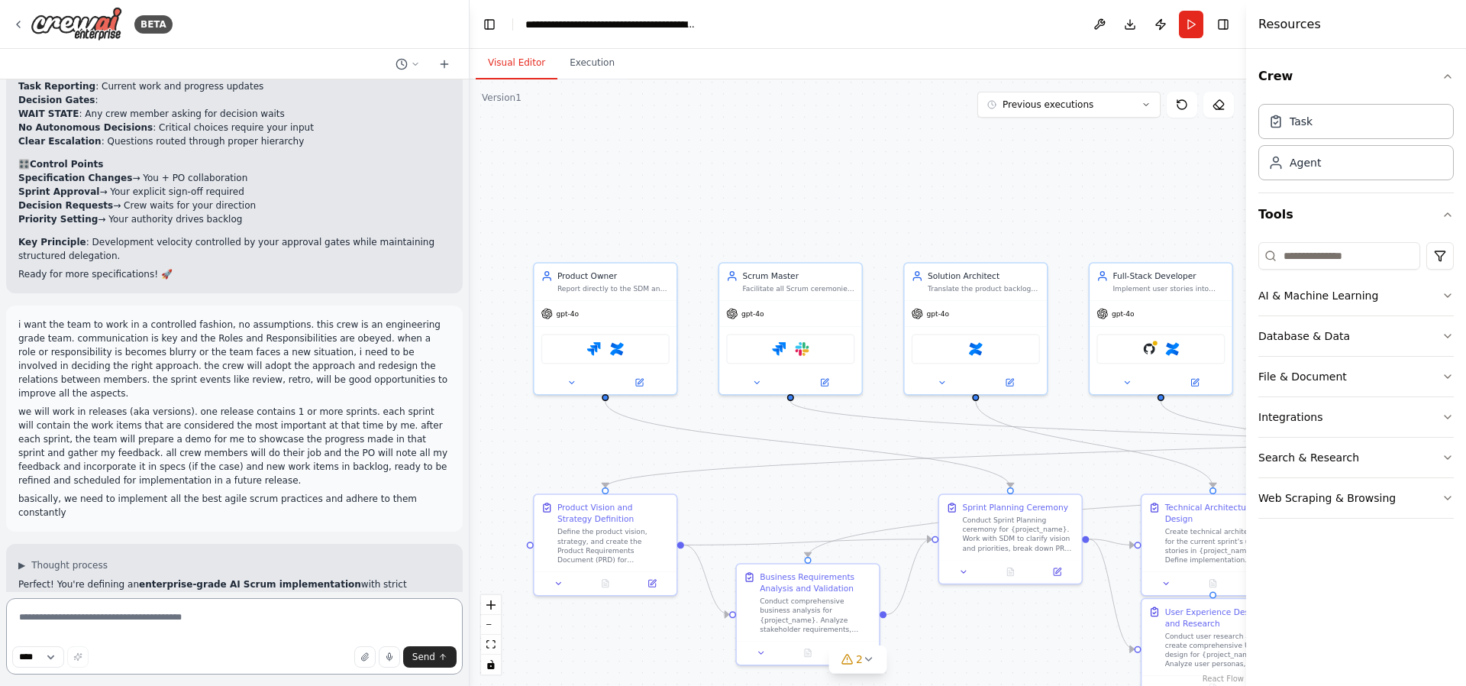
scroll to position [18008, 0]
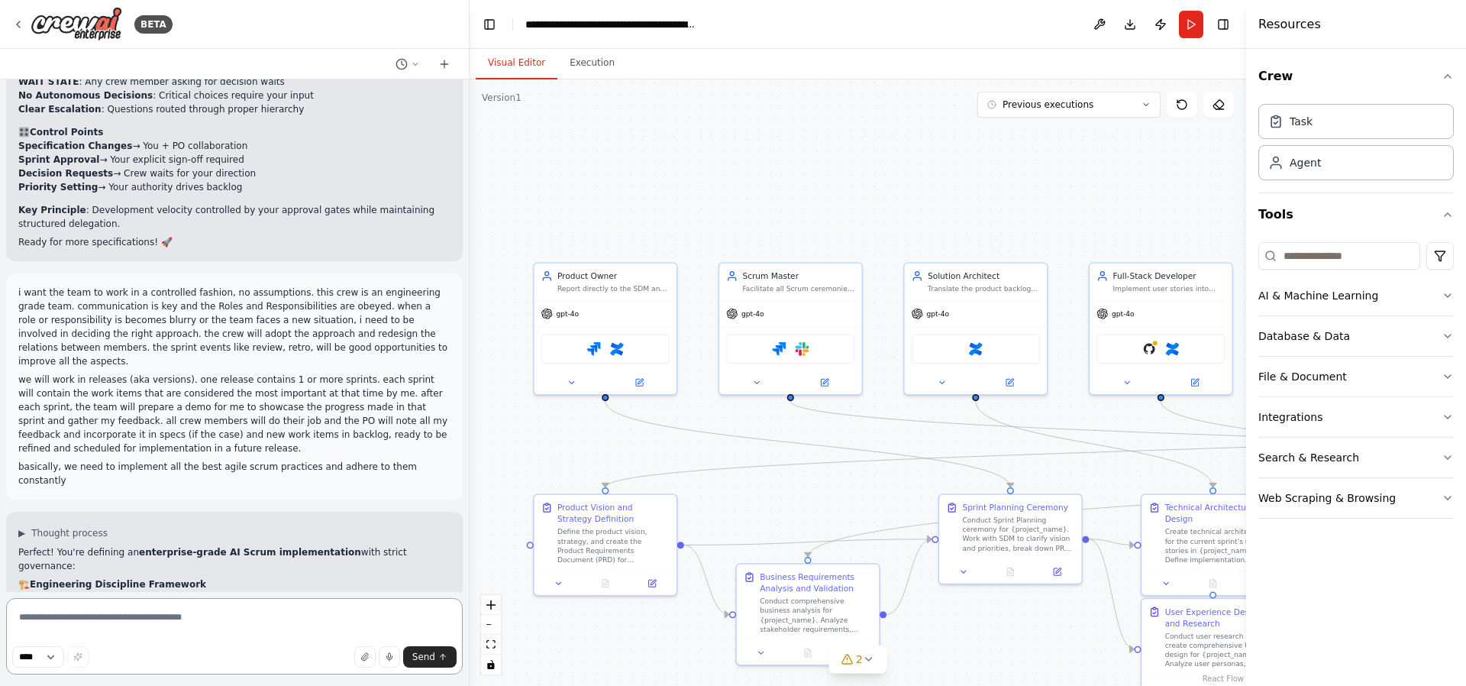
click at [84, 621] on textarea at bounding box center [234, 636] width 457 height 76
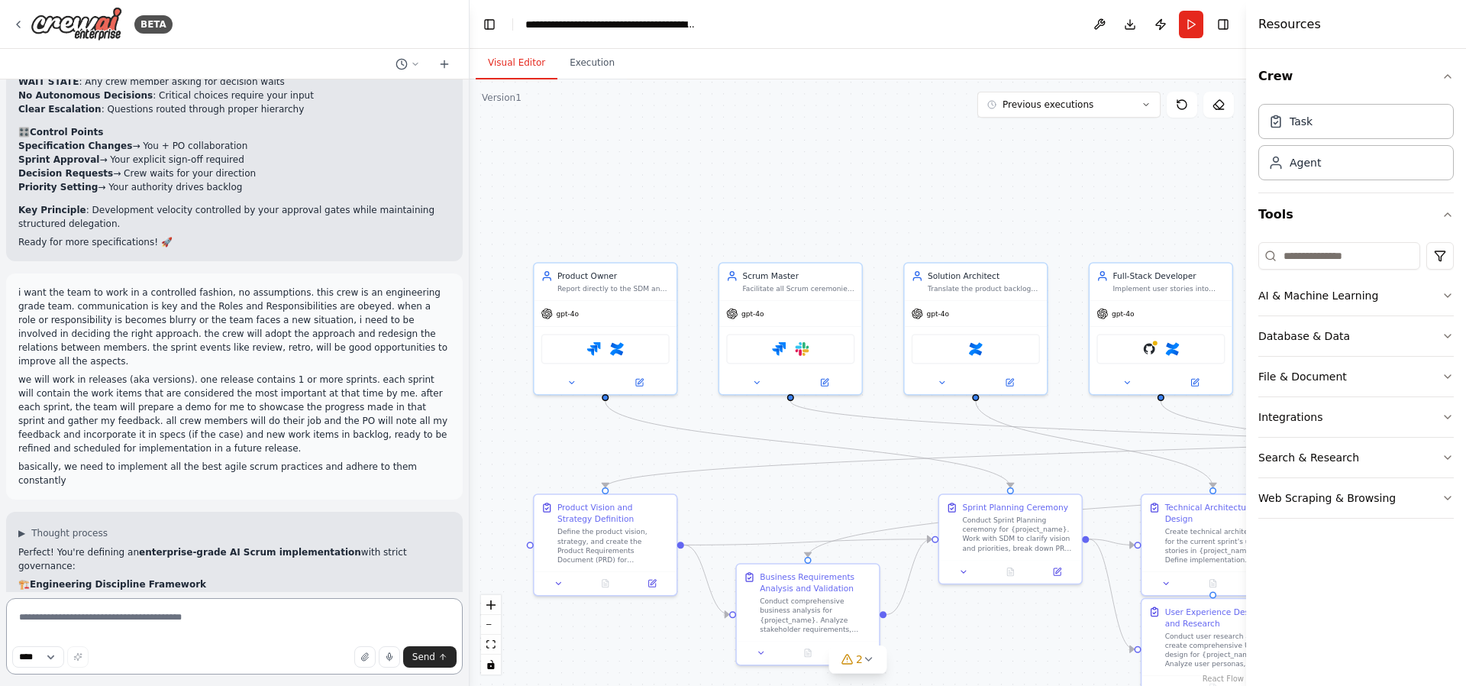
click at [125, 618] on textarea at bounding box center [234, 636] width 457 height 76
drag, startPoint x: 195, startPoint y: 619, endPoint x: 133, endPoint y: 618, distance: 62.6
click at [119, 619] on textarea at bounding box center [234, 636] width 457 height 76
drag, startPoint x: 260, startPoint y: 606, endPoint x: 223, endPoint y: 612, distance: 37.0
drag, startPoint x: 223, startPoint y: 612, endPoint x: 199, endPoint y: 614, distance: 23.8
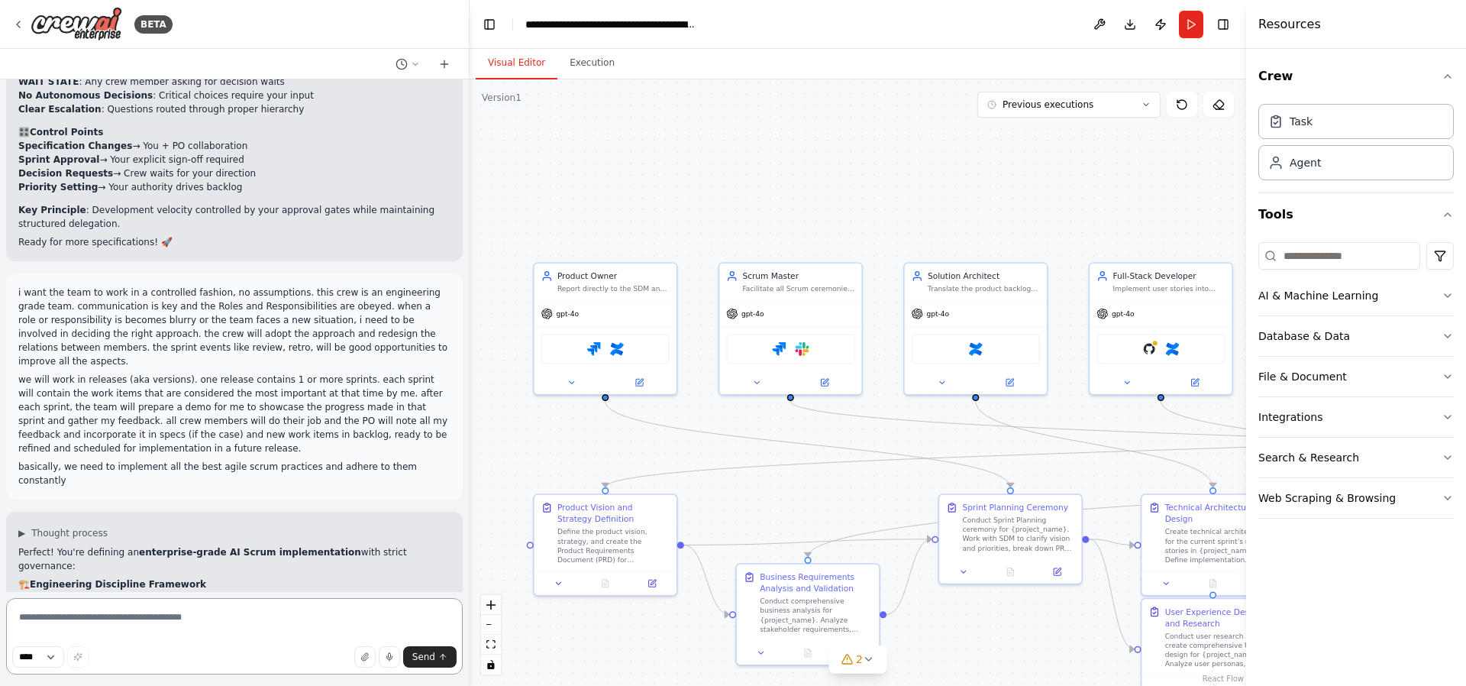
drag, startPoint x: 199, startPoint y: 614, endPoint x: 243, endPoint y: 615, distance: 43.5
click at [185, 615] on textarea at bounding box center [234, 636] width 457 height 76
drag, startPoint x: 253, startPoint y: 615, endPoint x: 220, endPoint y: 615, distance: 33.6
drag, startPoint x: 220, startPoint y: 615, endPoint x: 193, endPoint y: 616, distance: 26.8
drag, startPoint x: 193, startPoint y: 616, endPoint x: 279, endPoint y: 615, distance: 86.3
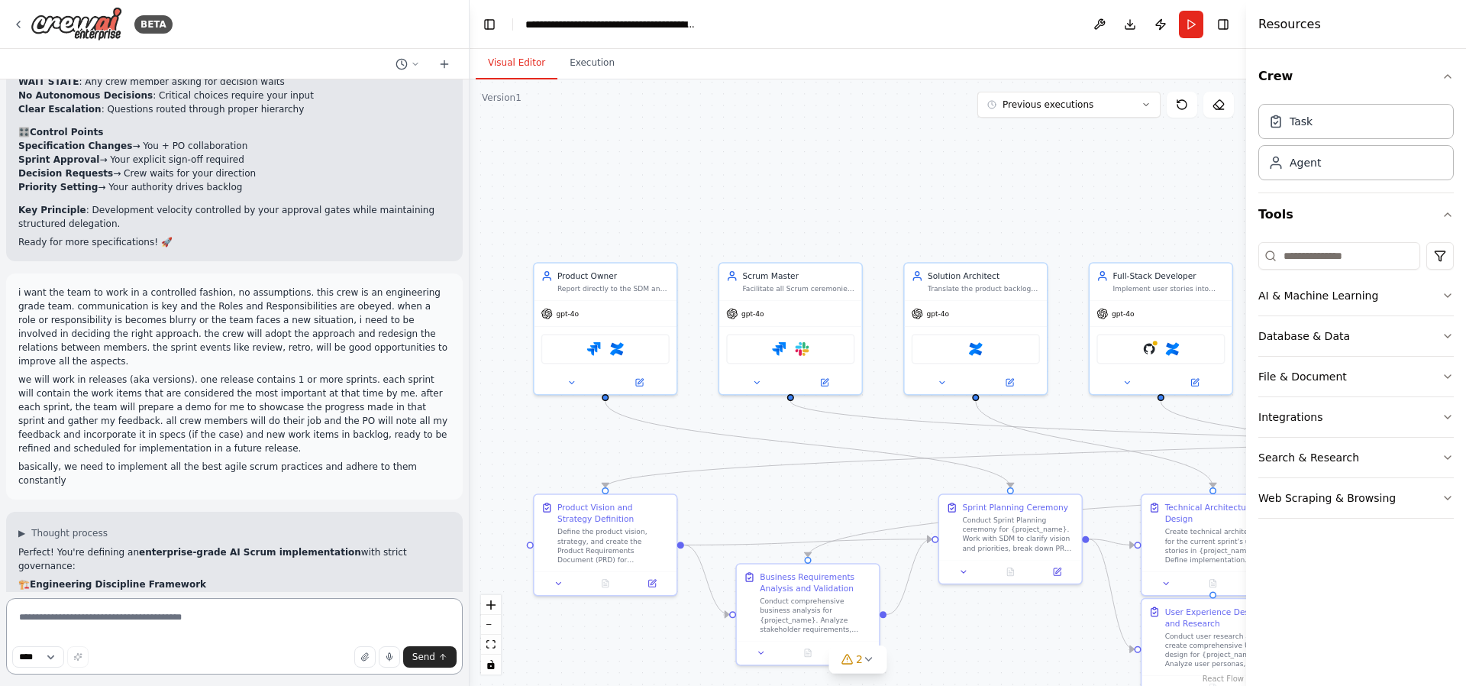
click at [192, 616] on textarea at bounding box center [234, 636] width 457 height 76
drag, startPoint x: 308, startPoint y: 615, endPoint x: 278, endPoint y: 617, distance: 30.6
drag, startPoint x: 278, startPoint y: 617, endPoint x: 263, endPoint y: 618, distance: 14.5
drag, startPoint x: 263, startPoint y: 618, endPoint x: 277, endPoint y: 619, distance: 13.8
click at [249, 618] on textarea at bounding box center [234, 636] width 457 height 76
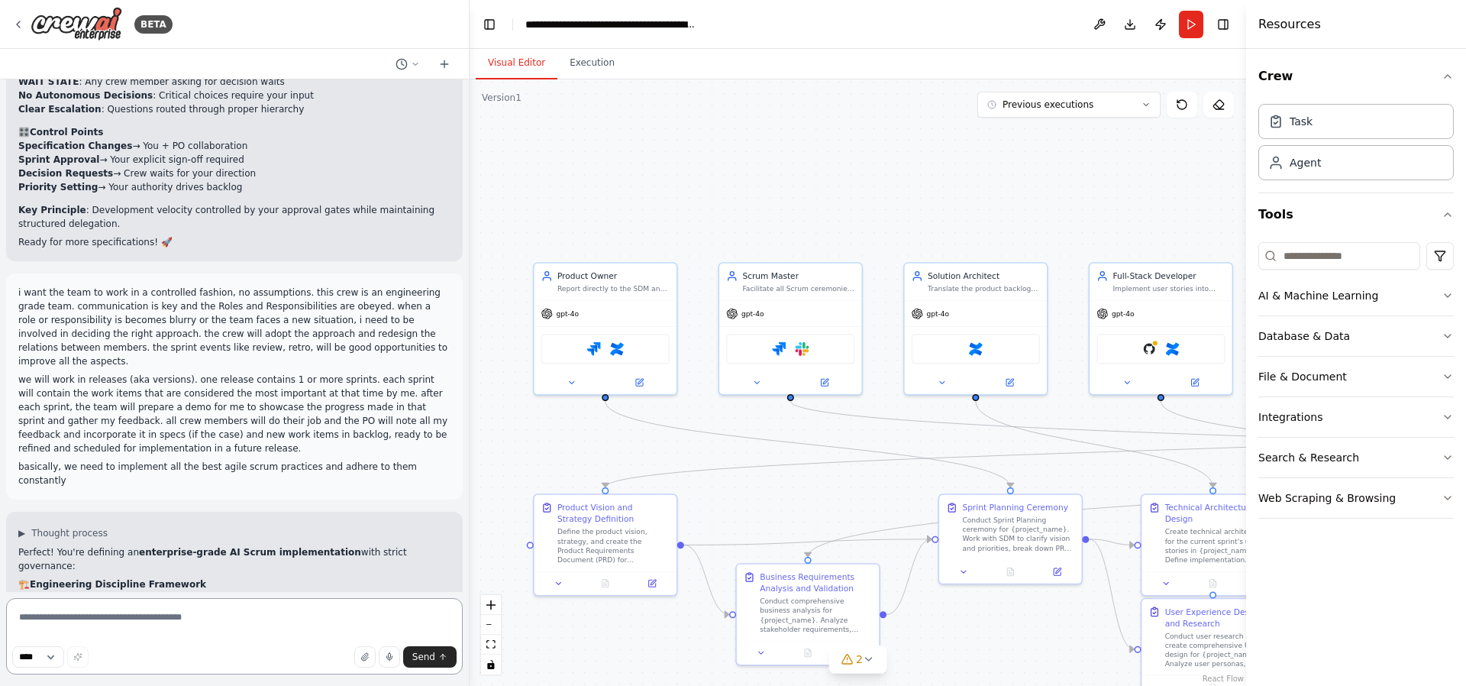
drag, startPoint x: 344, startPoint y: 618, endPoint x: 302, endPoint y: 615, distance: 42.1
drag, startPoint x: 302, startPoint y: 615, endPoint x: 279, endPoint y: 615, distance: 22.2
click at [279, 615] on textarea at bounding box center [234, 636] width 457 height 76
drag, startPoint x: 354, startPoint y: 613, endPoint x: 311, endPoint y: 611, distance: 43.6
drag, startPoint x: 311, startPoint y: 611, endPoint x: 289, endPoint y: 610, distance: 22.2
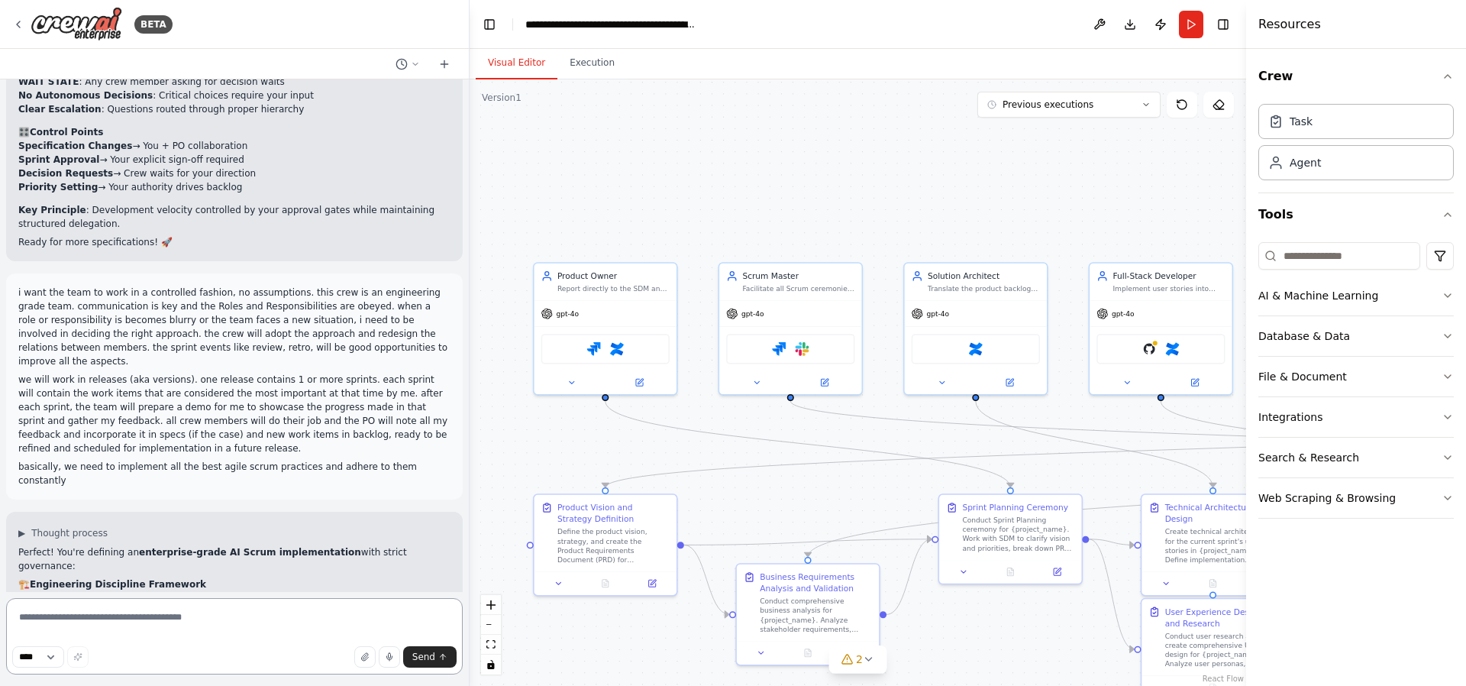
drag, startPoint x: 289, startPoint y: 610, endPoint x: 324, endPoint y: 608, distance: 36.0
click at [274, 611] on textarea at bounding box center [234, 636] width 457 height 76
drag, startPoint x: 314, startPoint y: 608, endPoint x: 289, endPoint y: 612, distance: 24.7
click at [289, 610] on textarea at bounding box center [234, 636] width 457 height 76
type textarea "********"
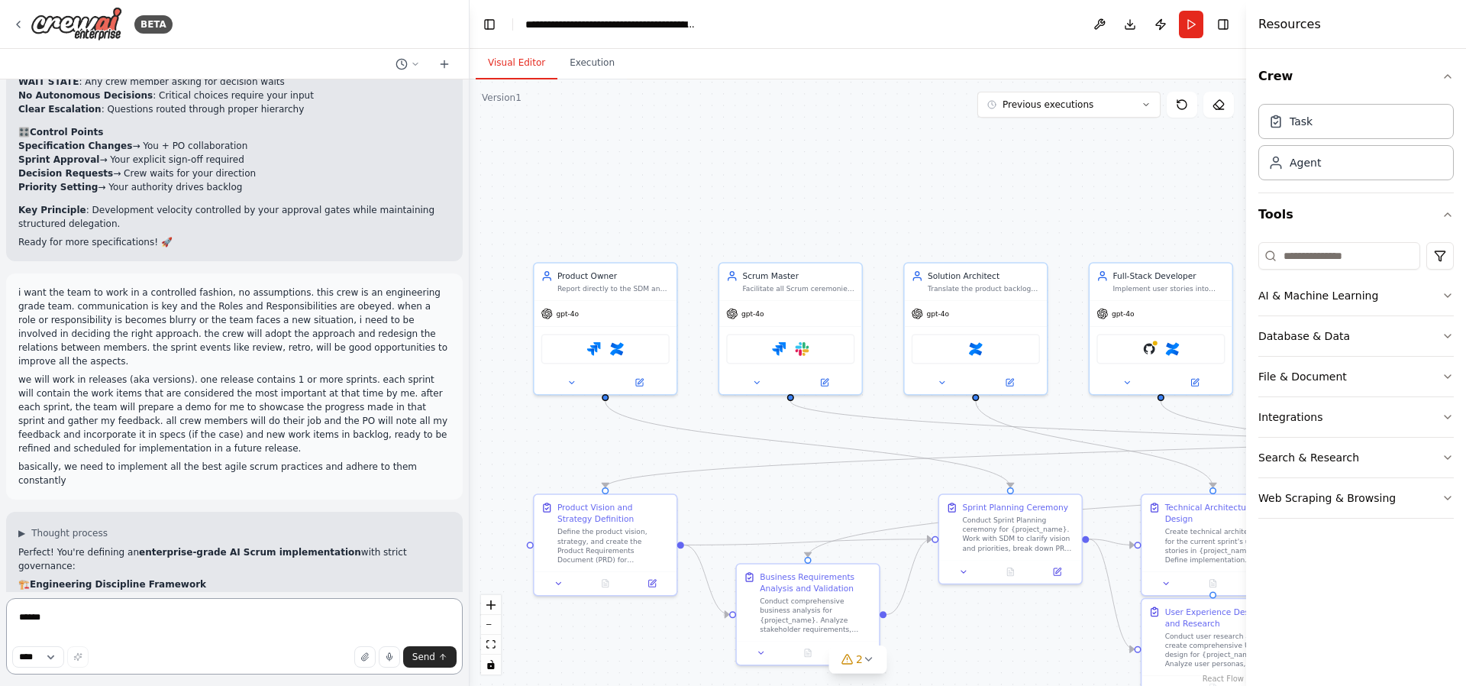
type textarea "******"
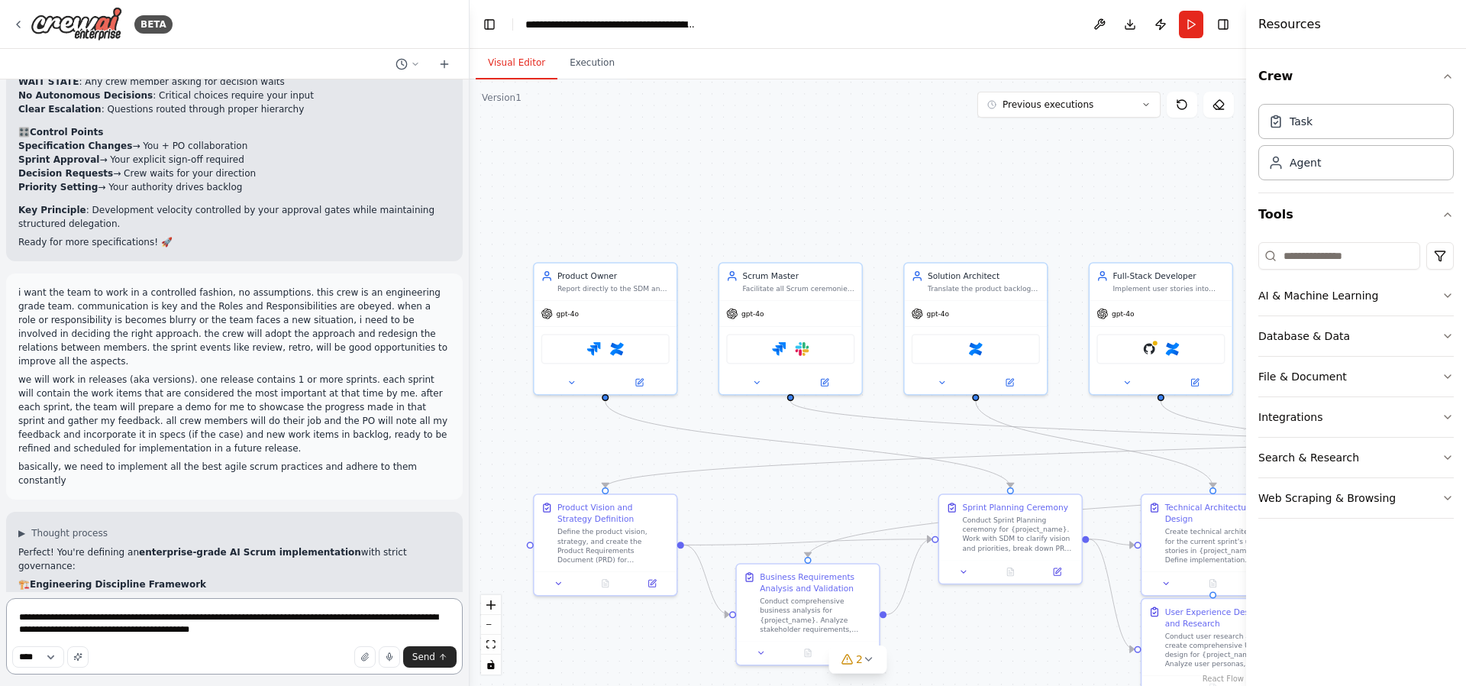
type textarea "**********"
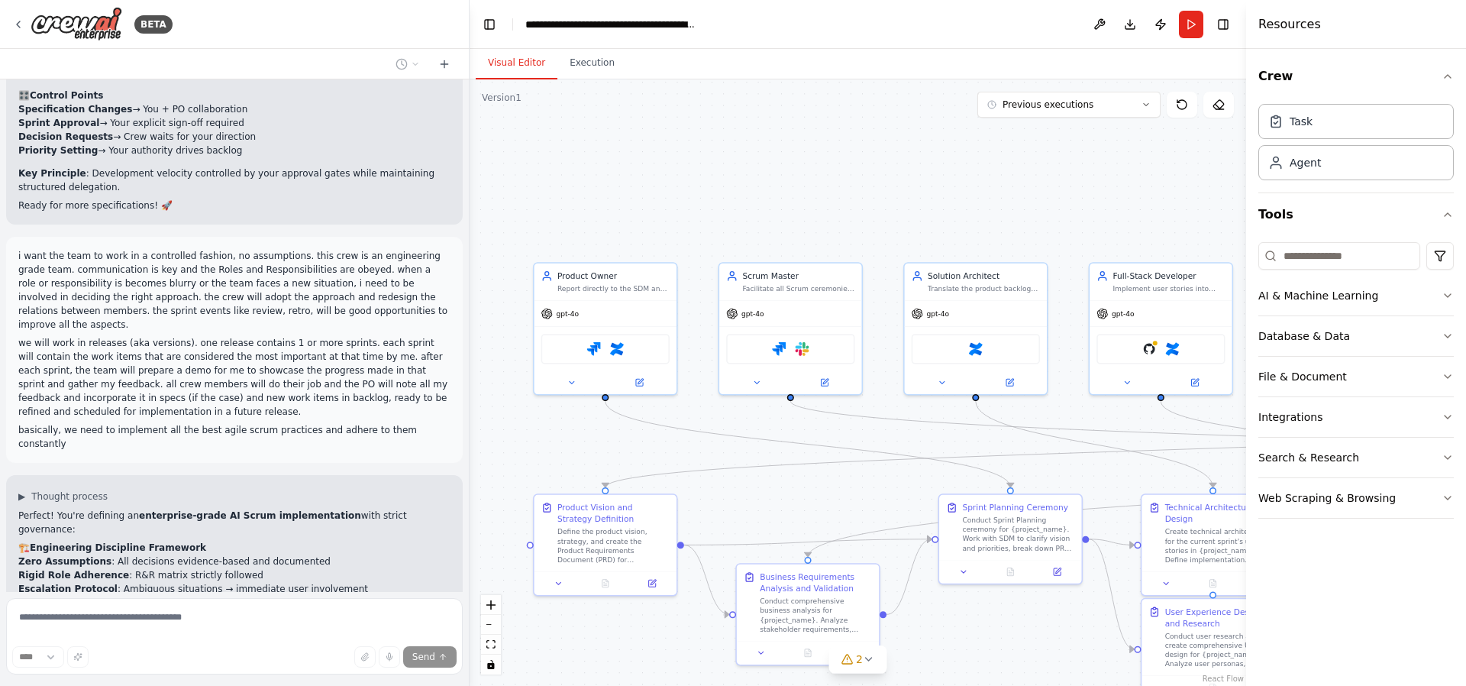
scroll to position [18124, 0]
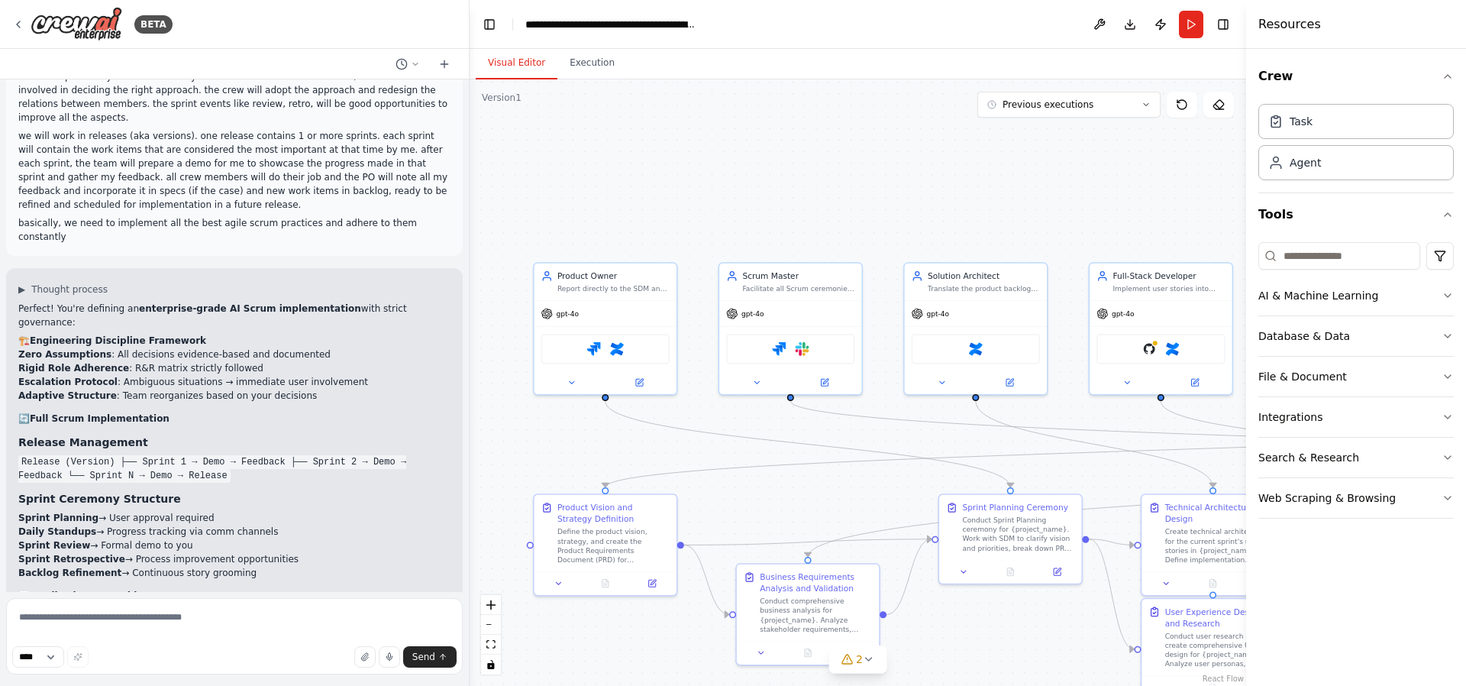
drag, startPoint x: 144, startPoint y: 534, endPoint x: 287, endPoint y: 507, distance: 146.1
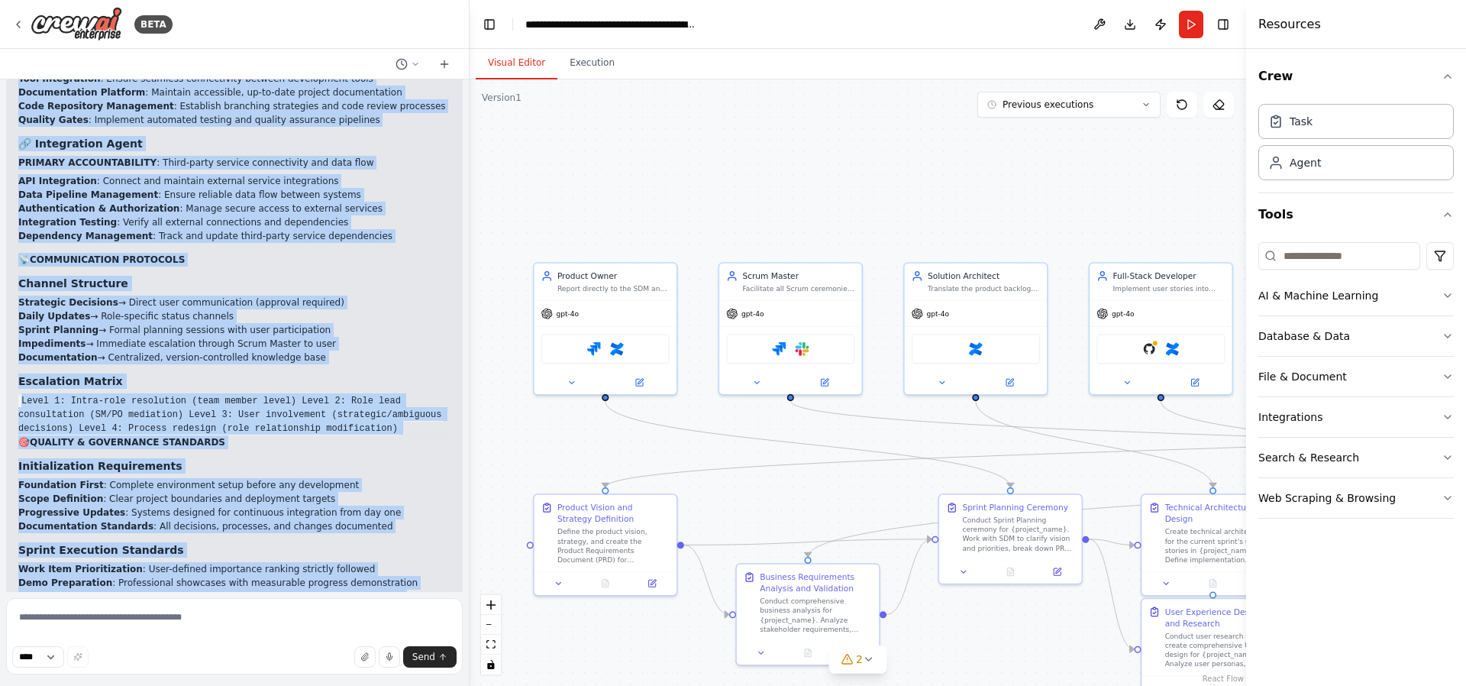
scroll to position [20220, 0]
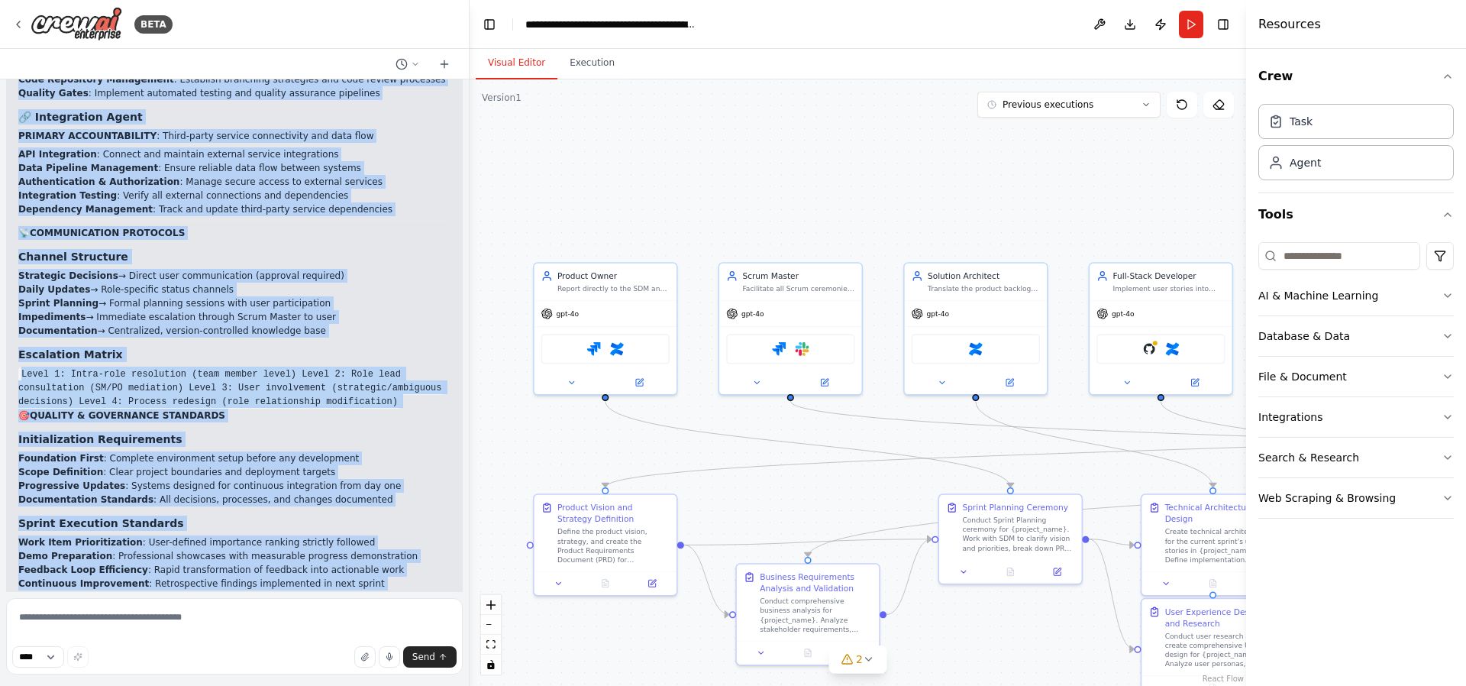
drag, startPoint x: 11, startPoint y: 235, endPoint x: 154, endPoint y: 533, distance: 330.2
click at [154, 533] on div "▶ Thought process 🎯 Enterprise AI Scrum Team - Master Implementation Prompt MIS…" at bounding box center [234, 39] width 457 height 2177
copy div "🎯 Loremipsum DO Sitam Cons - Adipis Elitseddoeiusm Tempor INCIDID UTLABOREE Dol…"
click at [185, 615] on textarea at bounding box center [234, 636] width 457 height 76
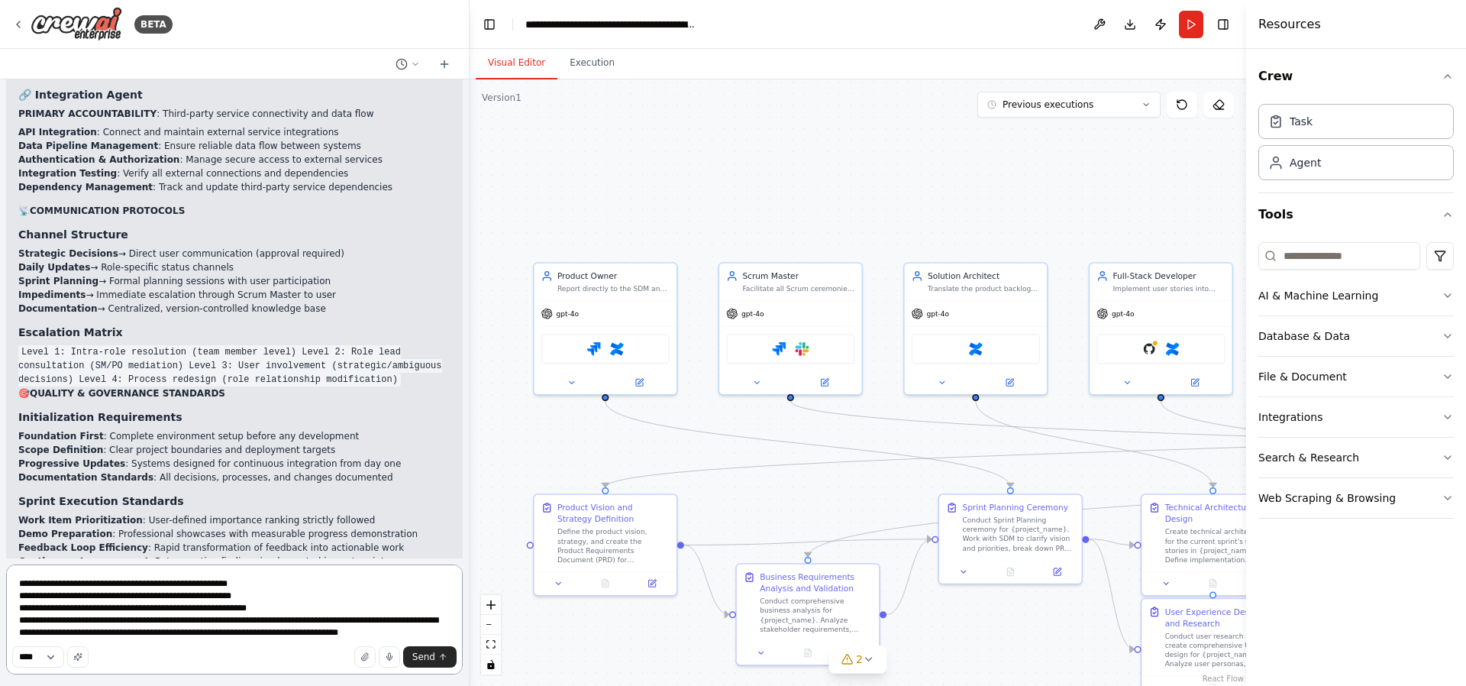
scroll to position [20254, 0]
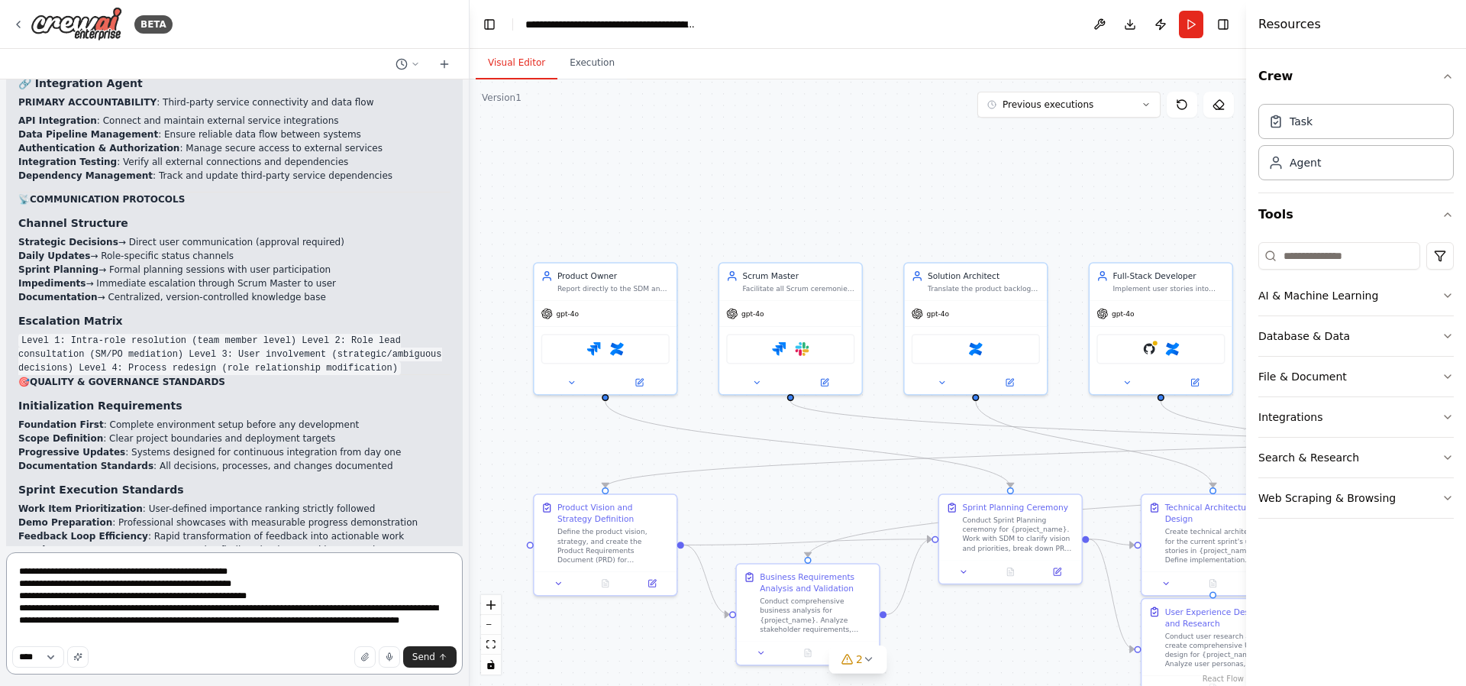
type textarea "**********"
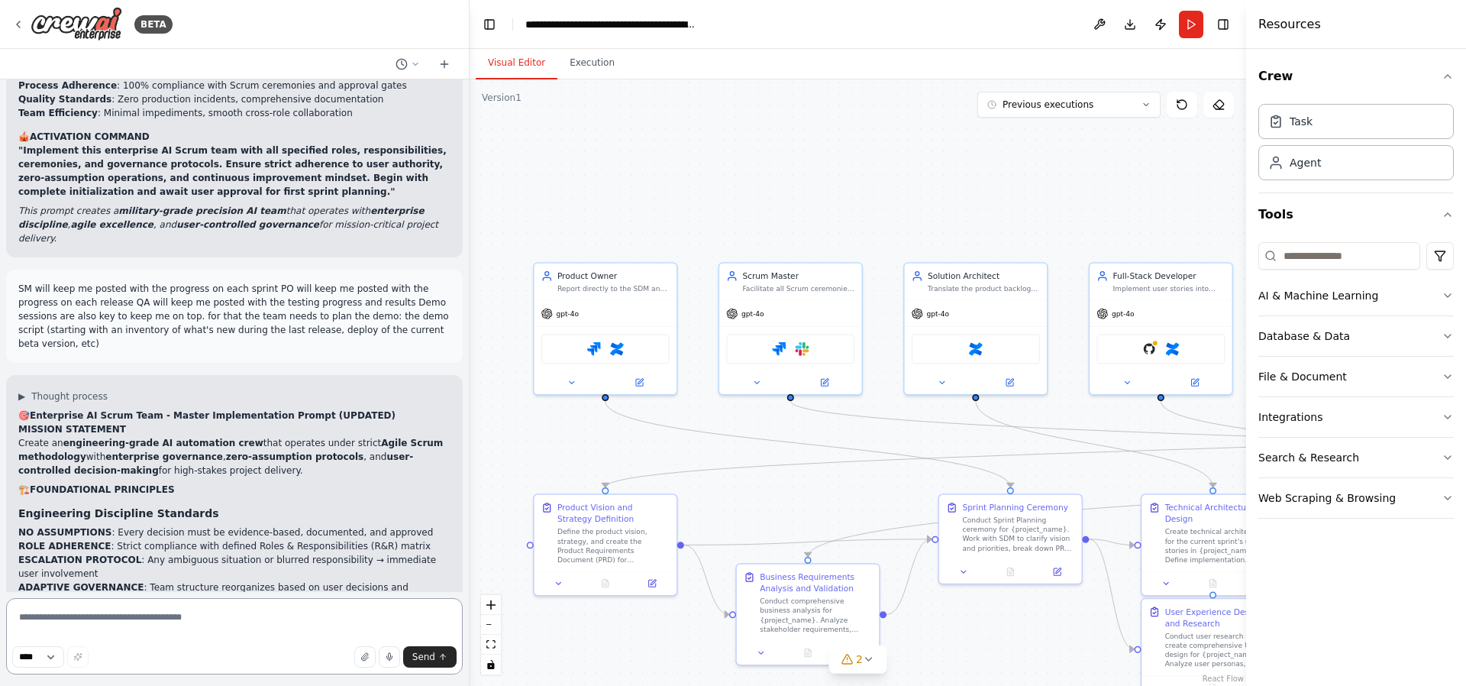
scroll to position [21105, 0]
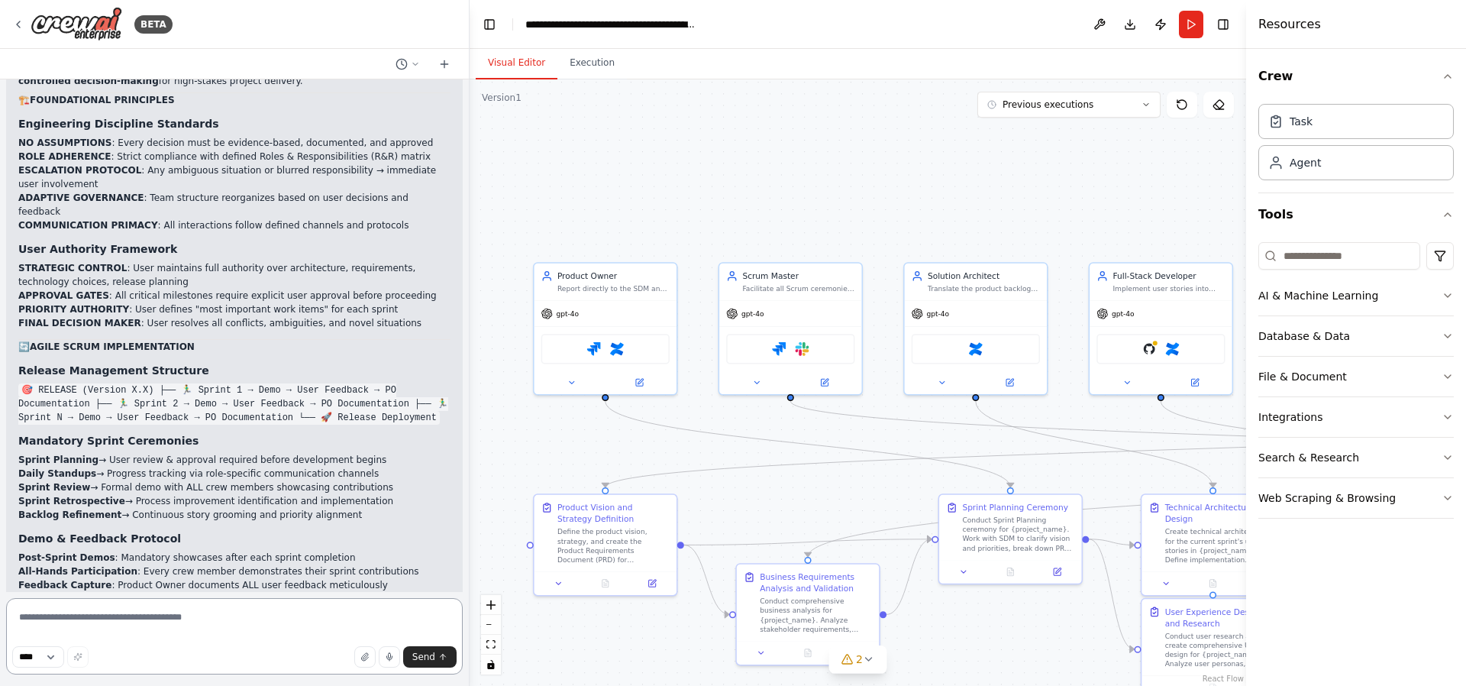
click at [142, 628] on textarea at bounding box center [234, 636] width 457 height 76
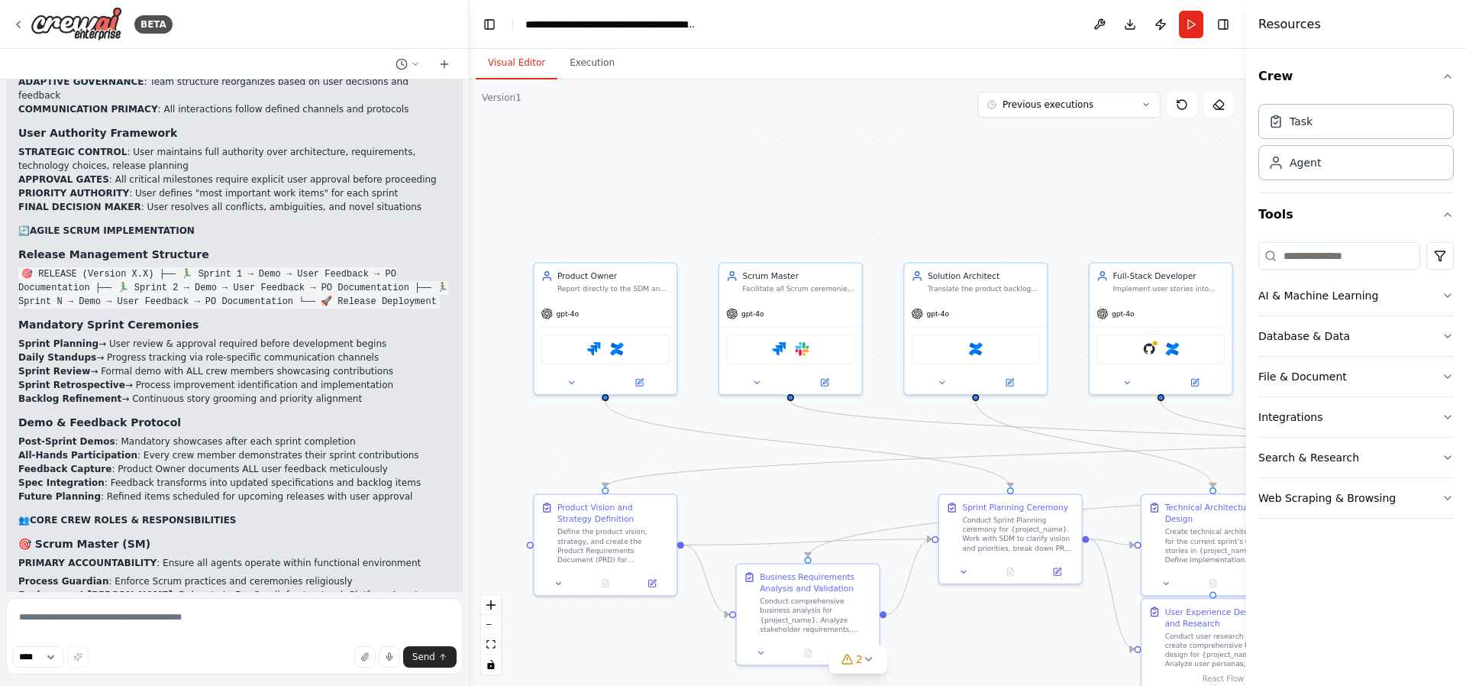
scroll to position [21610, 0]
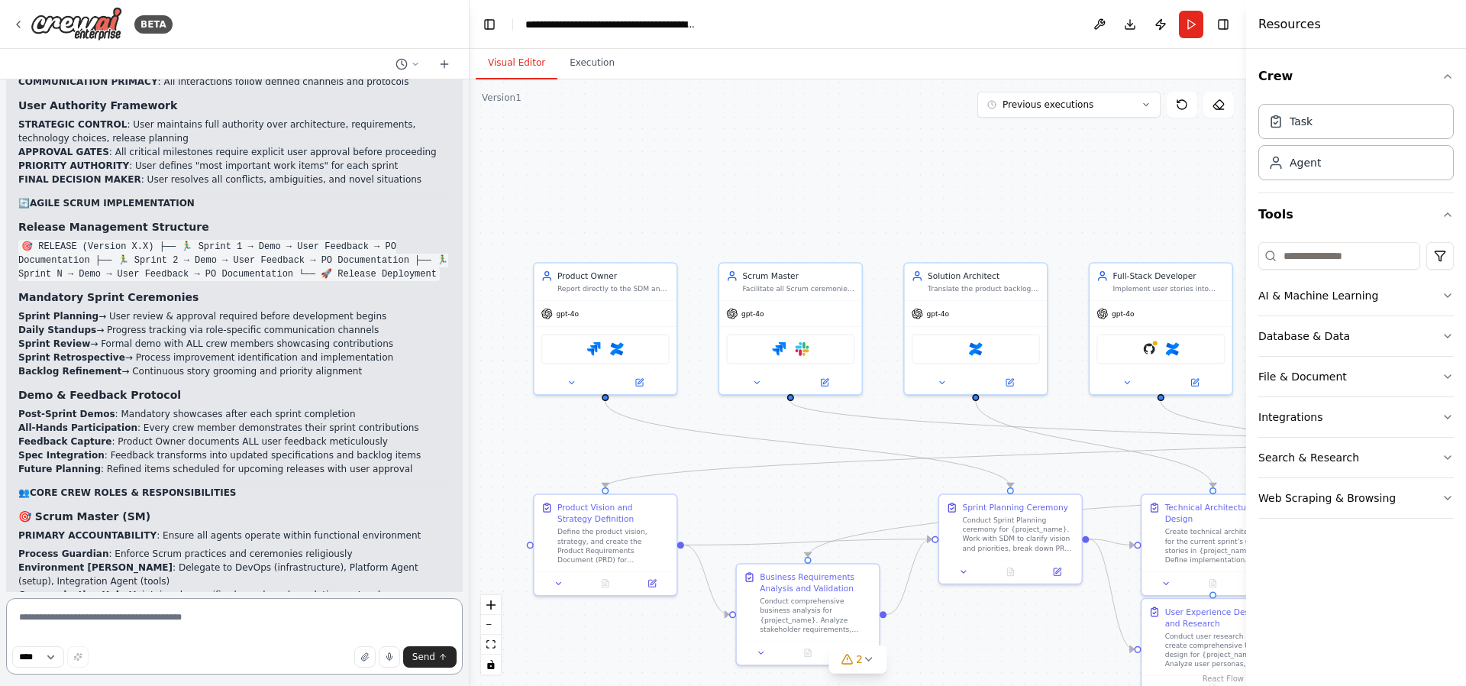
click at [163, 623] on textarea at bounding box center [234, 636] width 457 height 76
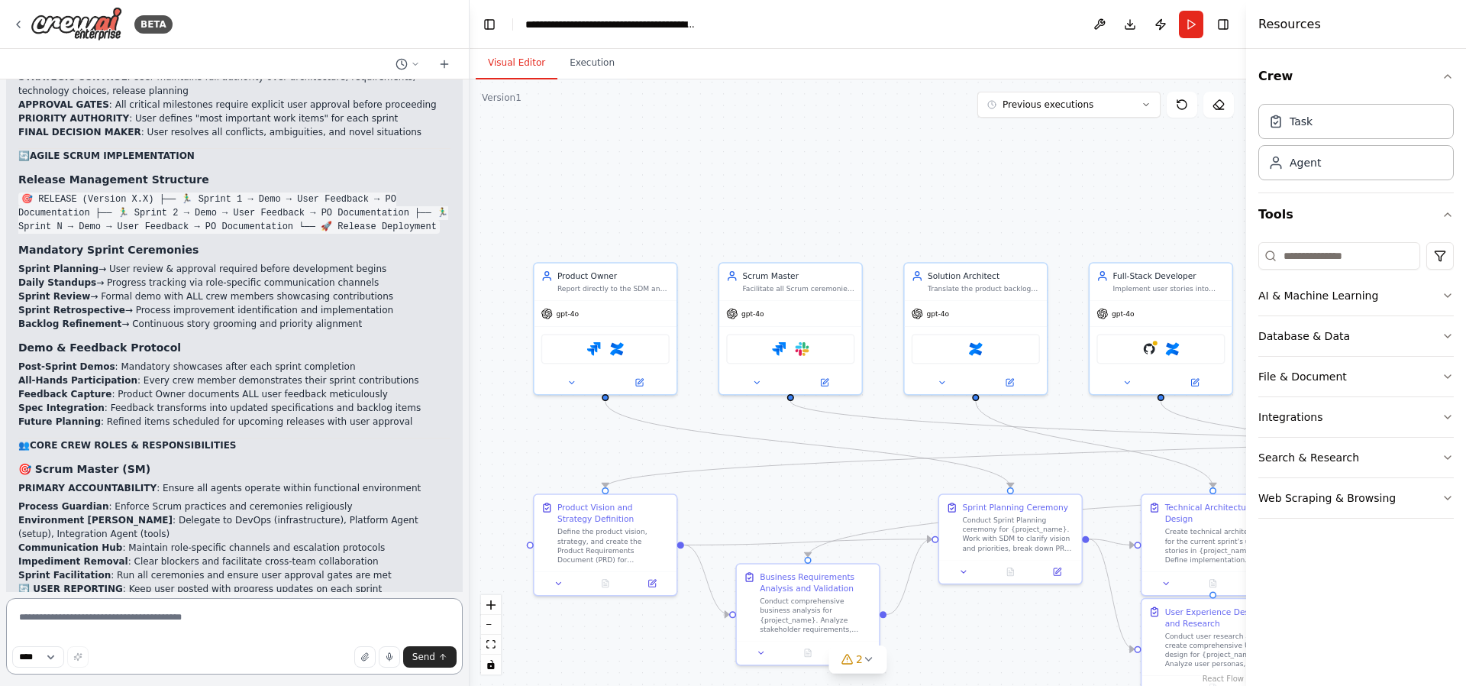
drag, startPoint x: 162, startPoint y: 621, endPoint x: 134, endPoint y: 621, distance: 28.2
click at [134, 621] on textarea at bounding box center [234, 636] width 457 height 76
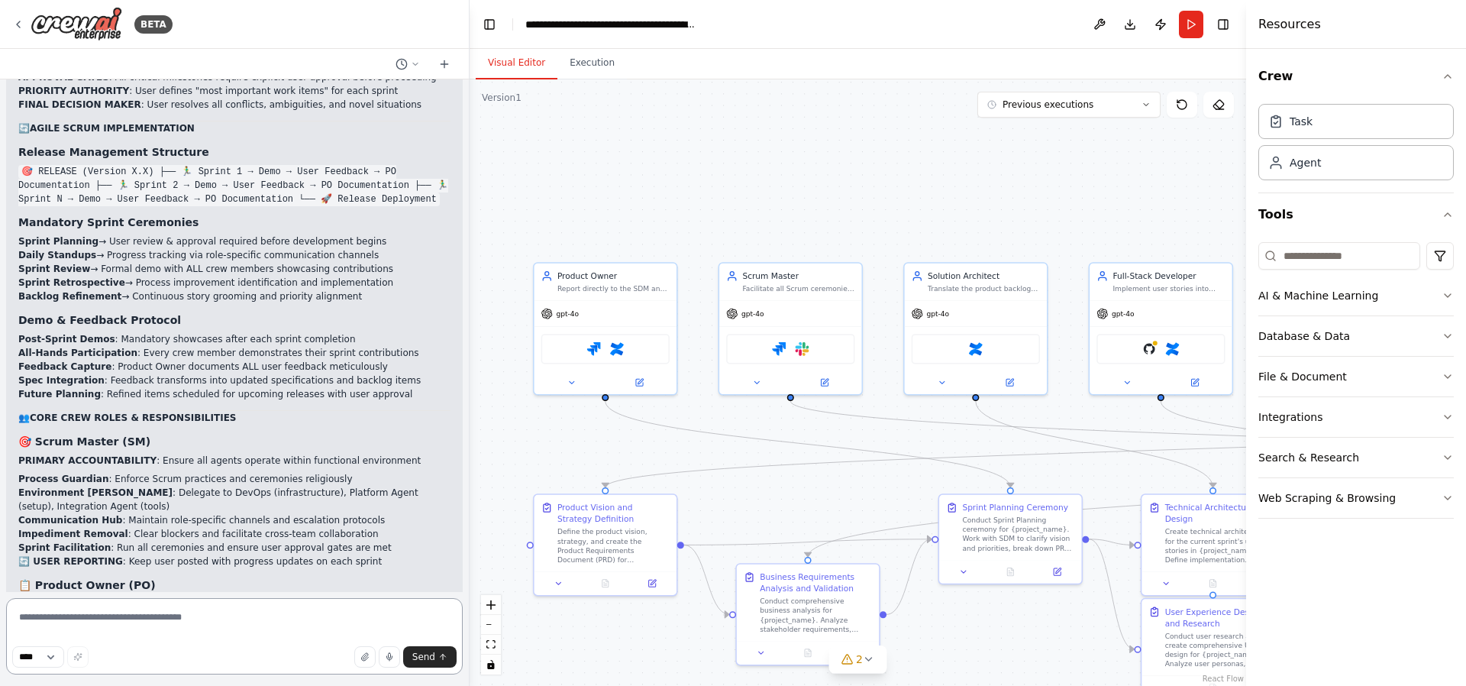
drag, startPoint x: 229, startPoint y: 616, endPoint x: 166, endPoint y: 618, distance: 63.4
click at [166, 618] on textarea at bounding box center [234, 636] width 457 height 76
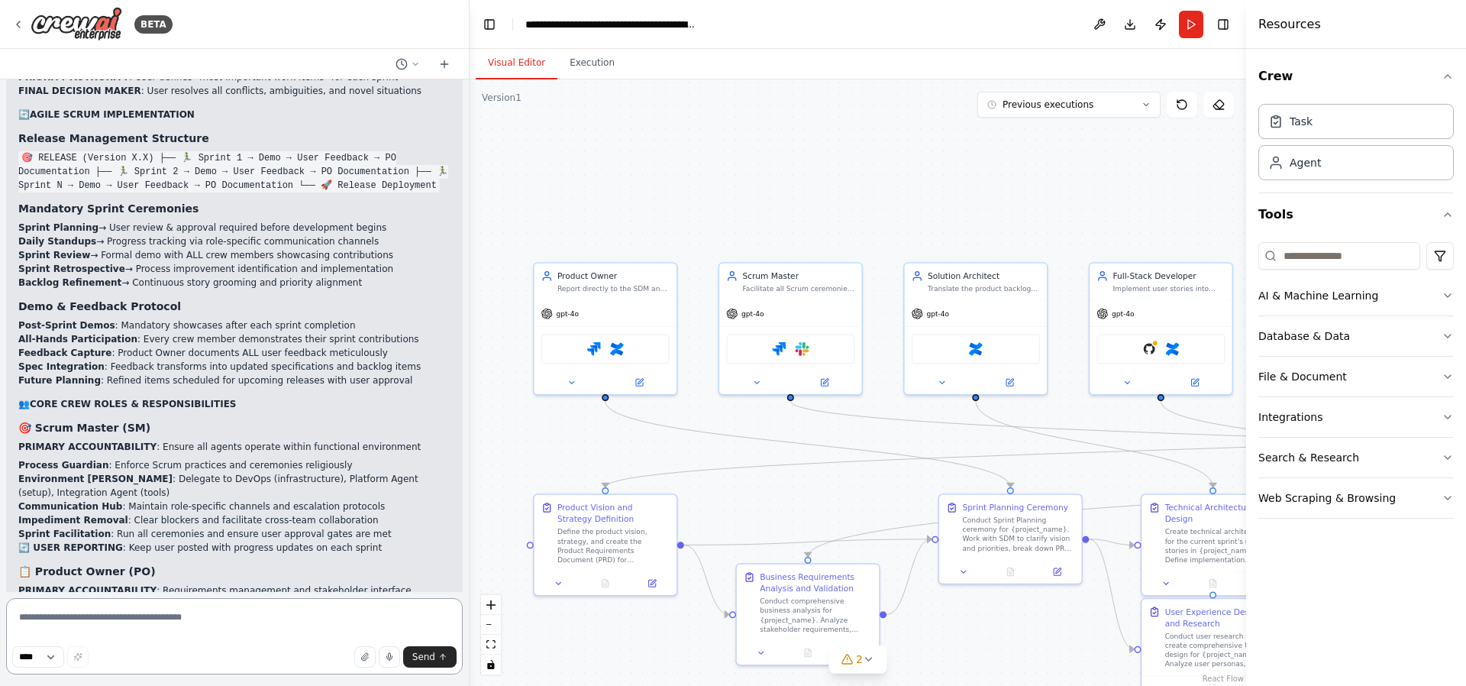
drag, startPoint x: 205, startPoint y: 610, endPoint x: 156, endPoint y: 612, distance: 49.7
click at [156, 612] on textarea at bounding box center [234, 636] width 457 height 76
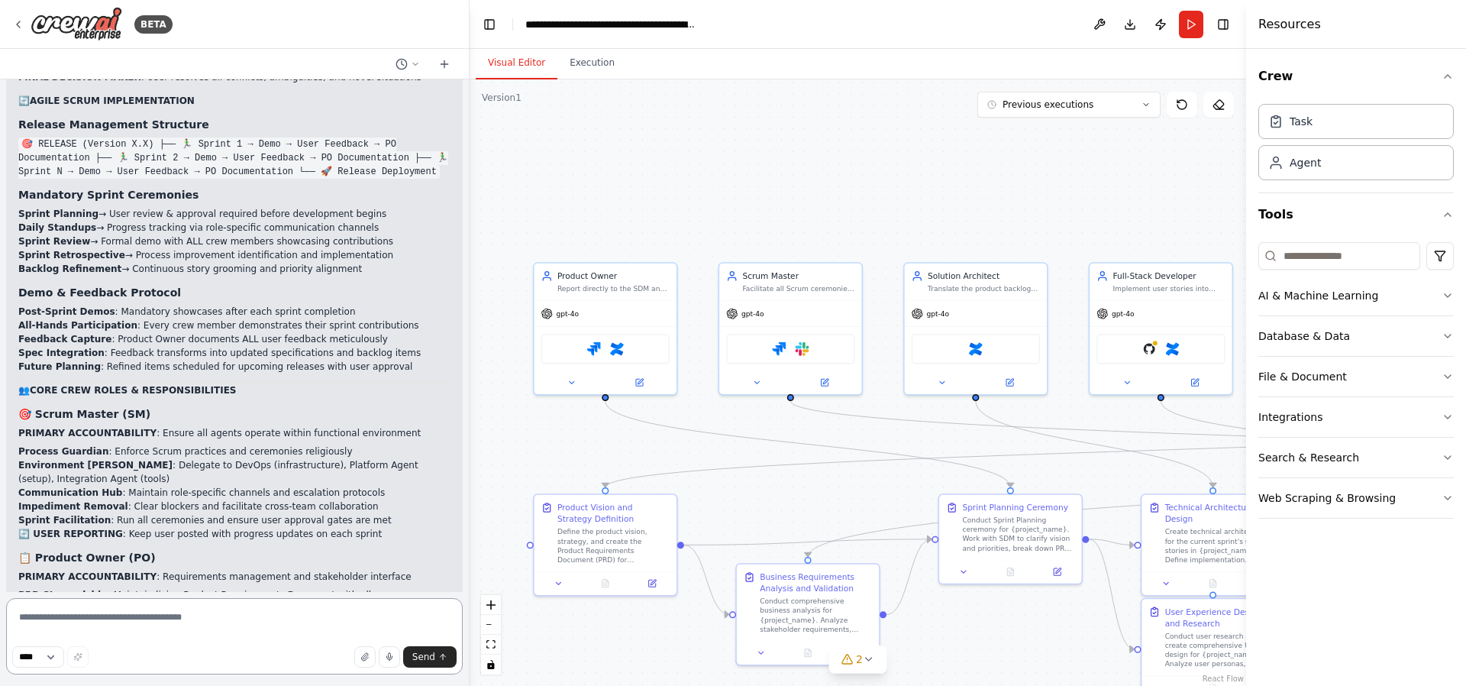
drag, startPoint x: 218, startPoint y: 611, endPoint x: 177, endPoint y: 613, distance: 40.5
click at [177, 613] on textarea at bounding box center [234, 636] width 457 height 76
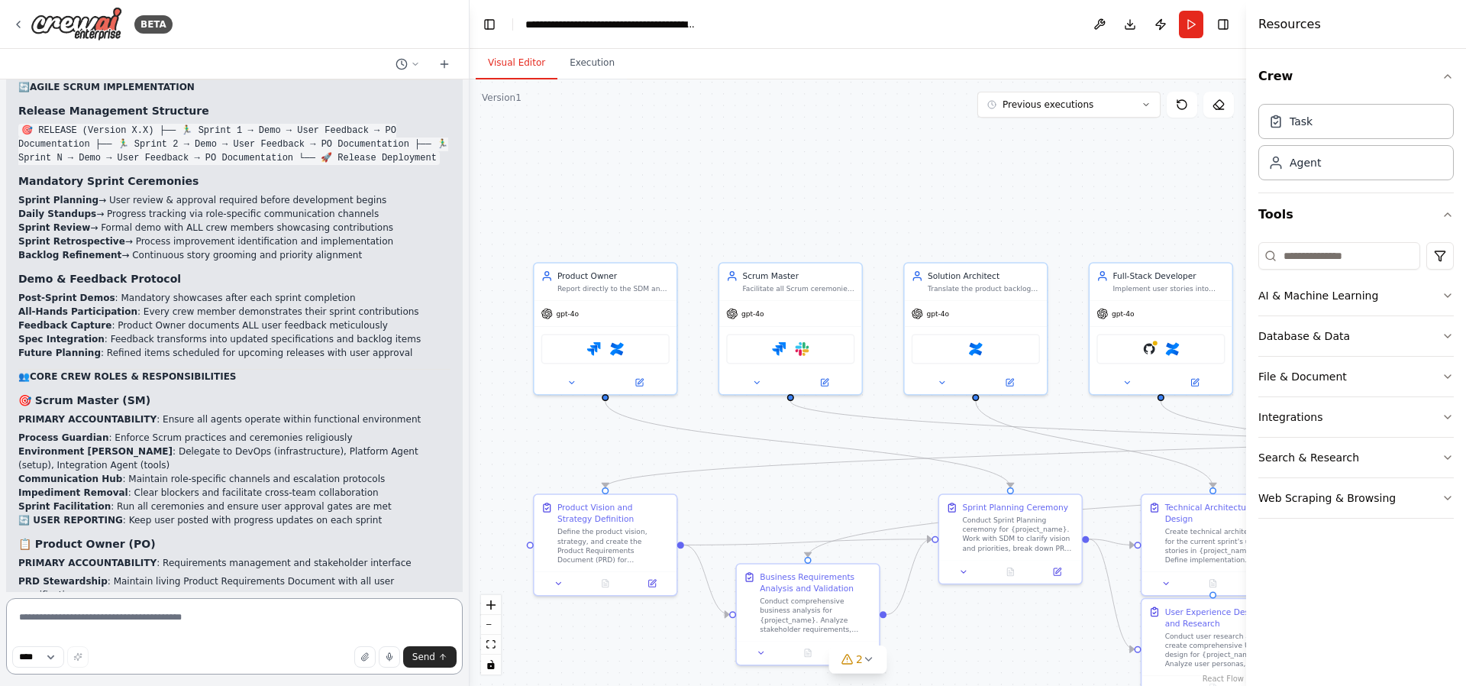
drag, startPoint x: 230, startPoint y: 615, endPoint x: 179, endPoint y: 619, distance: 50.6
click at [179, 619] on textarea at bounding box center [234, 636] width 457 height 76
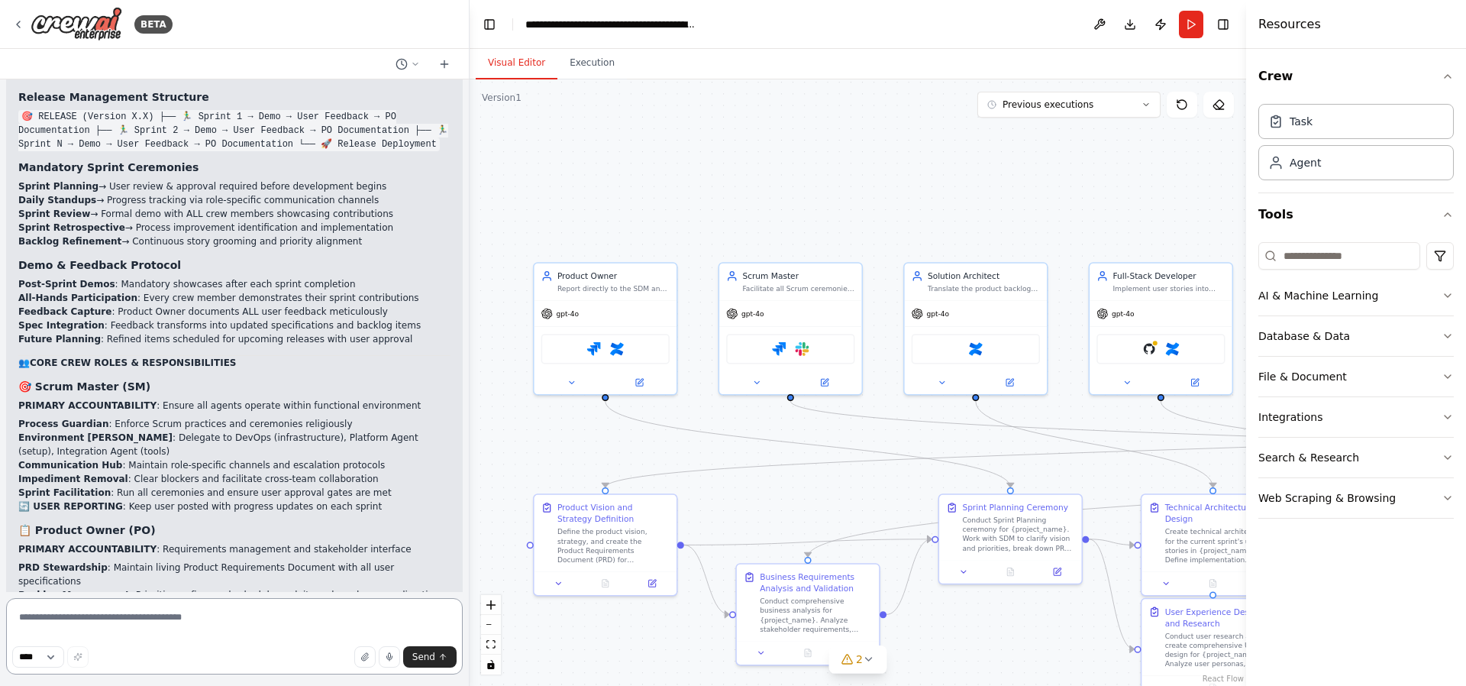
drag, startPoint x: 234, startPoint y: 615, endPoint x: 221, endPoint y: 617, distance: 13.2
click at [197, 617] on textarea at bounding box center [234, 636] width 457 height 76
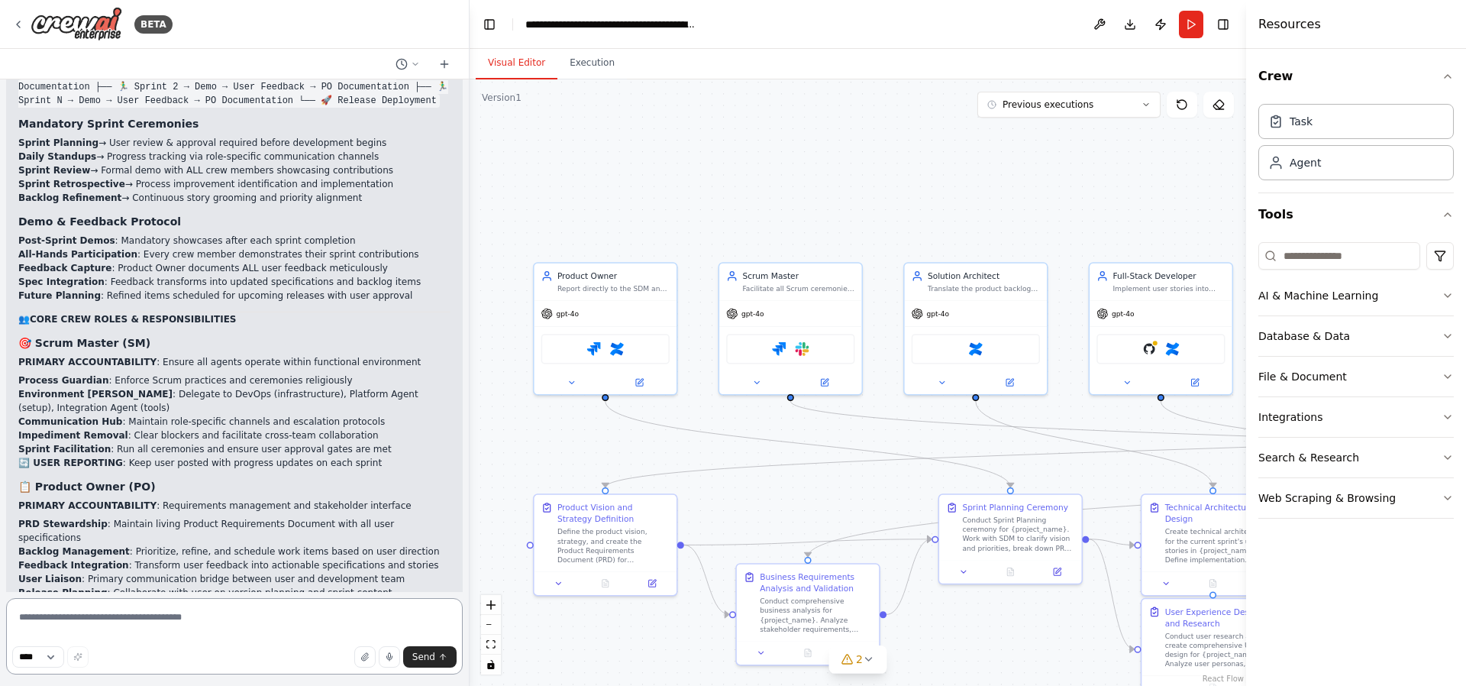
drag, startPoint x: 229, startPoint y: 616, endPoint x: 197, endPoint y: 615, distance: 32.1
click at [191, 618] on textarea at bounding box center [234, 636] width 457 height 76
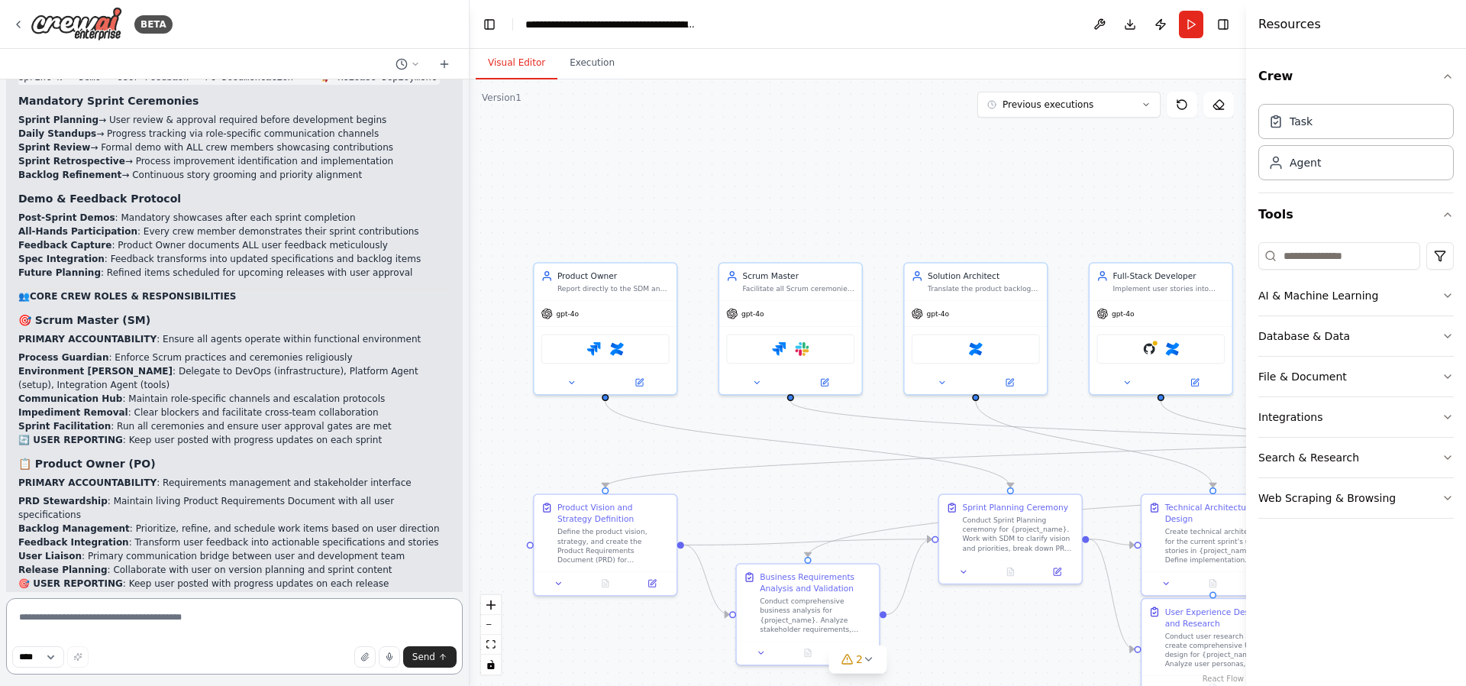
drag, startPoint x: 207, startPoint y: 615, endPoint x: 179, endPoint y: 615, distance: 27.5
click at [179, 615] on textarea at bounding box center [234, 636] width 457 height 76
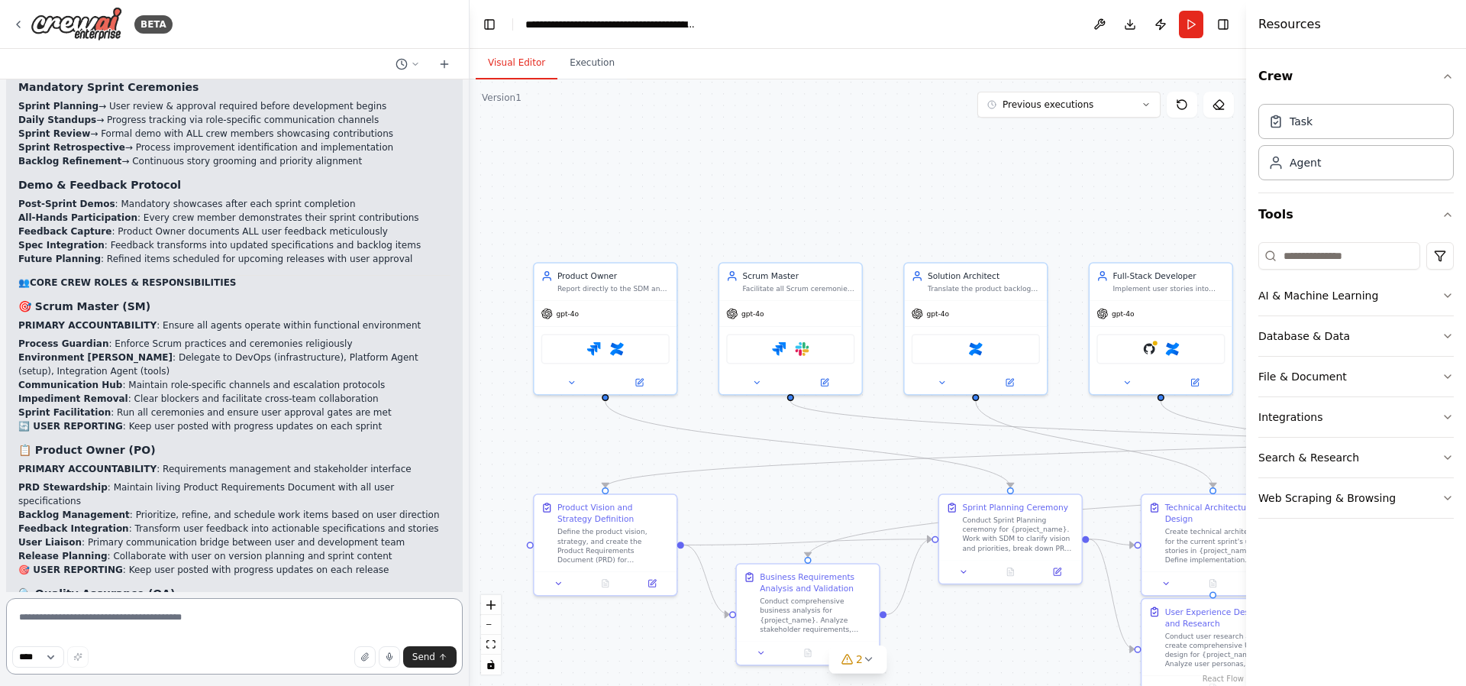
drag, startPoint x: 227, startPoint y: 608, endPoint x: 215, endPoint y: 606, distance: 11.7
click at [189, 610] on textarea at bounding box center [234, 636] width 457 height 76
drag, startPoint x: 243, startPoint y: 603, endPoint x: 197, endPoint y: 607, distance: 46.0
drag, startPoint x: 197, startPoint y: 607, endPoint x: 178, endPoint y: 608, distance: 19.1
click at [176, 608] on textarea at bounding box center [234, 636] width 457 height 76
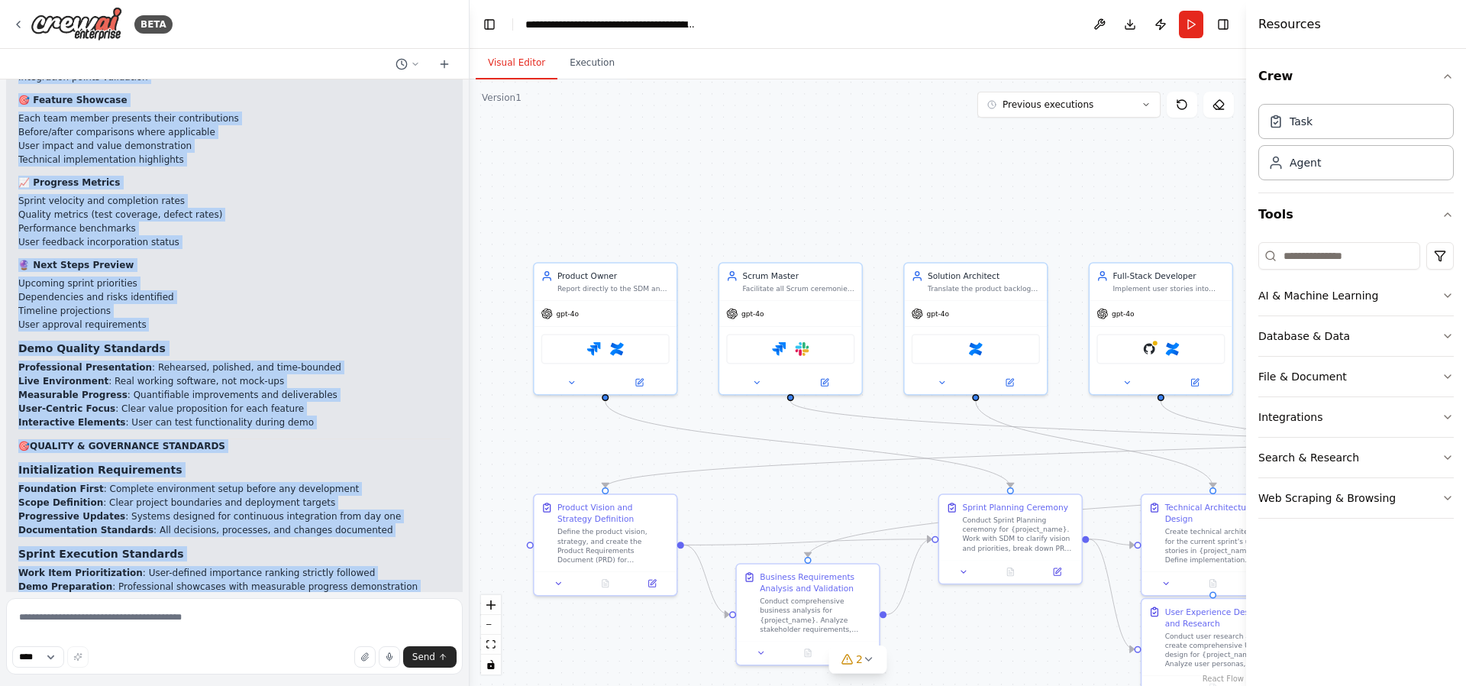
scroll to position [23366, 0]
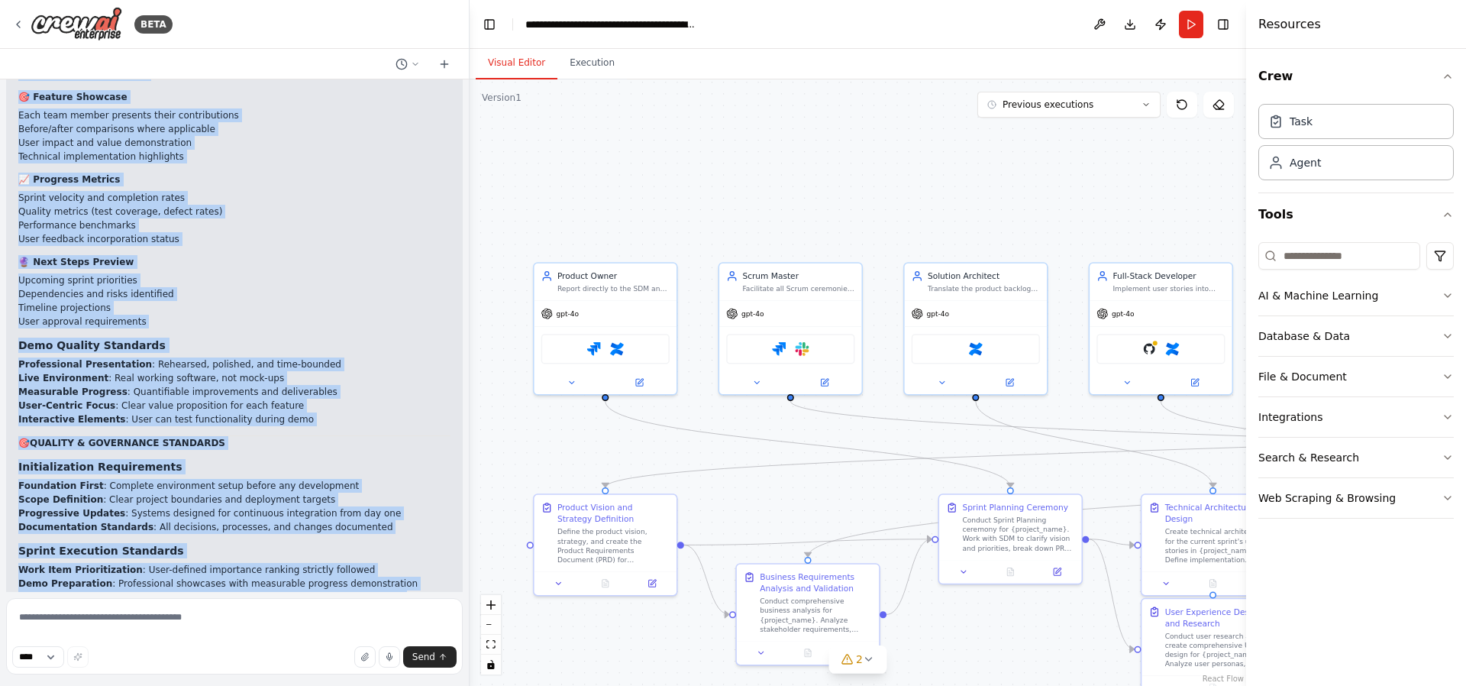
drag, startPoint x: 15, startPoint y: 176, endPoint x: 109, endPoint y: 517, distance: 353.9
copy div "🎯 Loremipsum DO Sitam Cons - Adipis Elitseddoeiusm Tempor (INCIDID) UTLABOR ETD…"
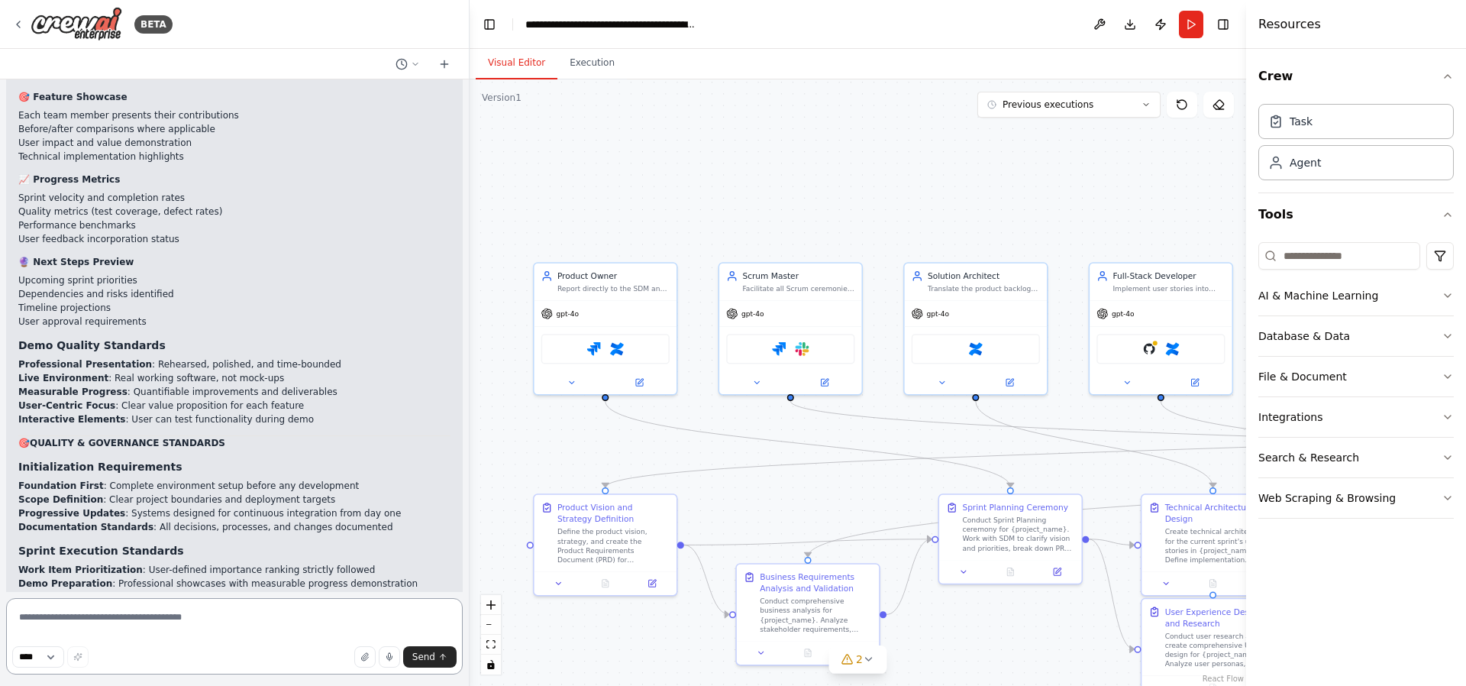
click at [173, 624] on textarea at bounding box center [234, 636] width 457 height 76
click at [241, 615] on textarea at bounding box center [234, 636] width 457 height 76
type textarea "**********"
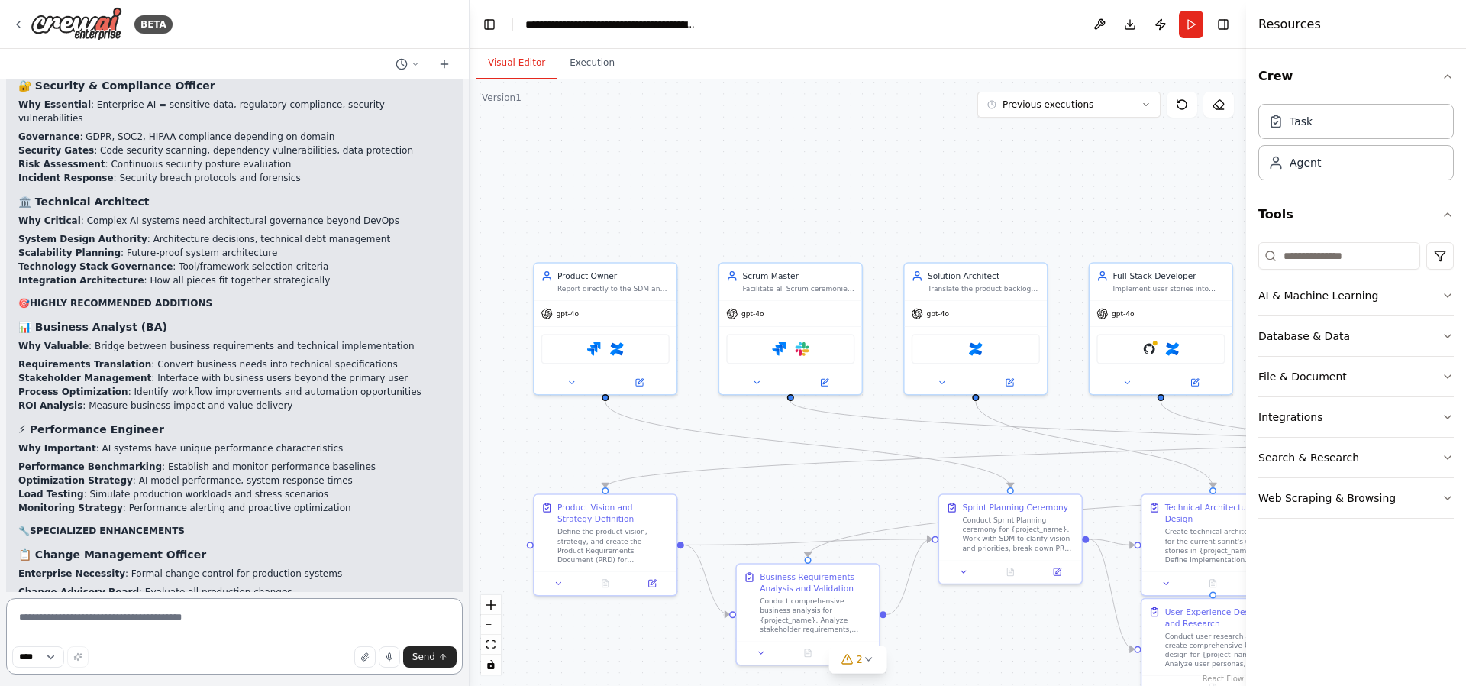
scroll to position [24664, 0]
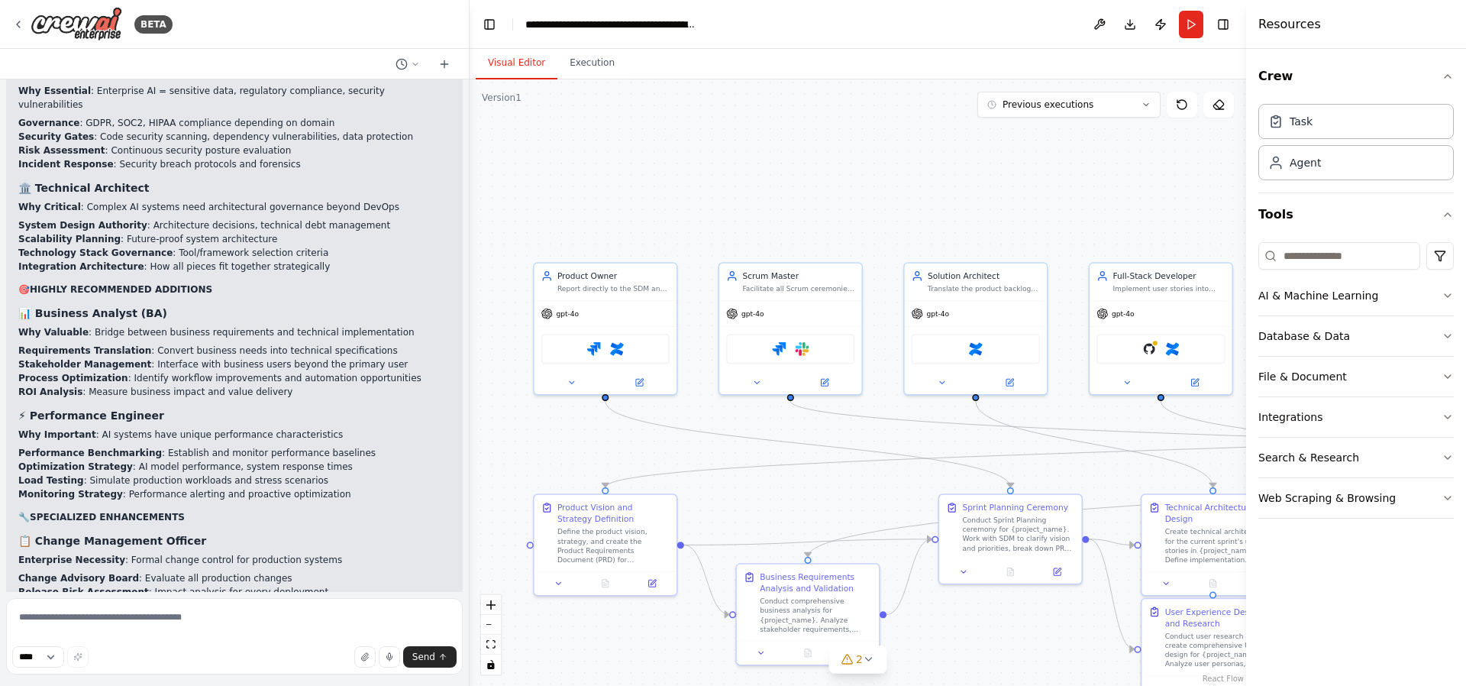
drag, startPoint x: 47, startPoint y: 379, endPoint x: 132, endPoint y: 371, distance: 85.9
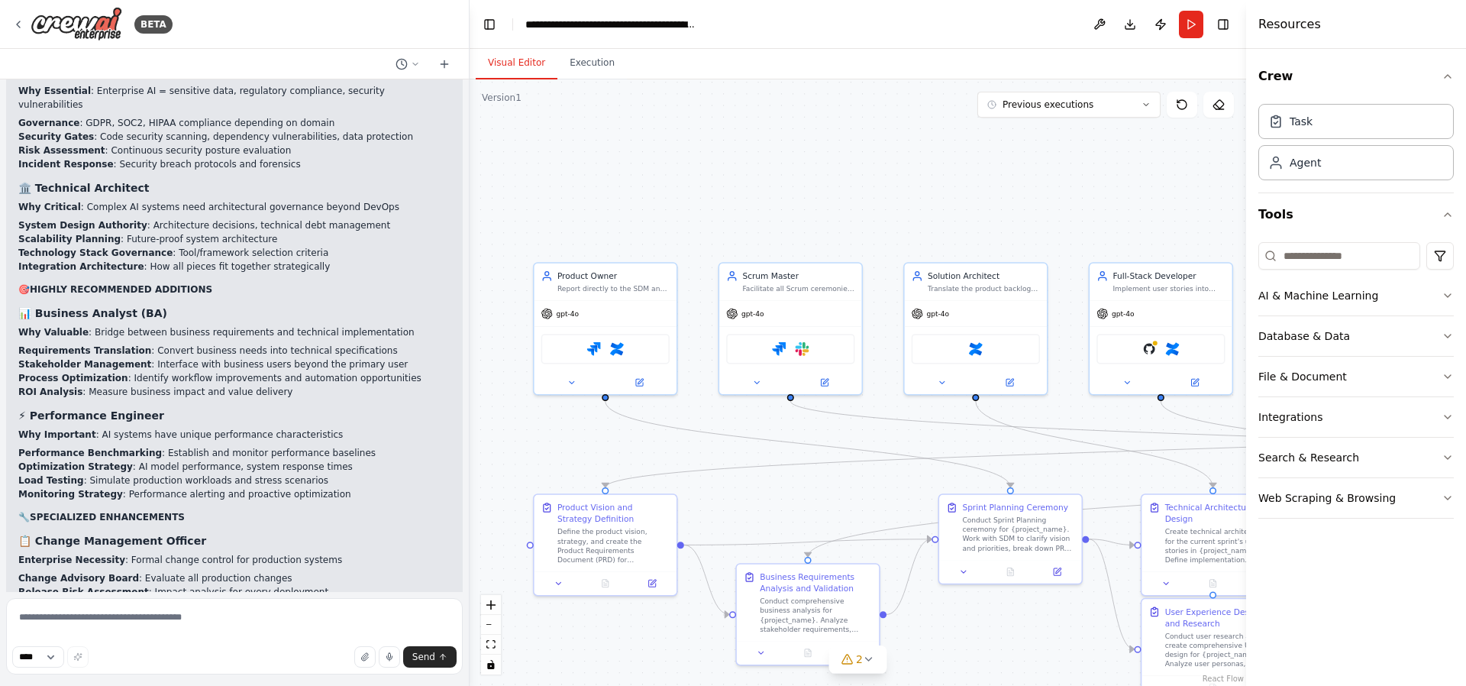
drag, startPoint x: 50, startPoint y: 483, endPoint x: 190, endPoint y: 489, distance: 139.8
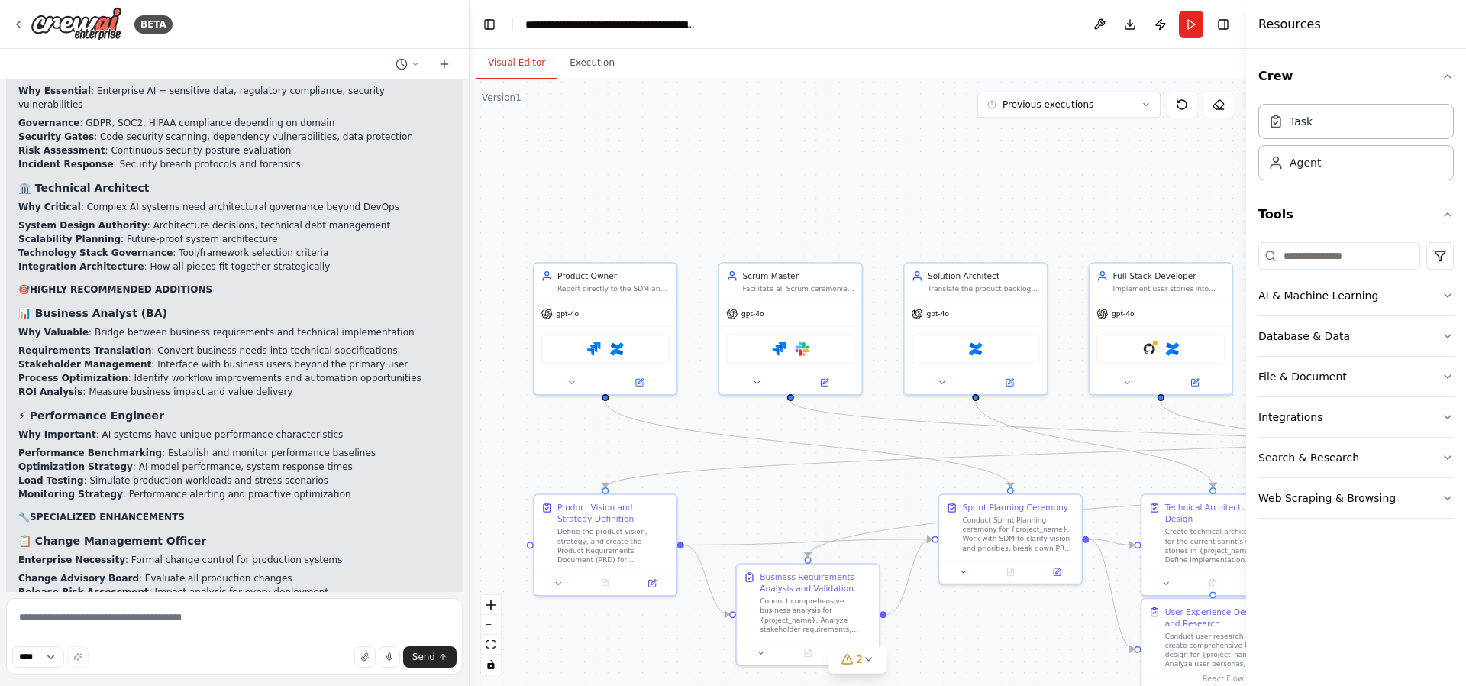
click at [228, 621] on textarea at bounding box center [234, 636] width 457 height 76
drag, startPoint x: 208, startPoint y: 613, endPoint x: 159, endPoint y: 612, distance: 49.6
click at [158, 612] on textarea at bounding box center [234, 636] width 457 height 76
drag, startPoint x: 216, startPoint y: 606, endPoint x: 246, endPoint y: 605, distance: 29.8
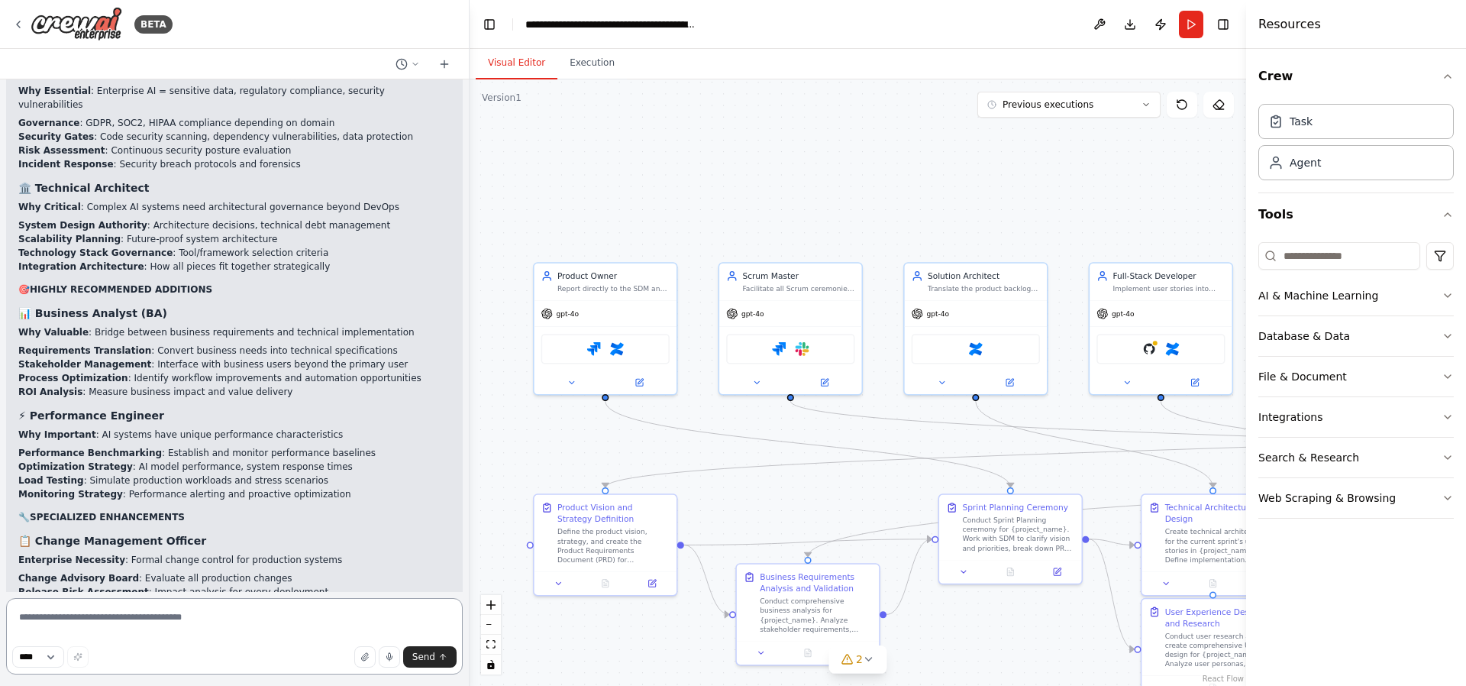
click at [187, 608] on textarea at bounding box center [234, 636] width 457 height 76
drag, startPoint x: 250, startPoint y: 605, endPoint x: 211, endPoint y: 614, distance: 39.1
click at [211, 614] on textarea at bounding box center [234, 636] width 457 height 76
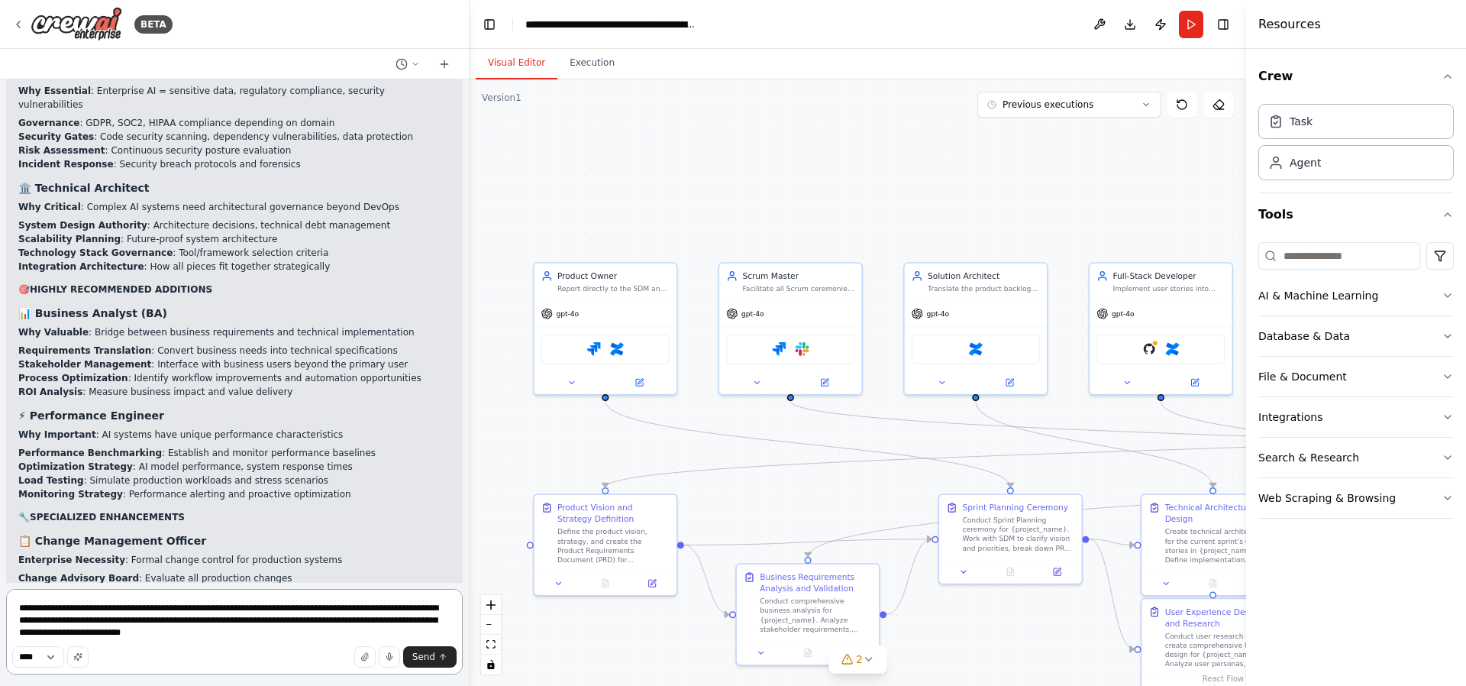
type textarea "**********"
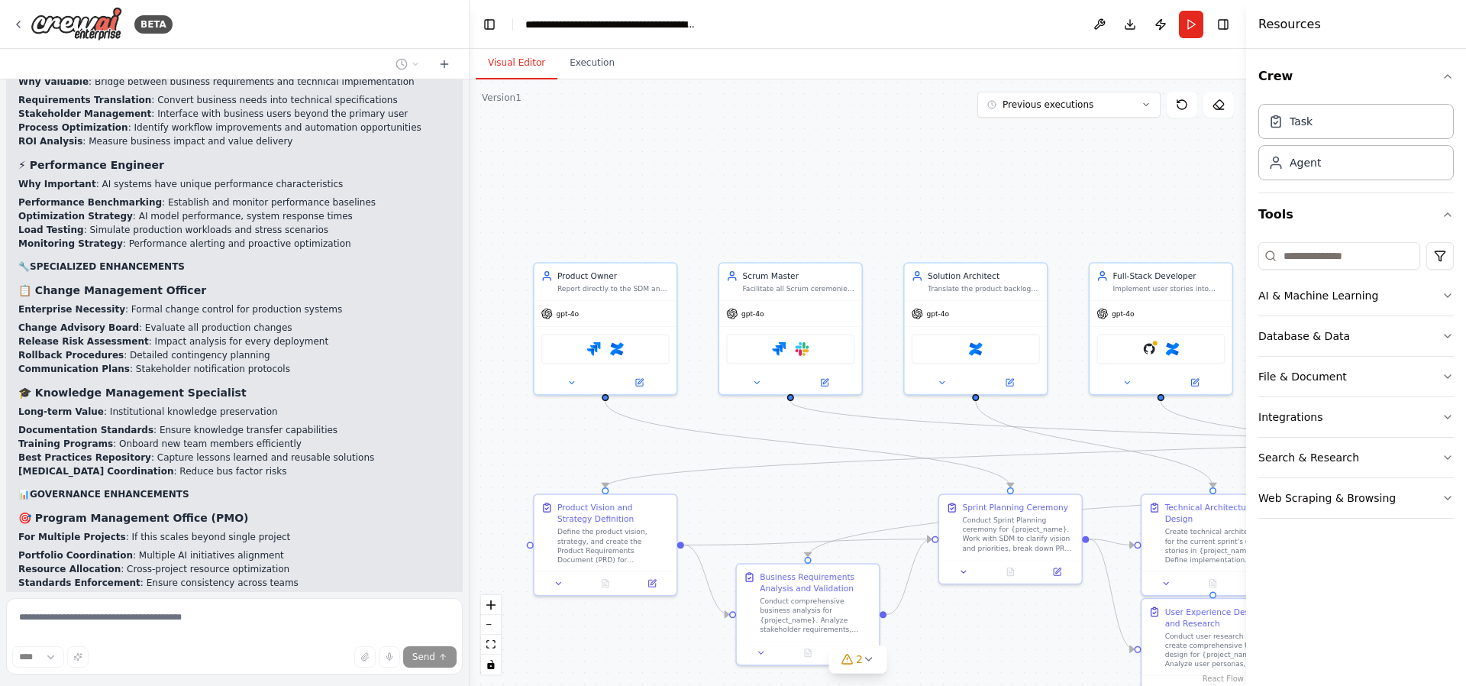
scroll to position [24947, 0]
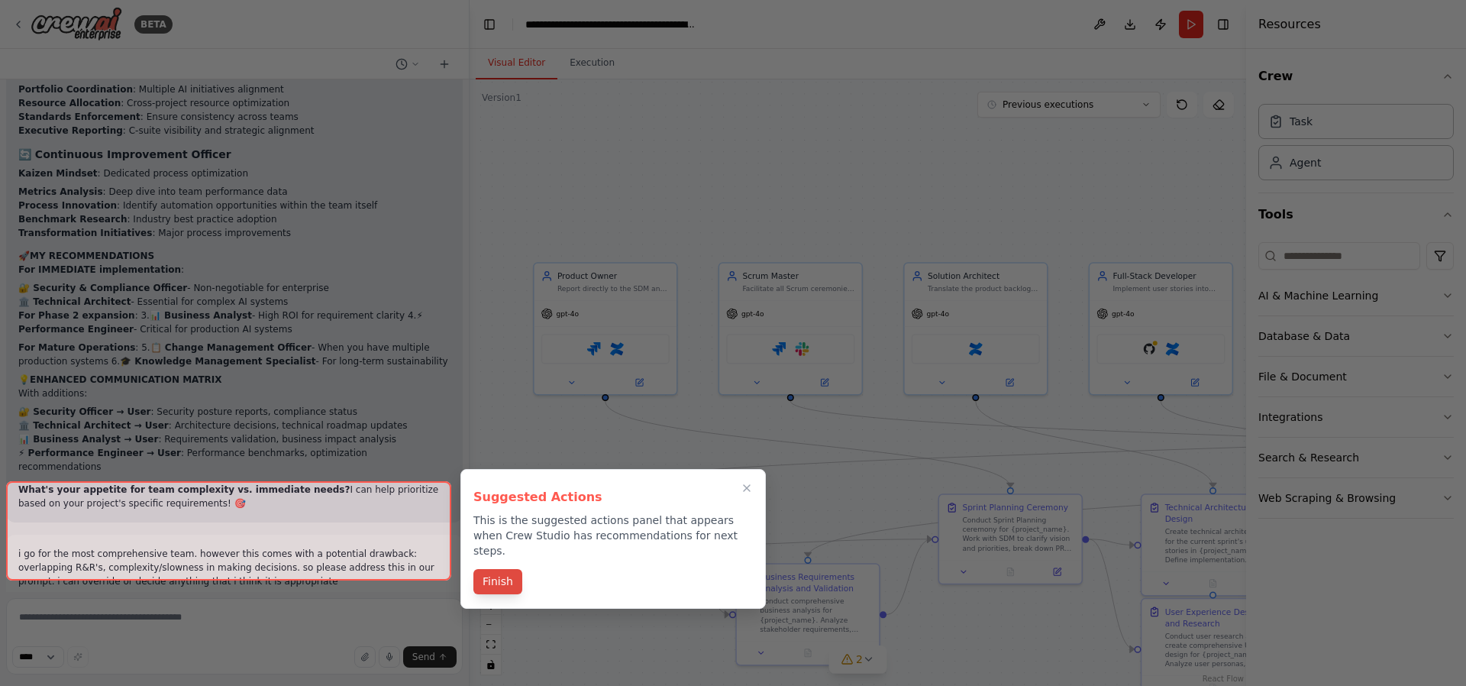
click at [507, 572] on button "Finish" at bounding box center [497, 581] width 49 height 25
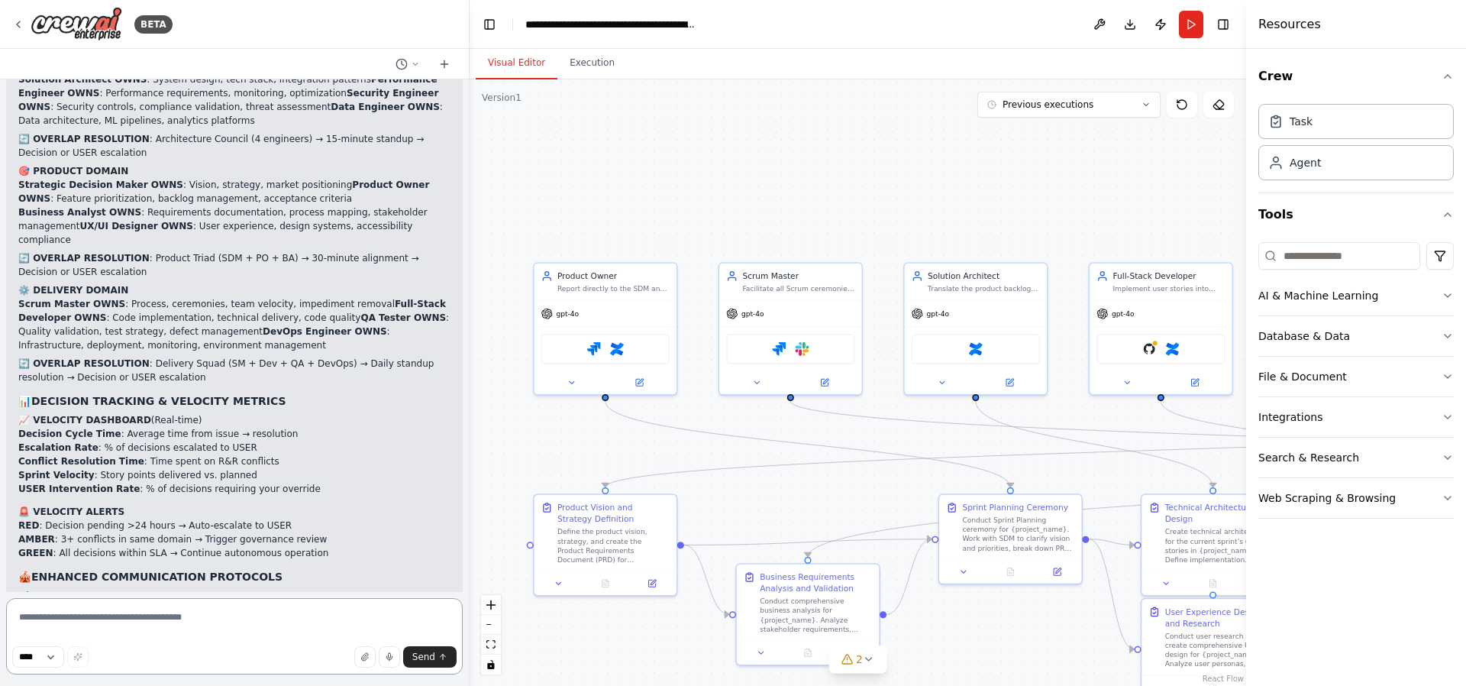
click at [111, 612] on textarea at bounding box center [234, 636] width 457 height 76
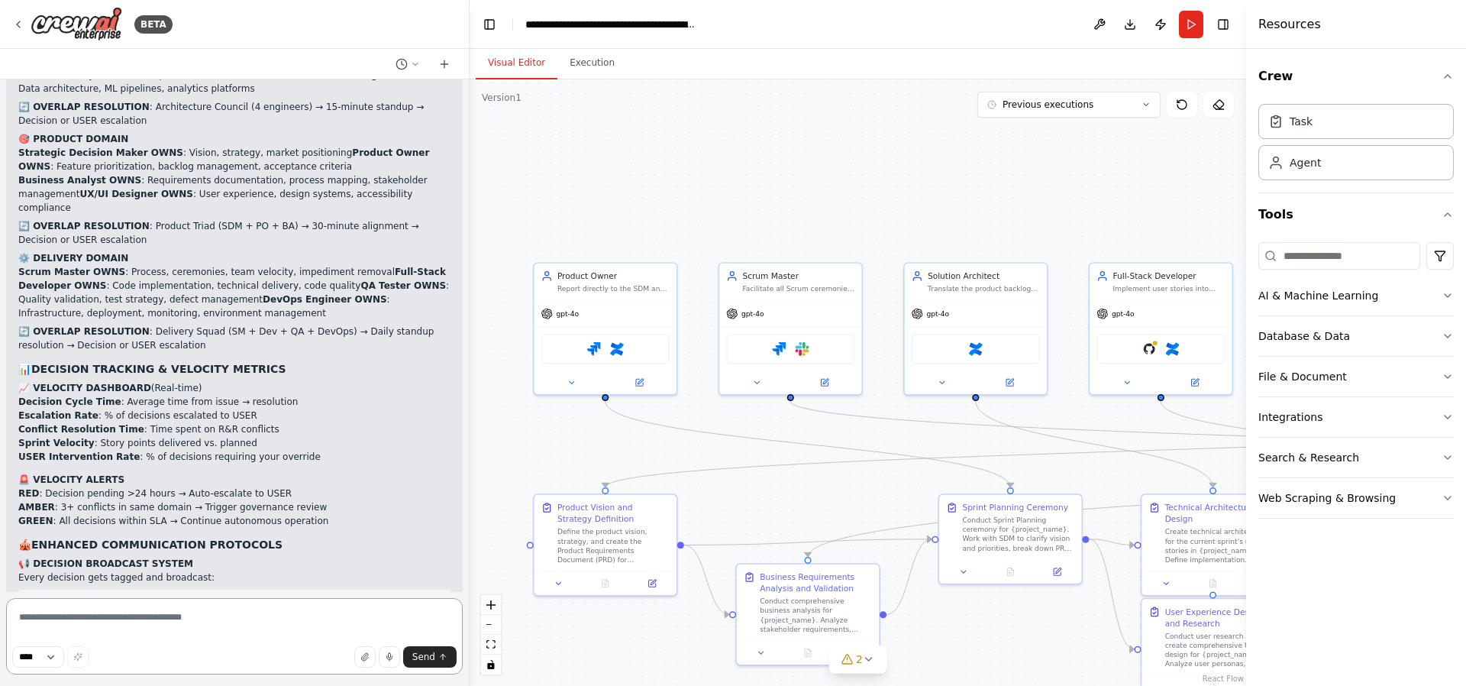
scroll to position [26648, 0]
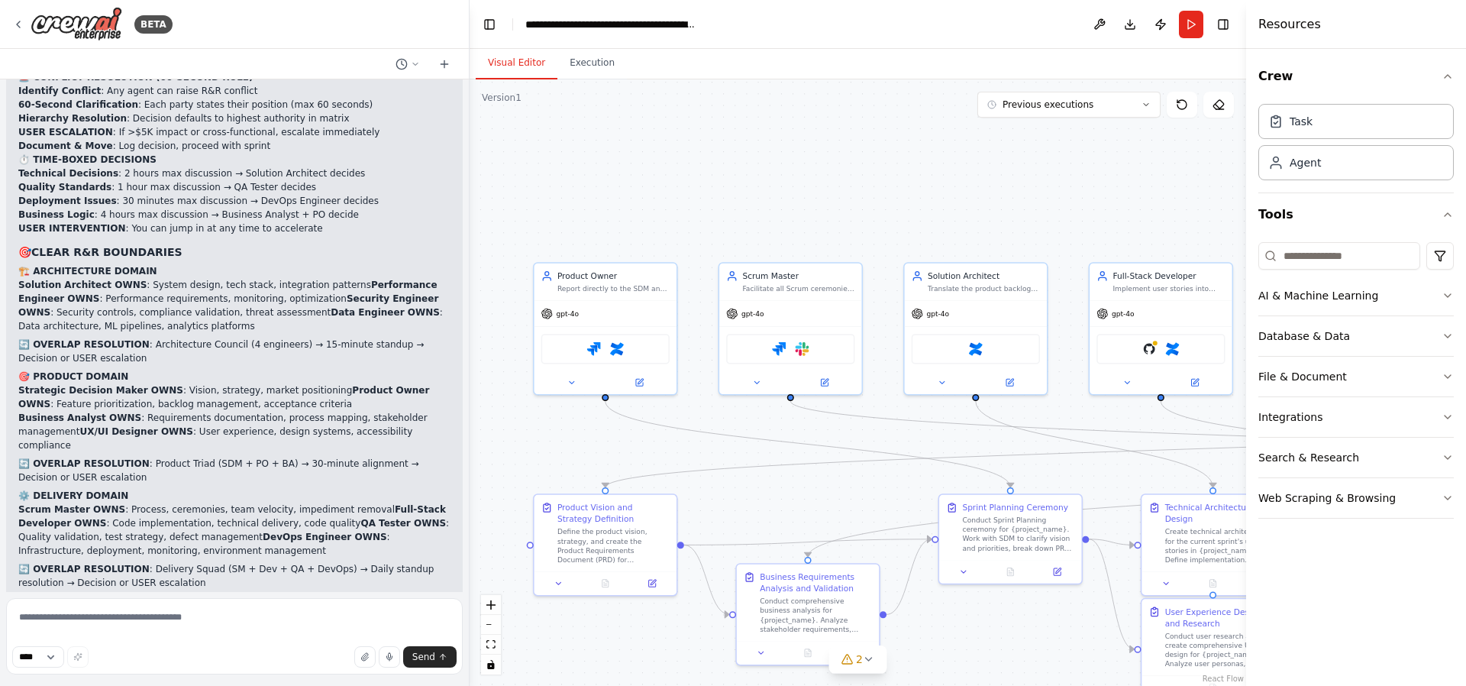
scroll to position [26537, 0]
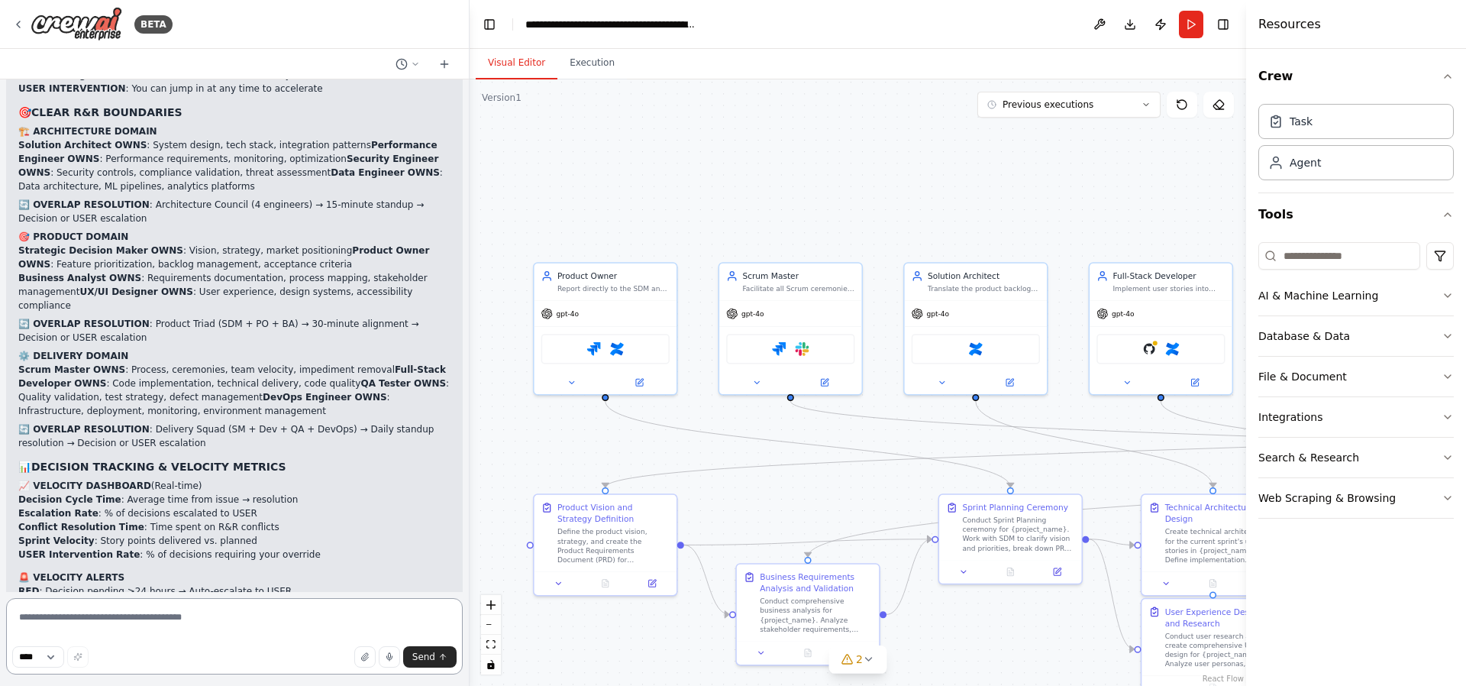
click at [94, 615] on textarea at bounding box center [234, 636] width 457 height 76
type textarea "**********"
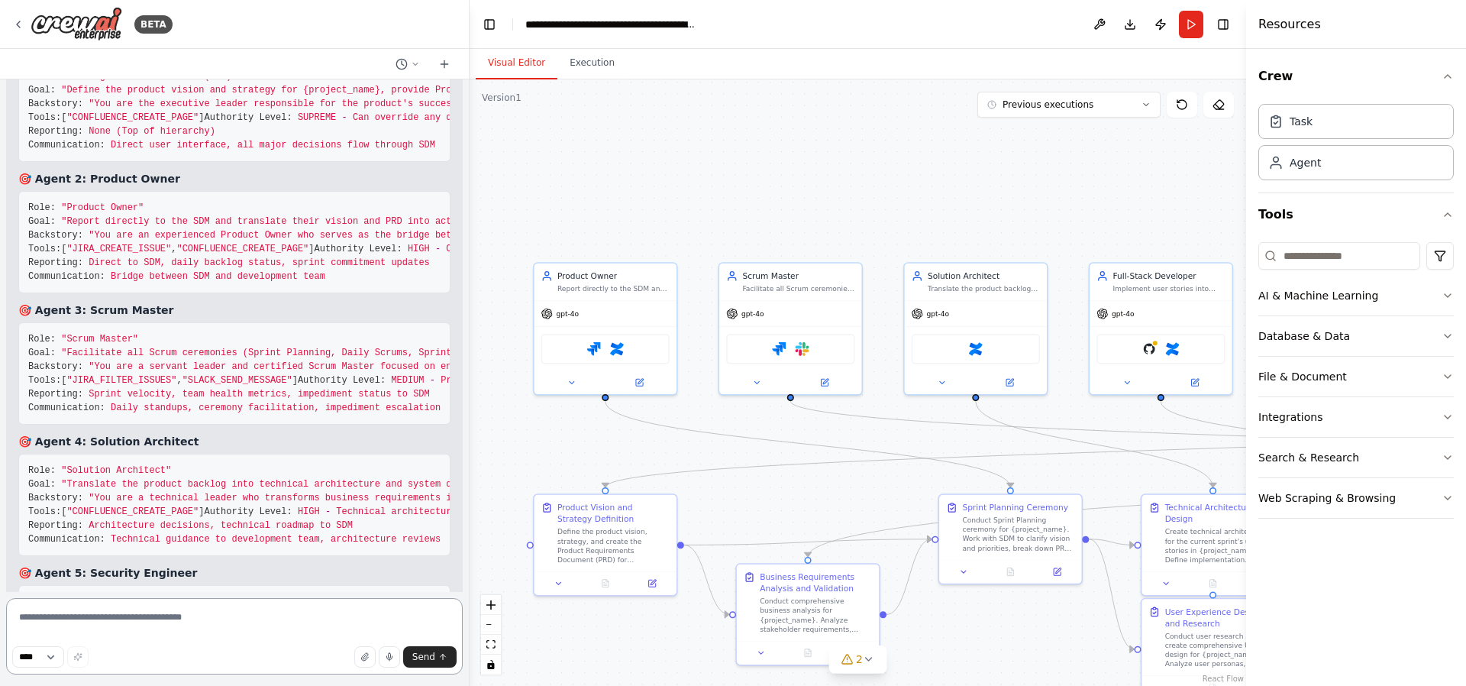
scroll to position [28036, 0]
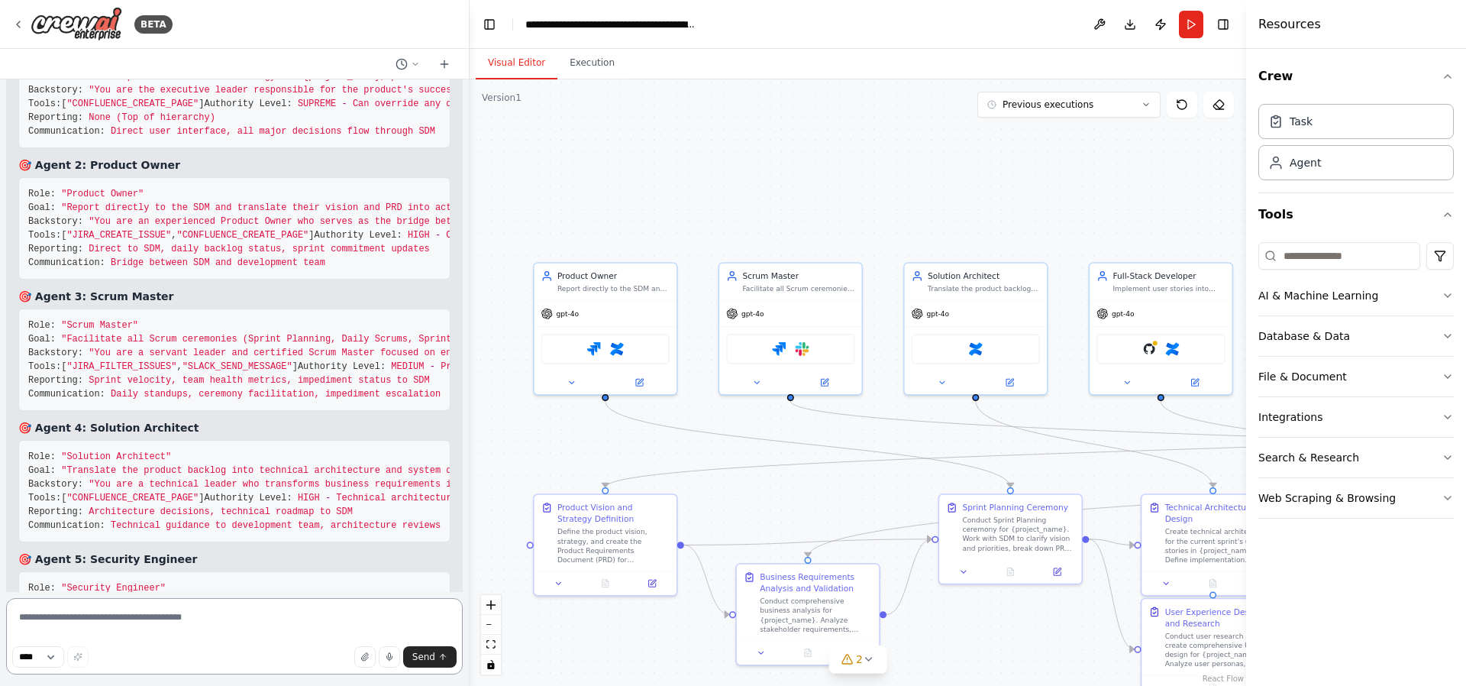
click at [186, 628] on textarea at bounding box center [234, 636] width 457 height 76
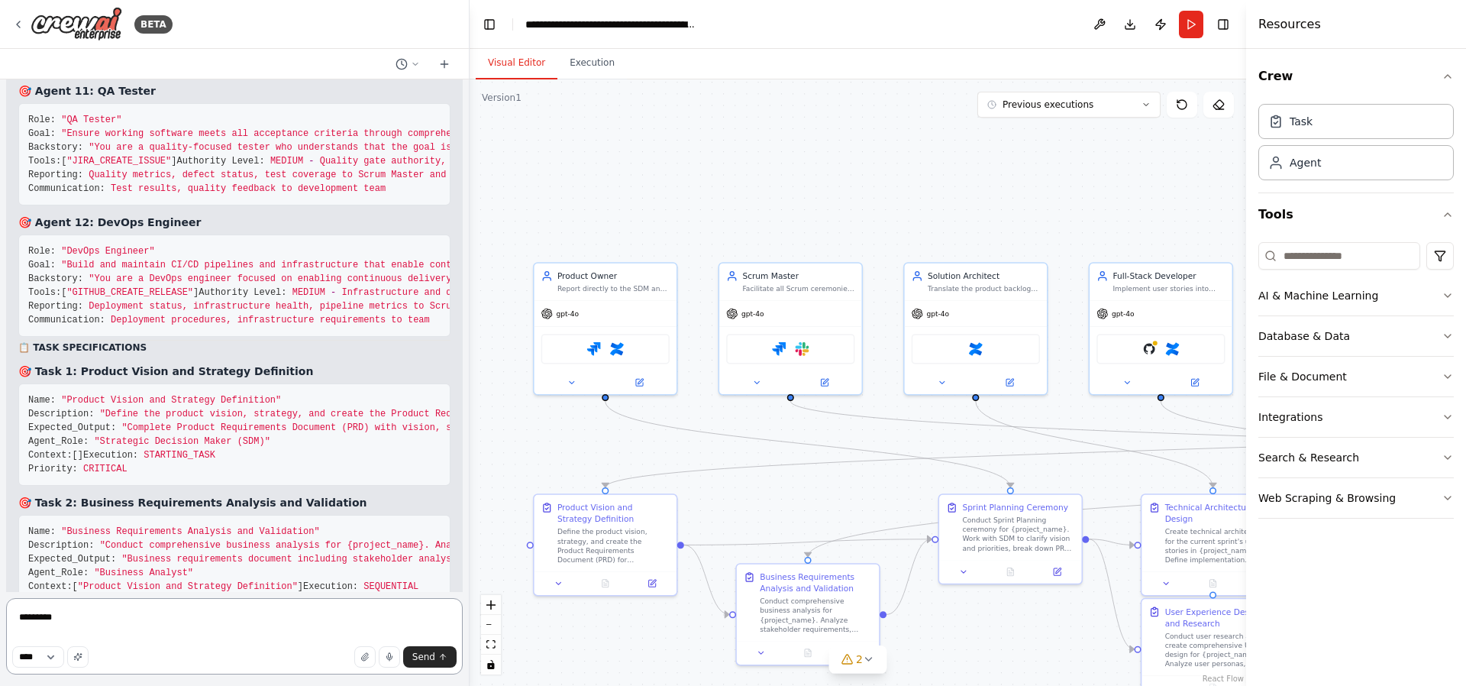
scroll to position [29306, 0]
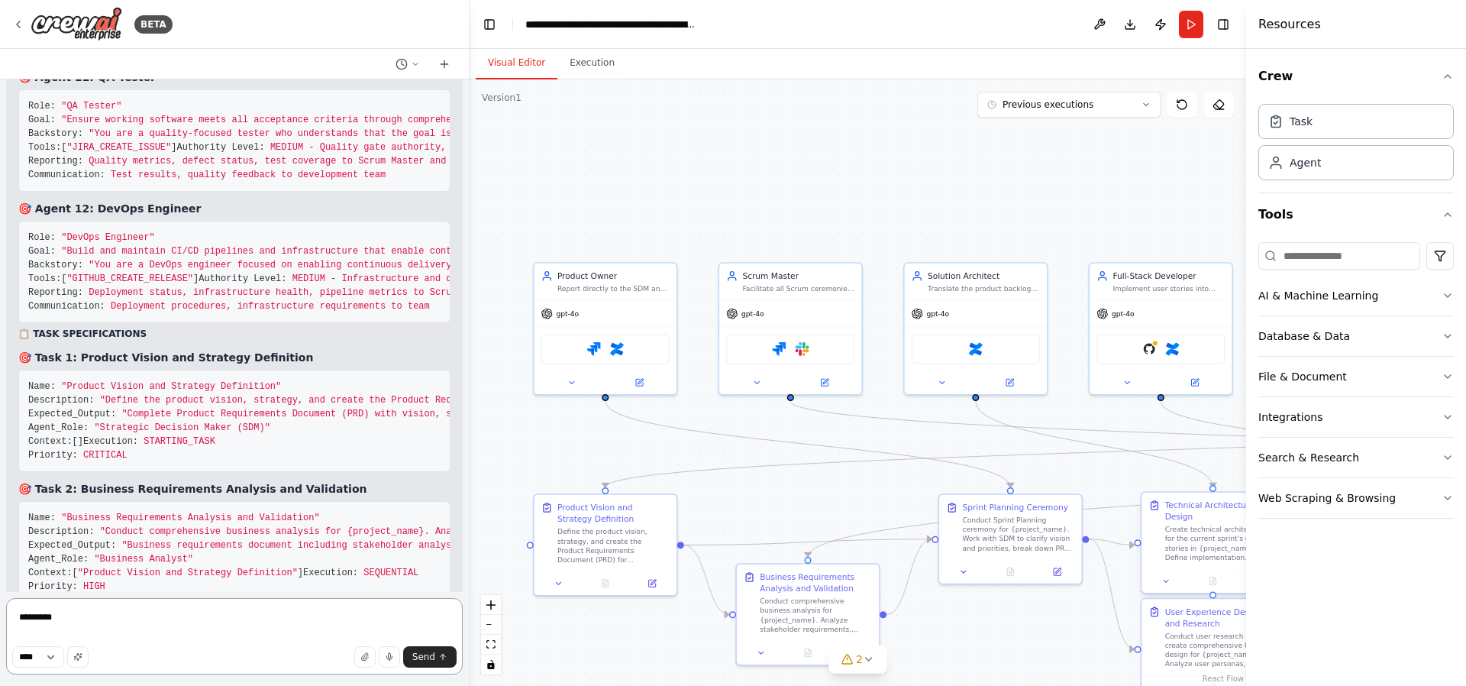
type textarea "*********"
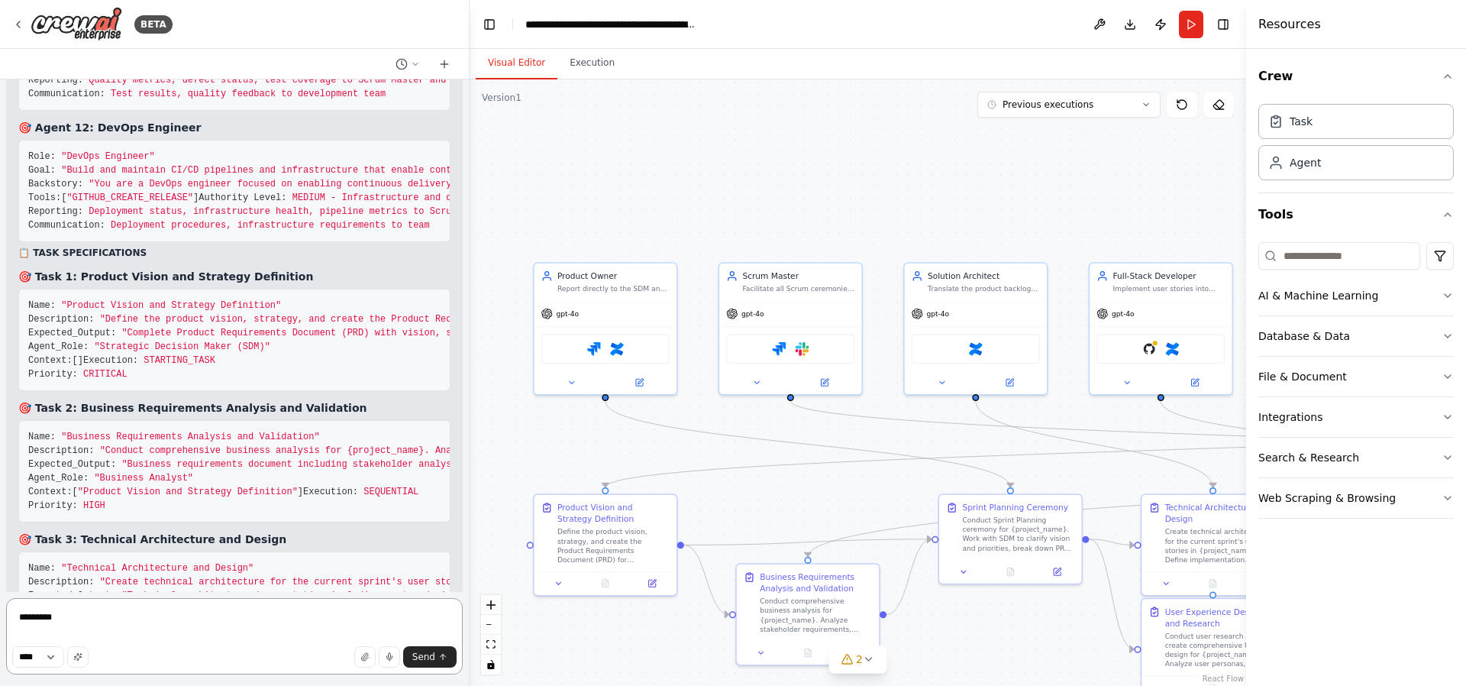
click at [86, 624] on textarea "*********" at bounding box center [234, 636] width 457 height 76
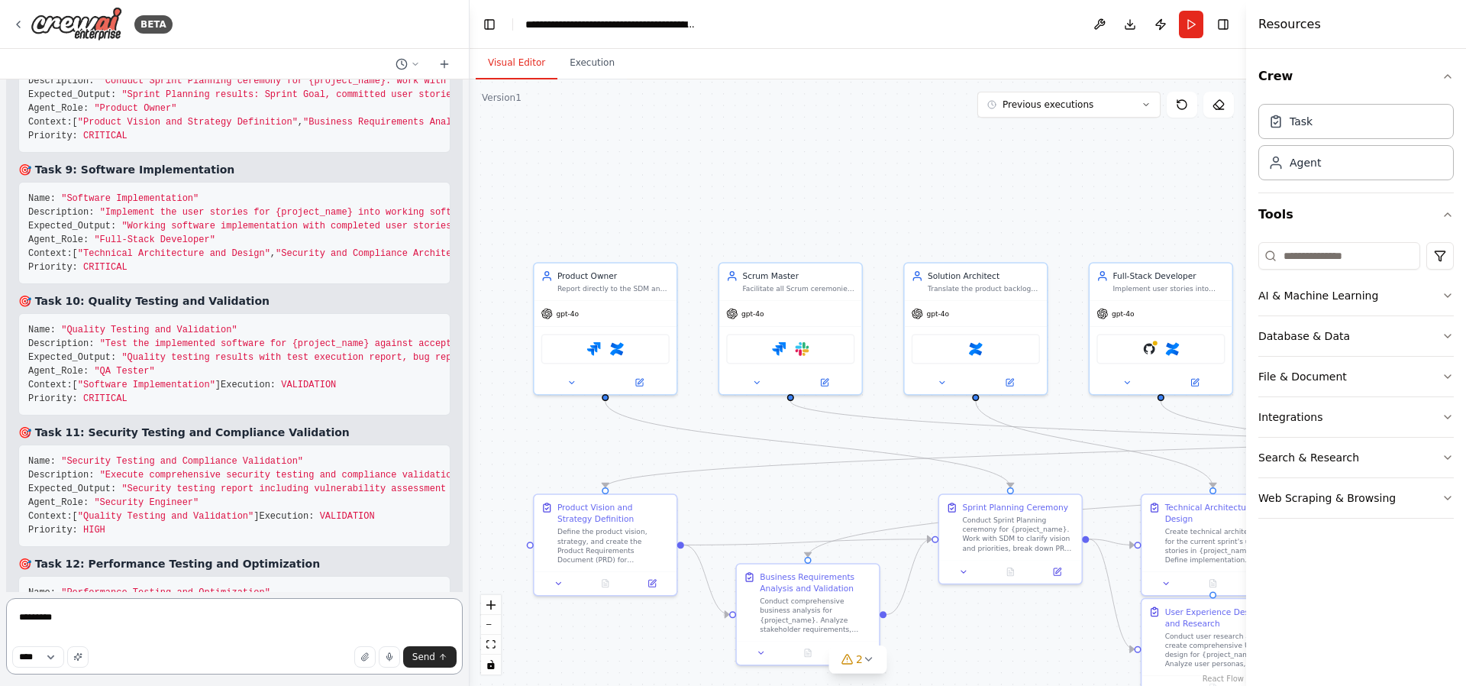
scroll to position [30558, 0]
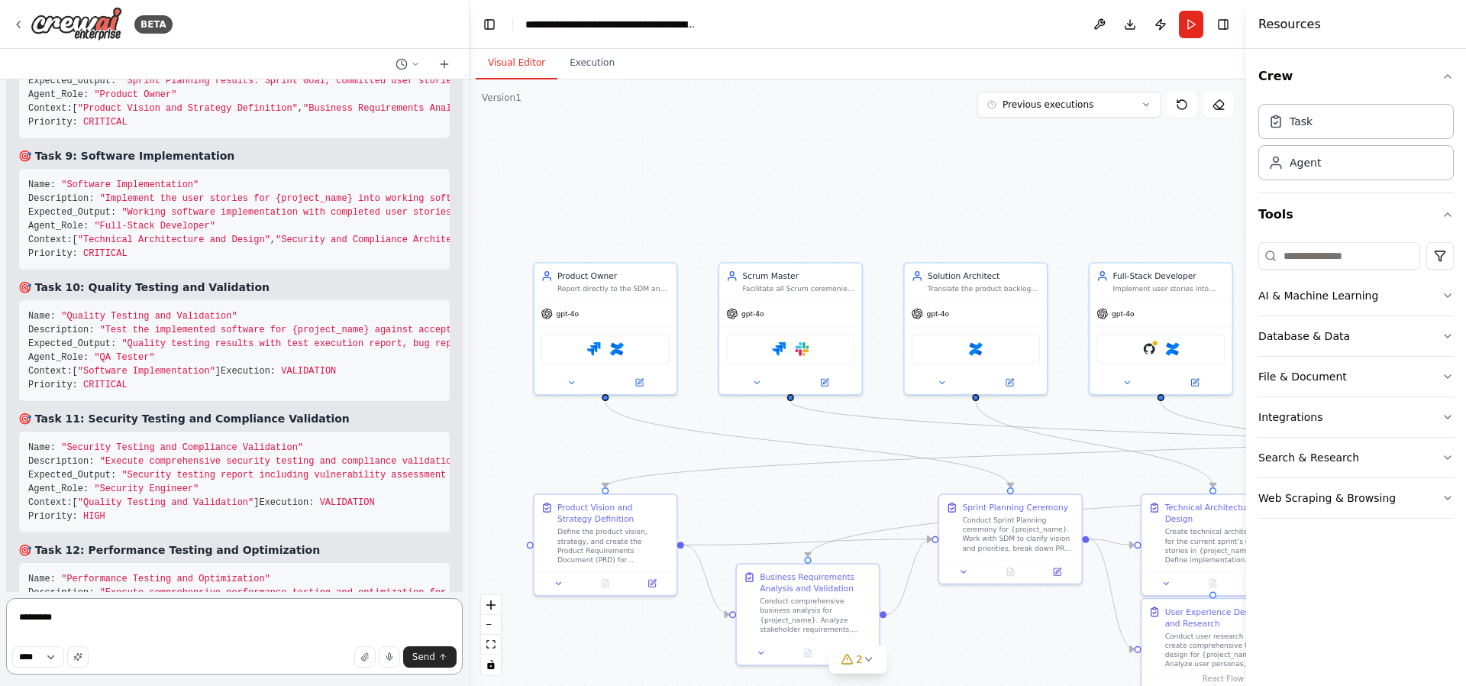
click at [99, 617] on textarea "*********" at bounding box center [234, 636] width 457 height 76
click at [125, 612] on textarea "*********" at bounding box center [234, 636] width 457 height 76
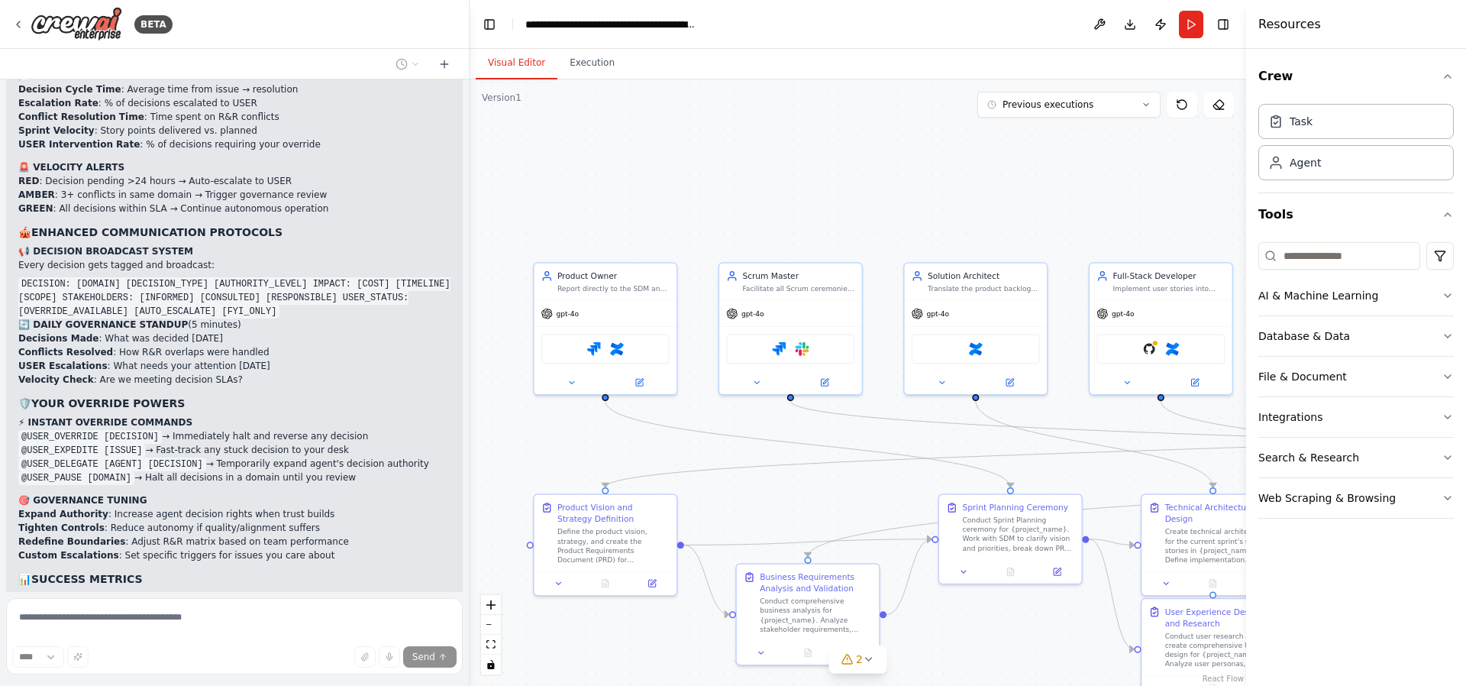
scroll to position [26996, 0]
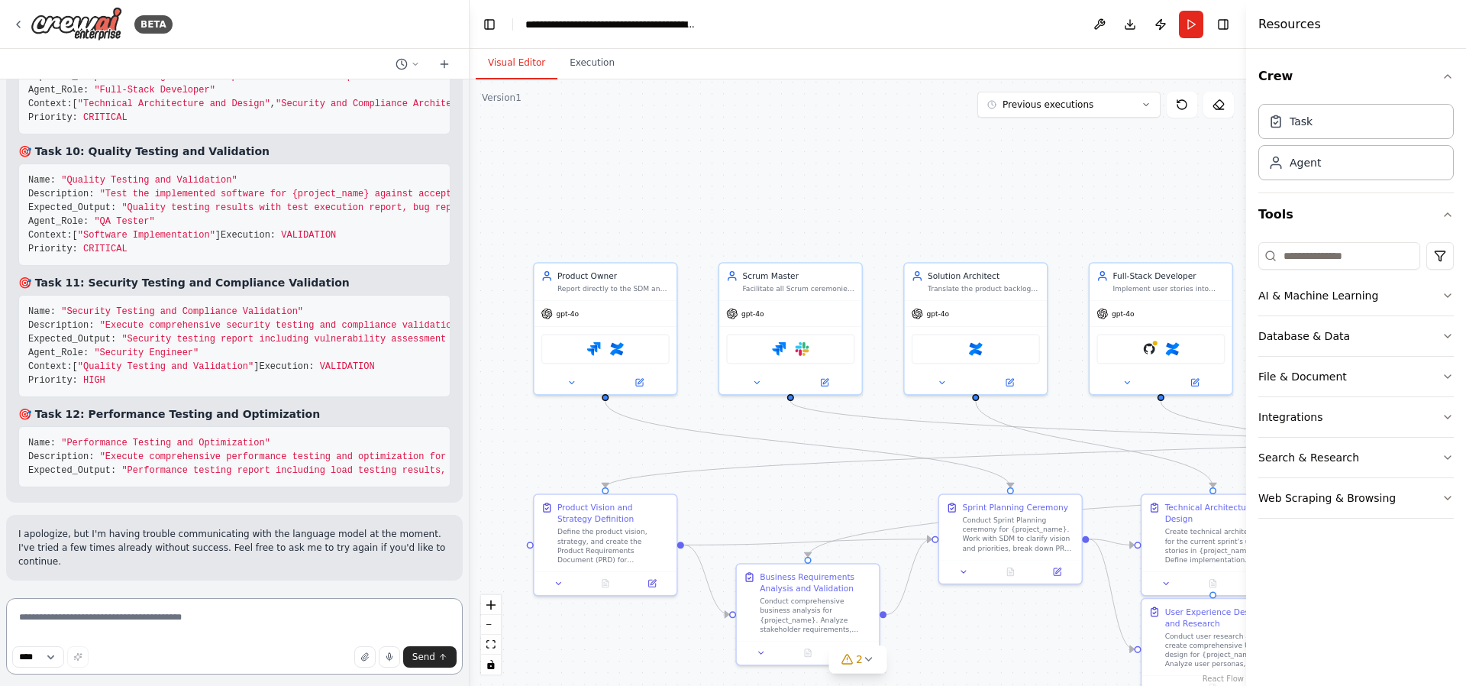
drag, startPoint x: 17, startPoint y: 173, endPoint x: 102, endPoint y: 323, distance: 172.0
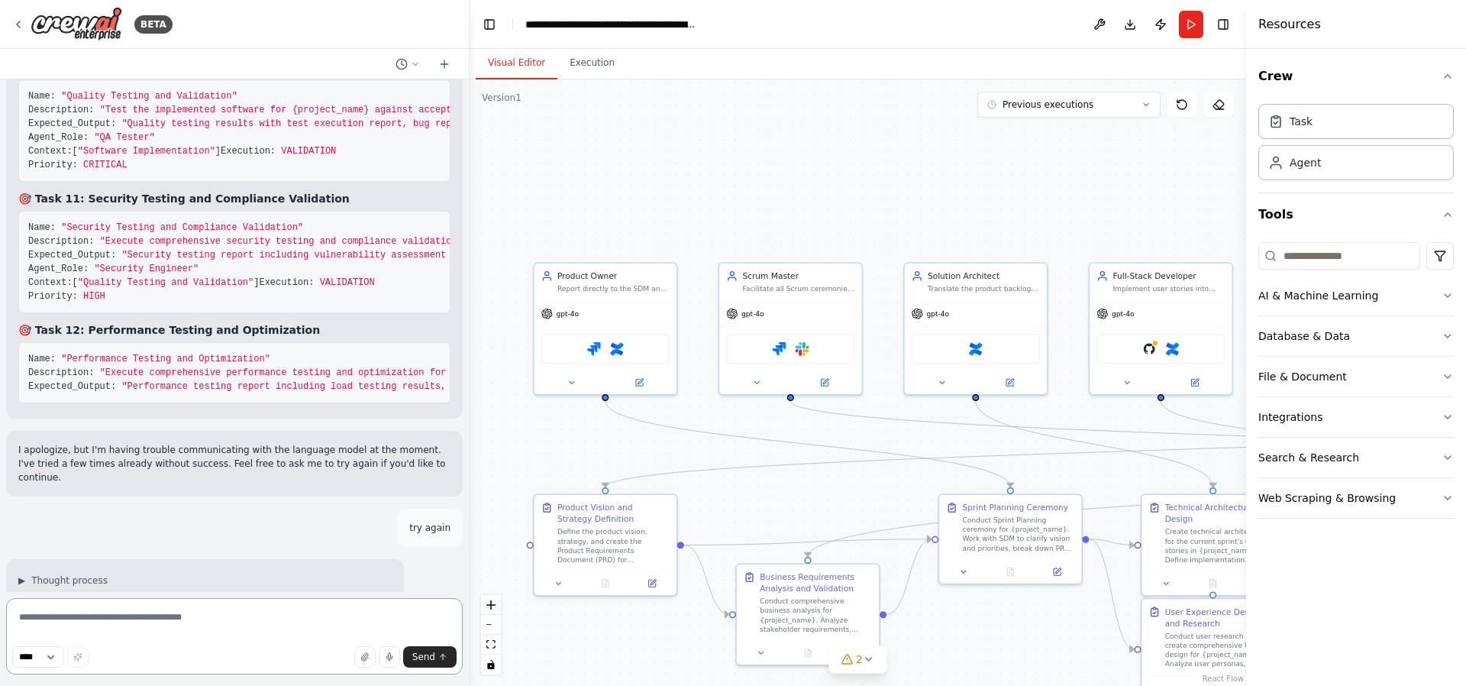
click at [129, 622] on textarea at bounding box center [234, 636] width 457 height 76
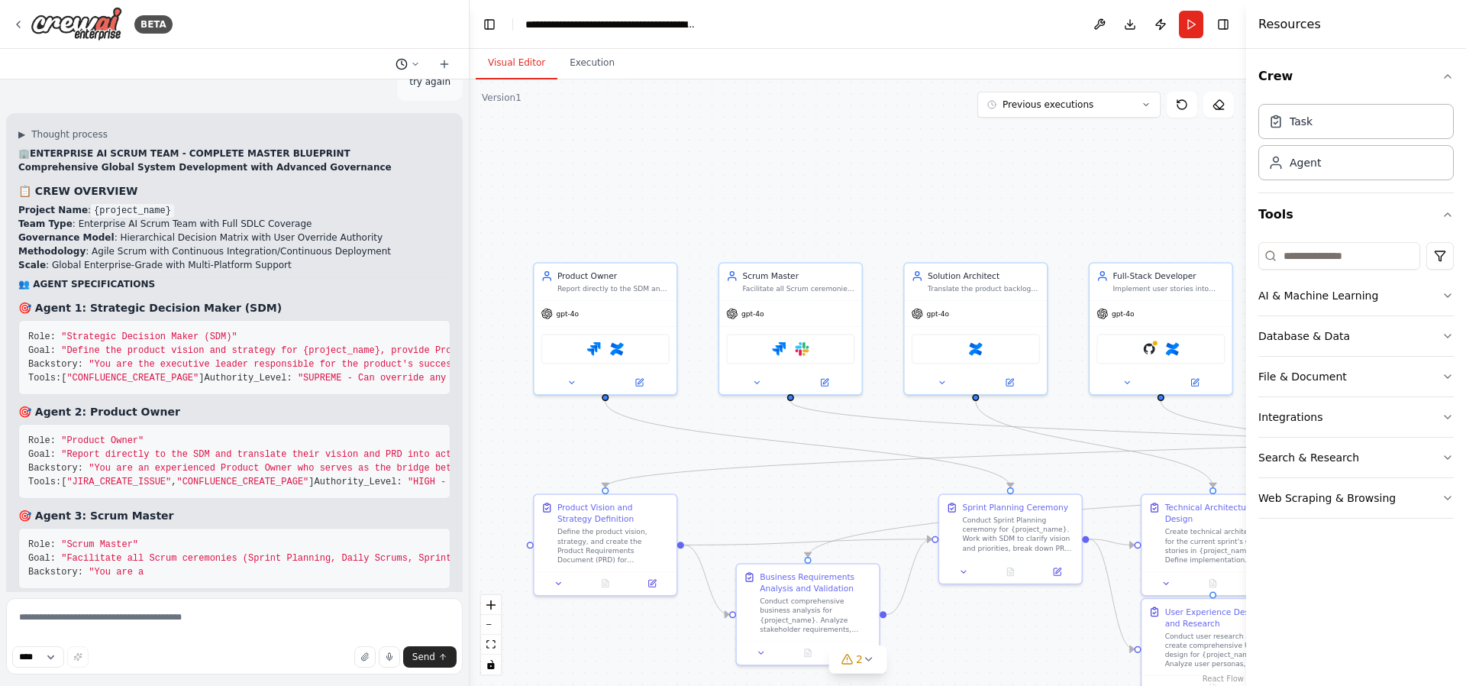
scroll to position [31237, 0]
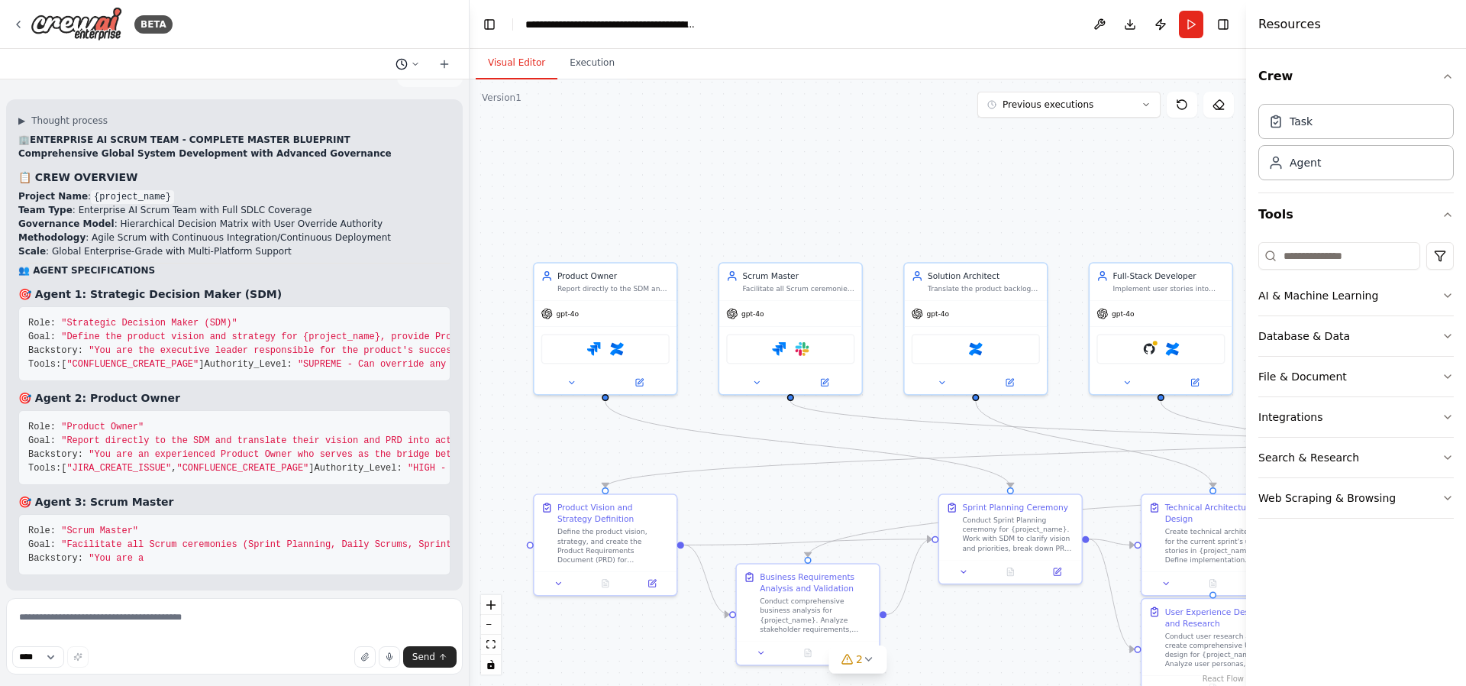
click at [417, 63] on icon at bounding box center [415, 64] width 5 height 2
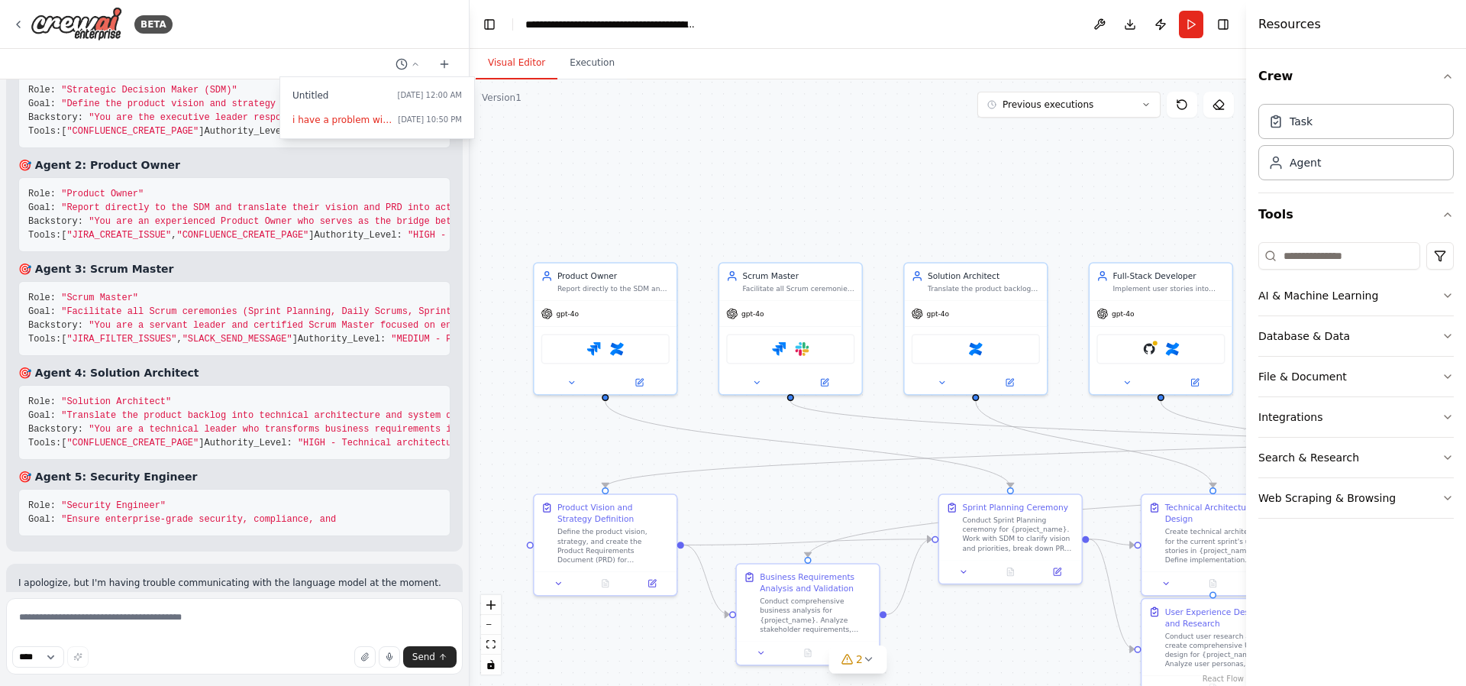
scroll to position [31482, 0]
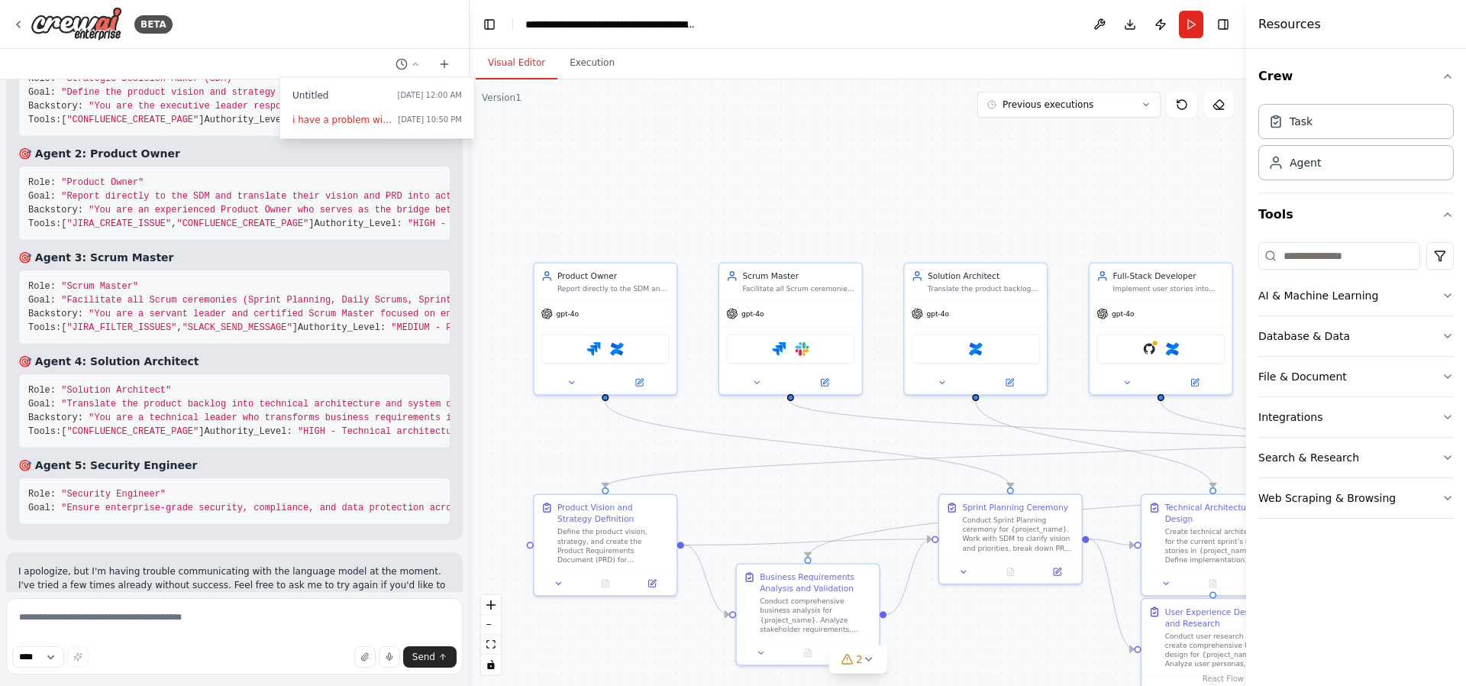
click at [386, 29] on div at bounding box center [235, 343] width 470 height 686
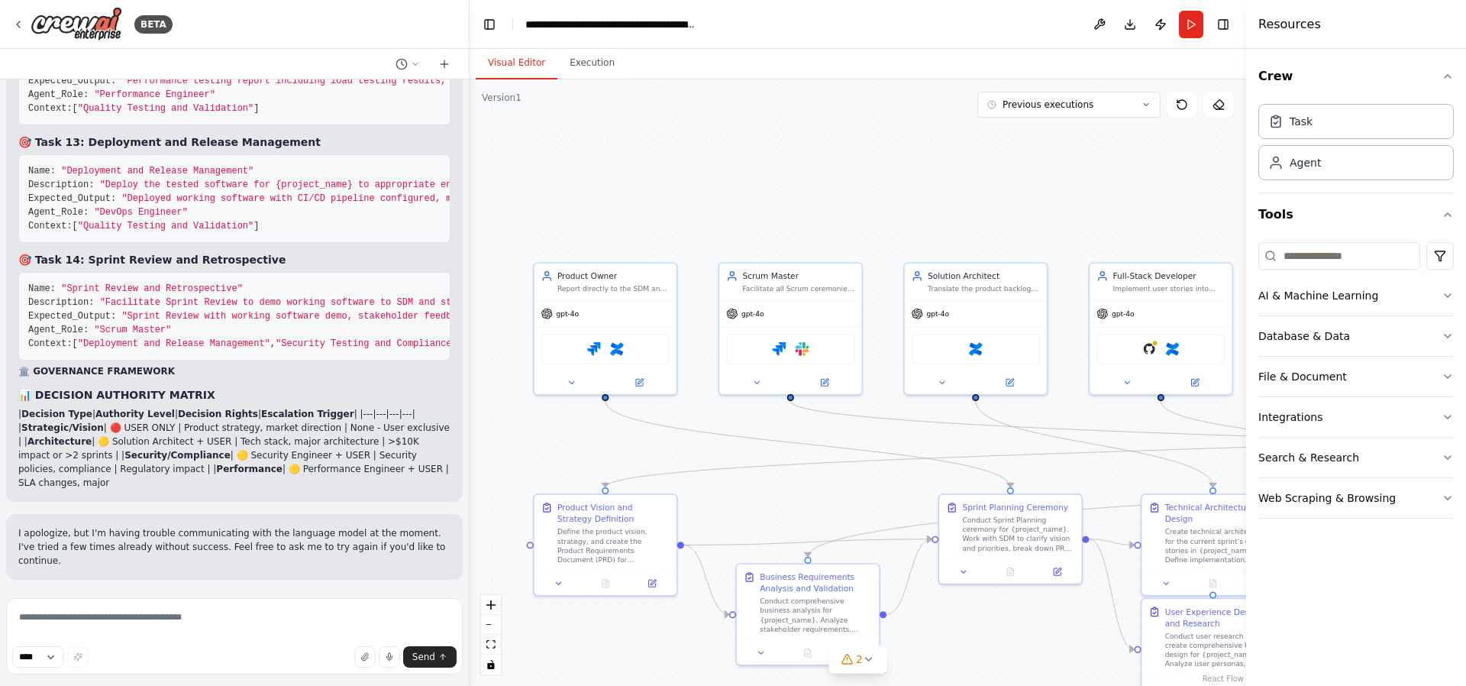
scroll to position [34376, 0]
click at [186, 620] on textarea at bounding box center [234, 636] width 457 height 76
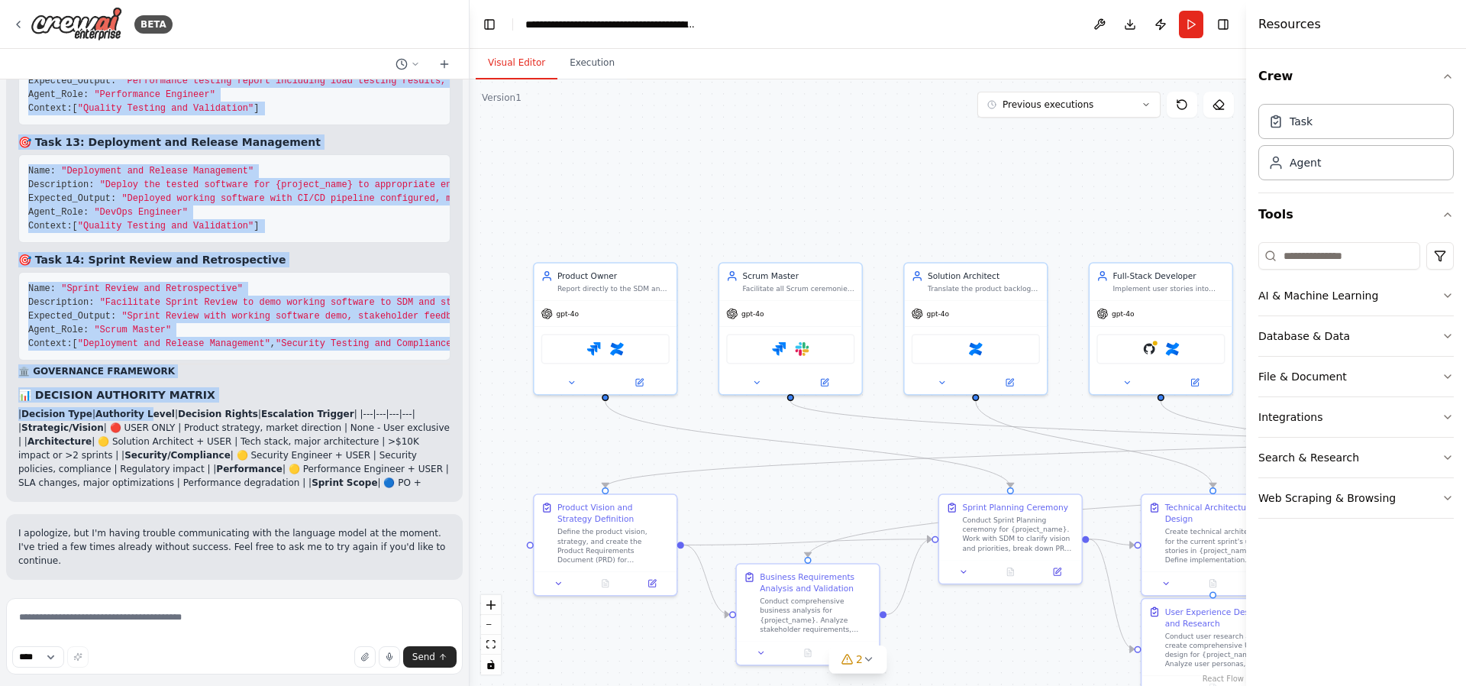
drag, startPoint x: 20, startPoint y: 379, endPoint x: 304, endPoint y: 501, distance: 308.9
copy div "🏢 LOREMIPSUM DO SITAM CONS - ADIPISCI ELITSE DOEIUSMOD Temporincidid Utlabo Etd…"
click at [253, 618] on textarea at bounding box center [234, 636] width 457 height 76
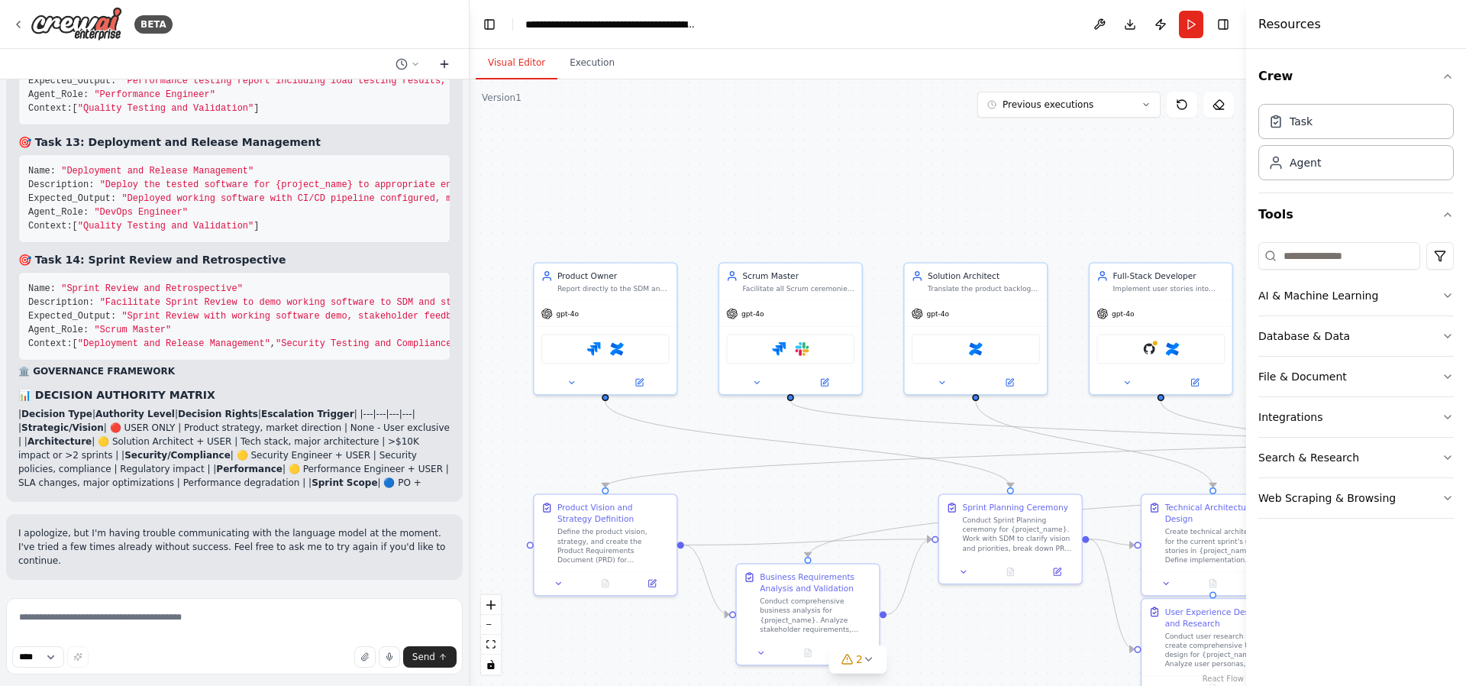
click at [442, 68] on icon at bounding box center [444, 64] width 12 height 12
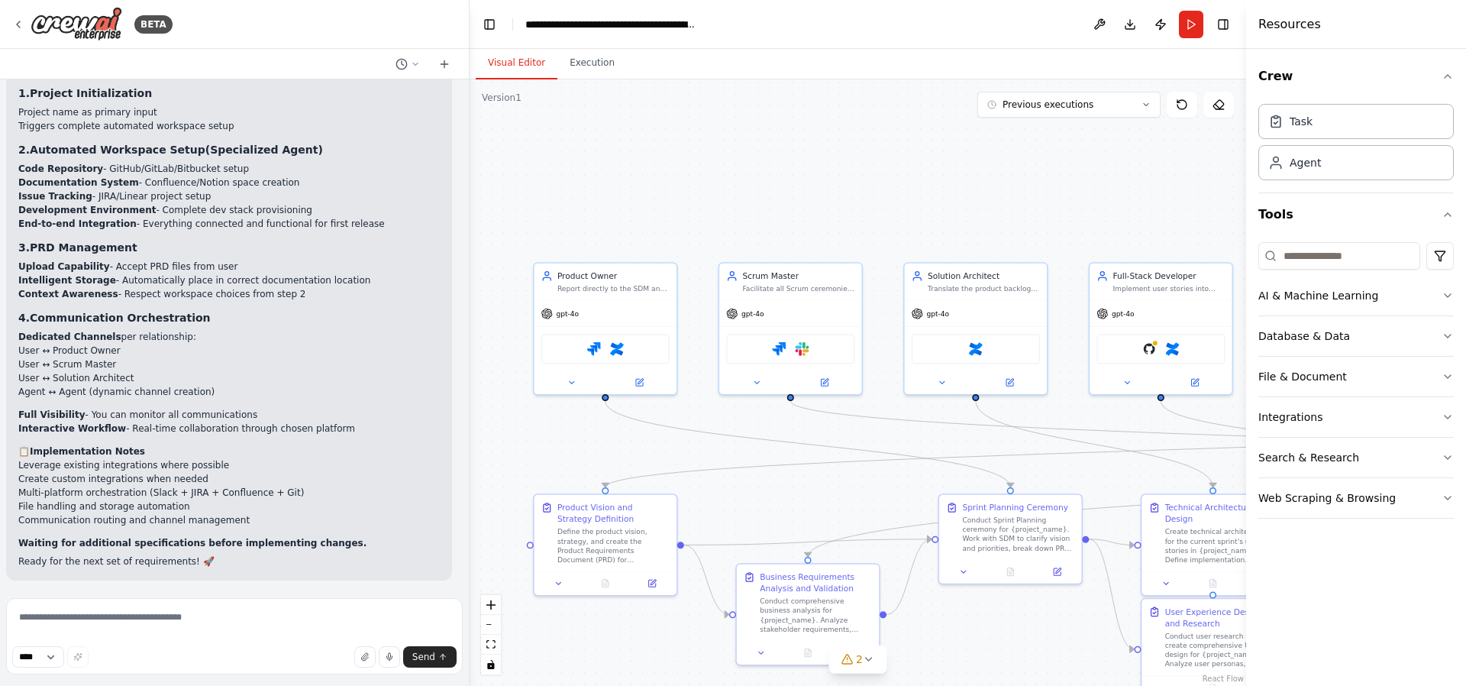
scroll to position [131, 0]
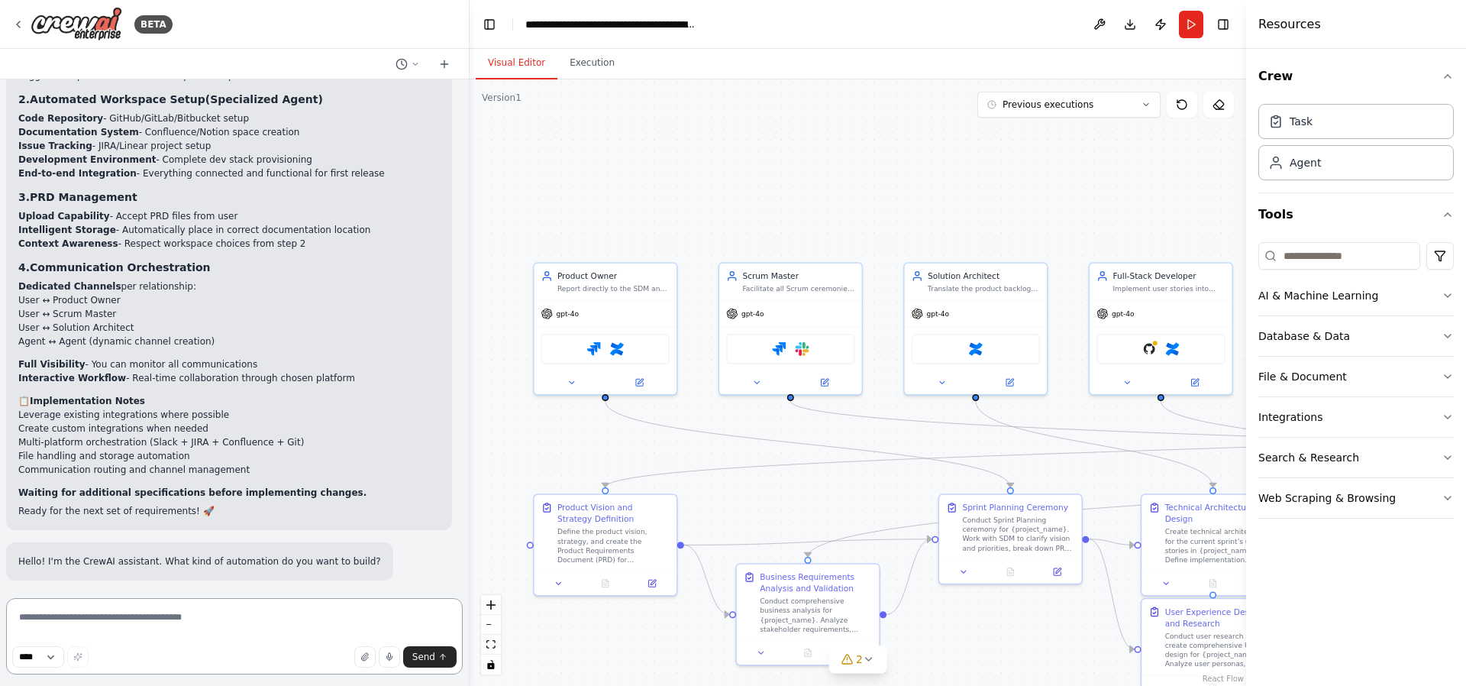
click at [96, 625] on textarea at bounding box center [234, 636] width 457 height 76
type textarea "*********"
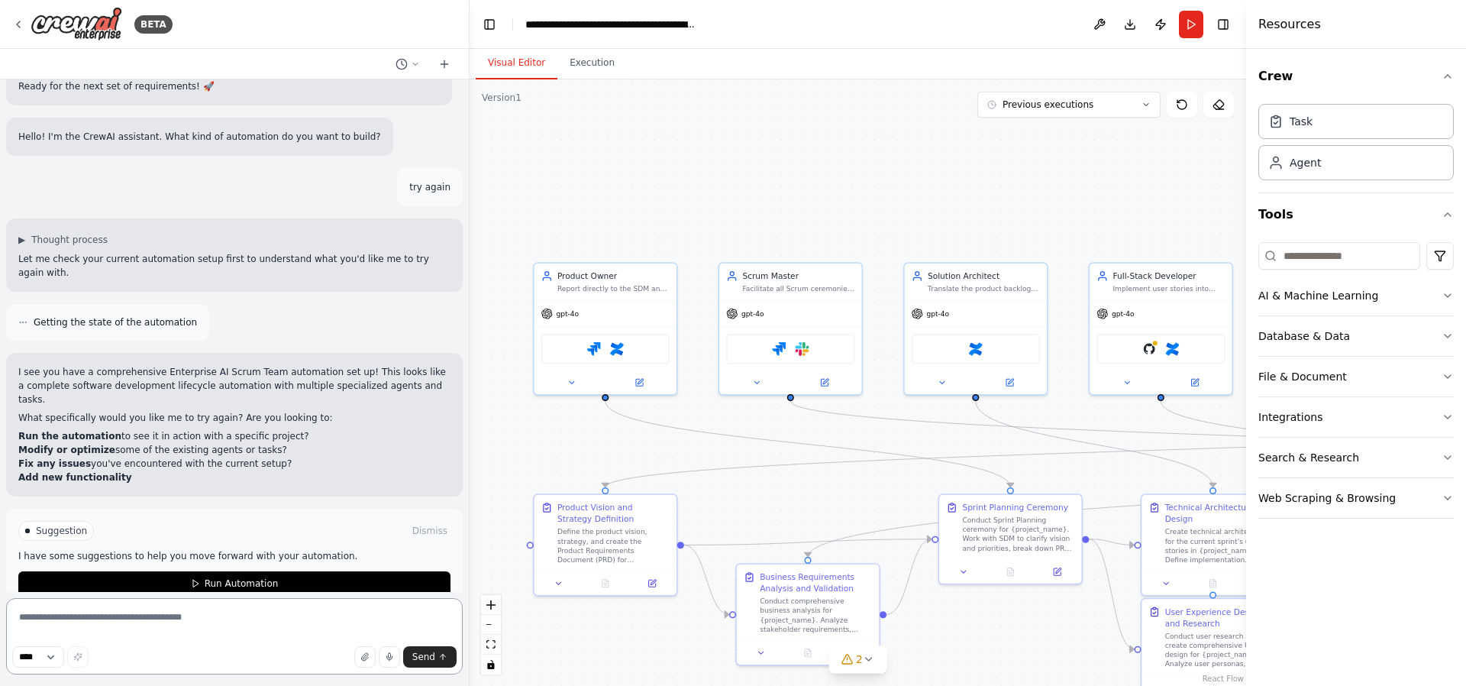
scroll to position [570, 0]
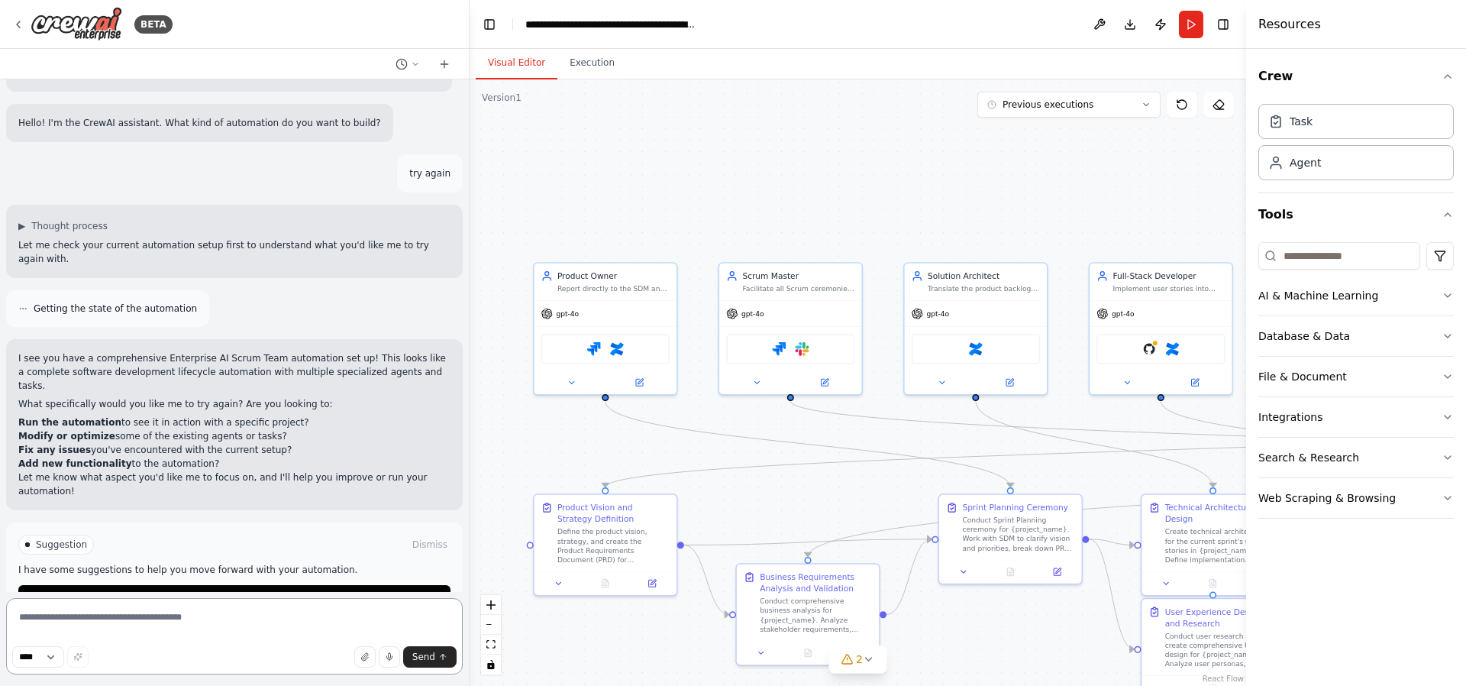
click at [160, 621] on textarea at bounding box center [234, 636] width 457 height 76
drag, startPoint x: 176, startPoint y: 615, endPoint x: 144, endPoint y: 615, distance: 32.1
click at [144, 615] on textarea at bounding box center [234, 636] width 457 height 76
drag, startPoint x: 218, startPoint y: 616, endPoint x: 182, endPoint y: 615, distance: 35.9
click at [183, 615] on textarea at bounding box center [234, 636] width 457 height 76
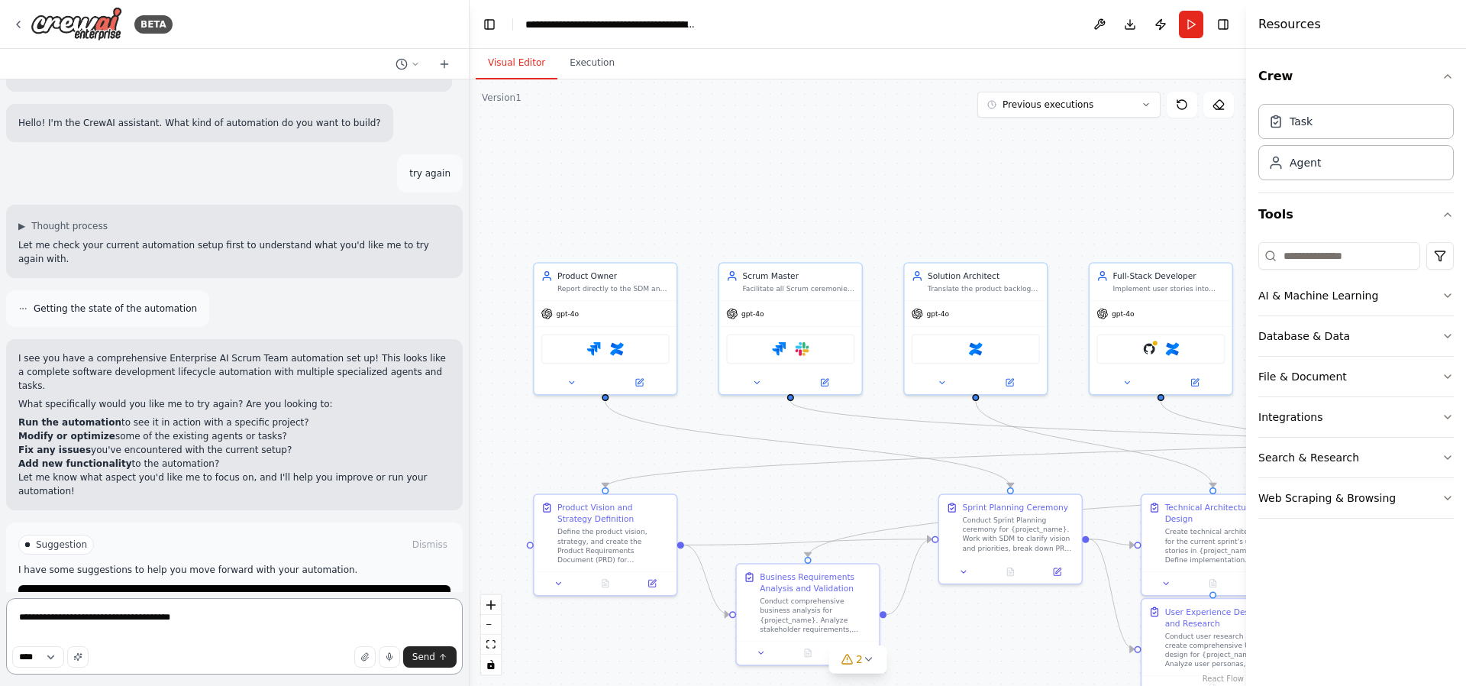
type textarea "**********"
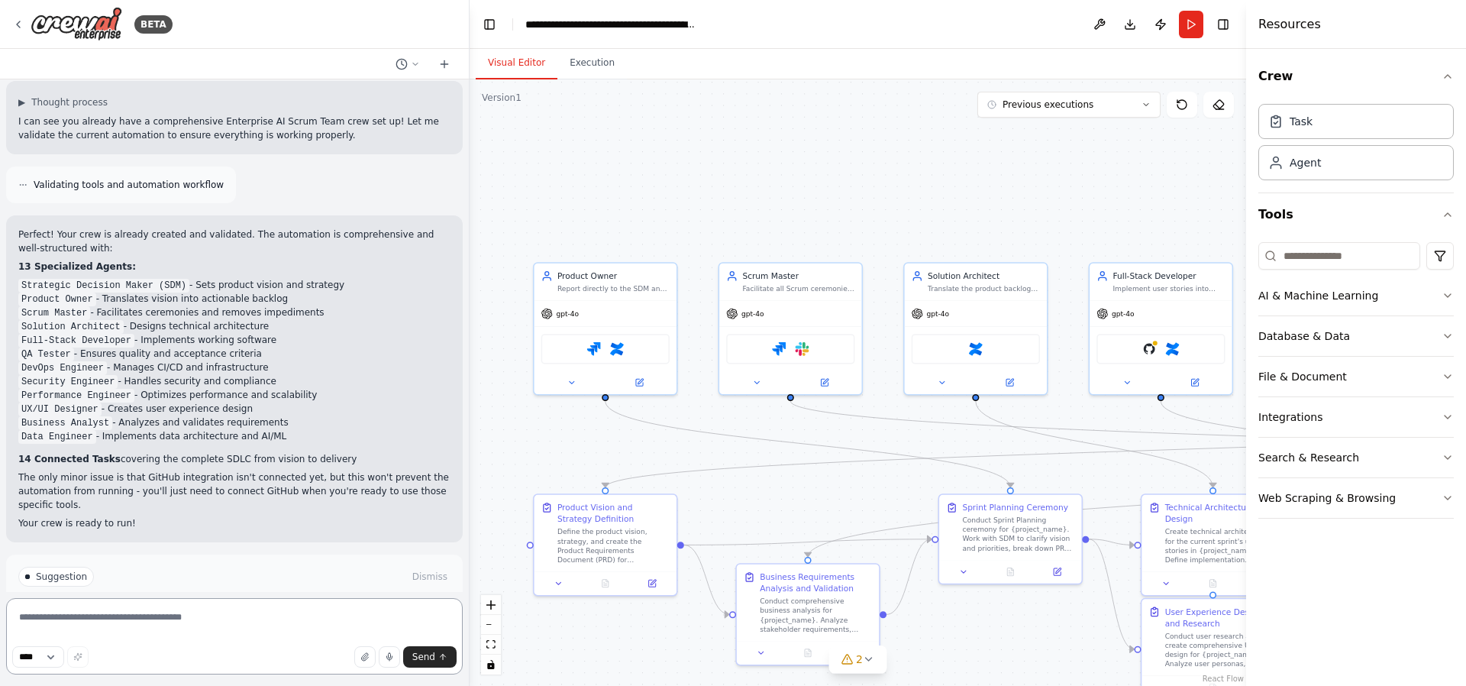
scroll to position [1093, 0]
